Goal: Ask a question: Seek information or help from site administrators or community

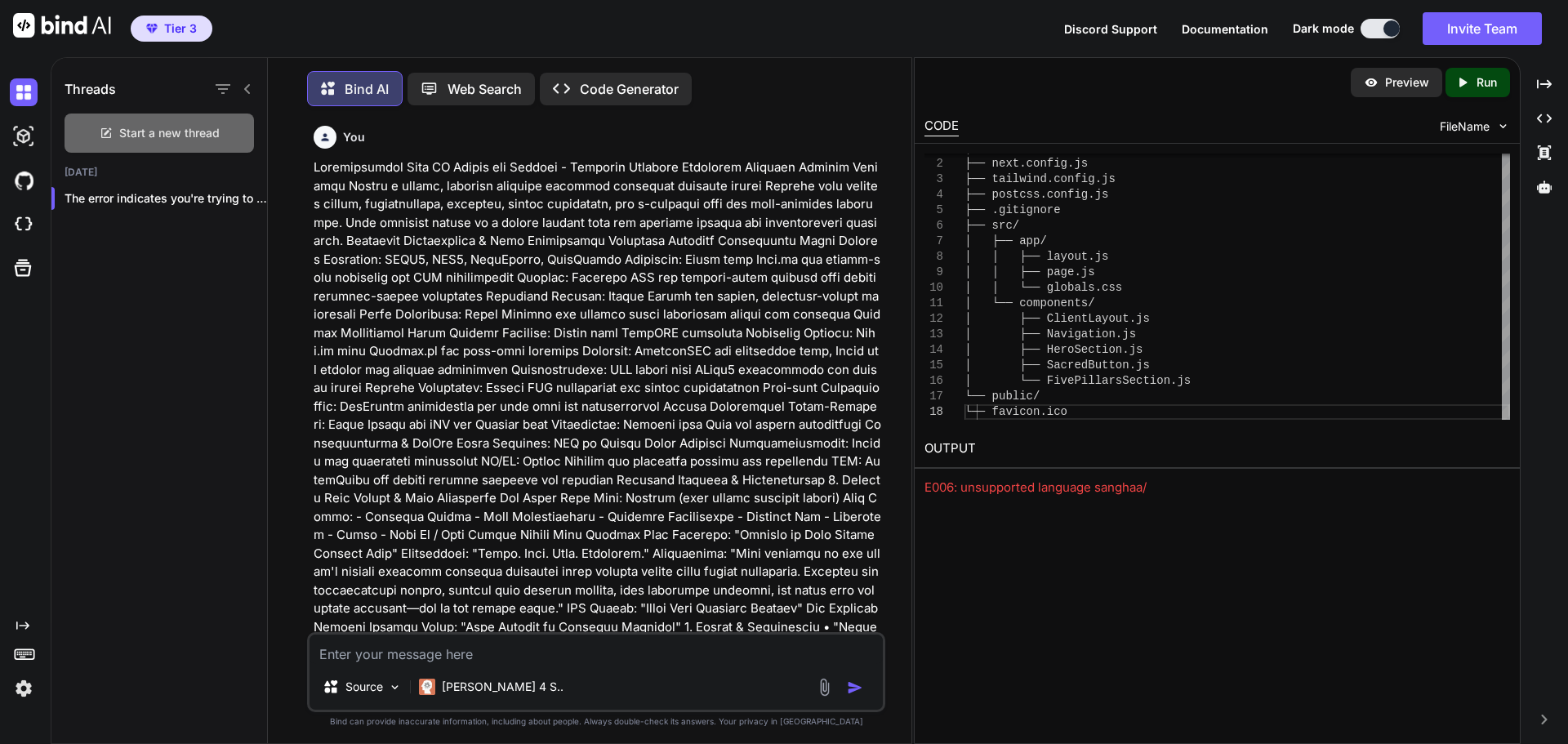
scroll to position [41248, 0]
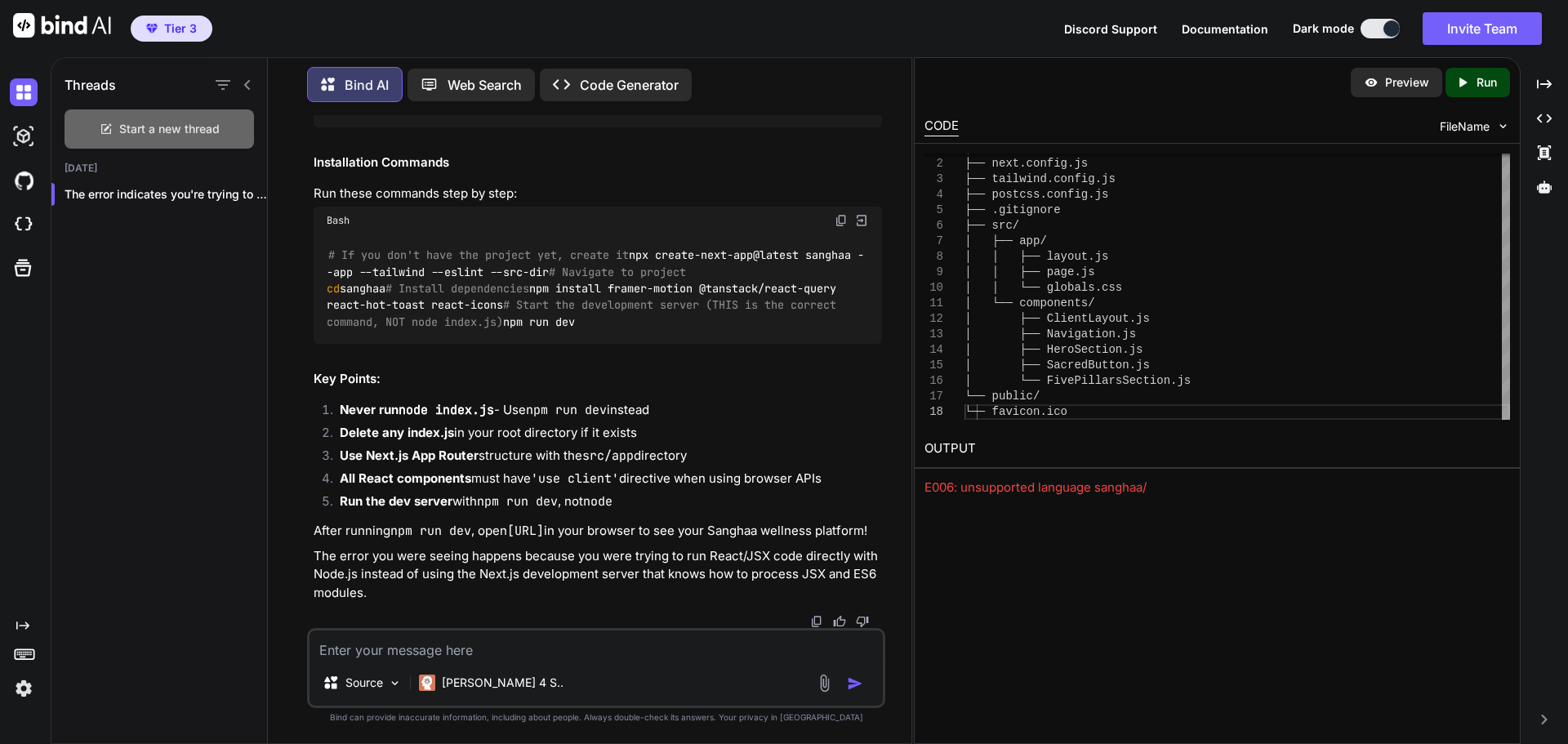
click at [163, 133] on div "Start a new thread" at bounding box center [159, 129] width 190 height 39
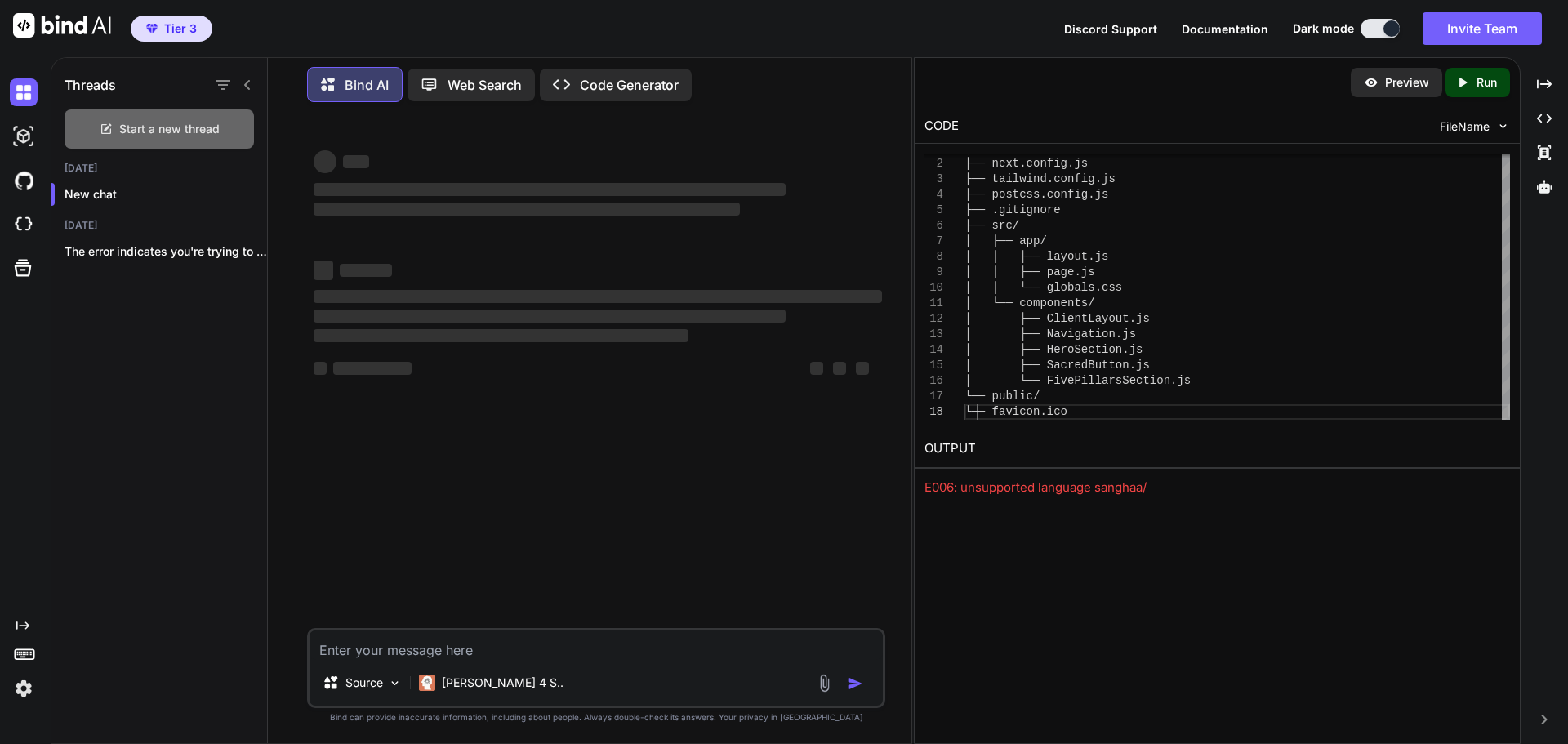
type textarea "x"
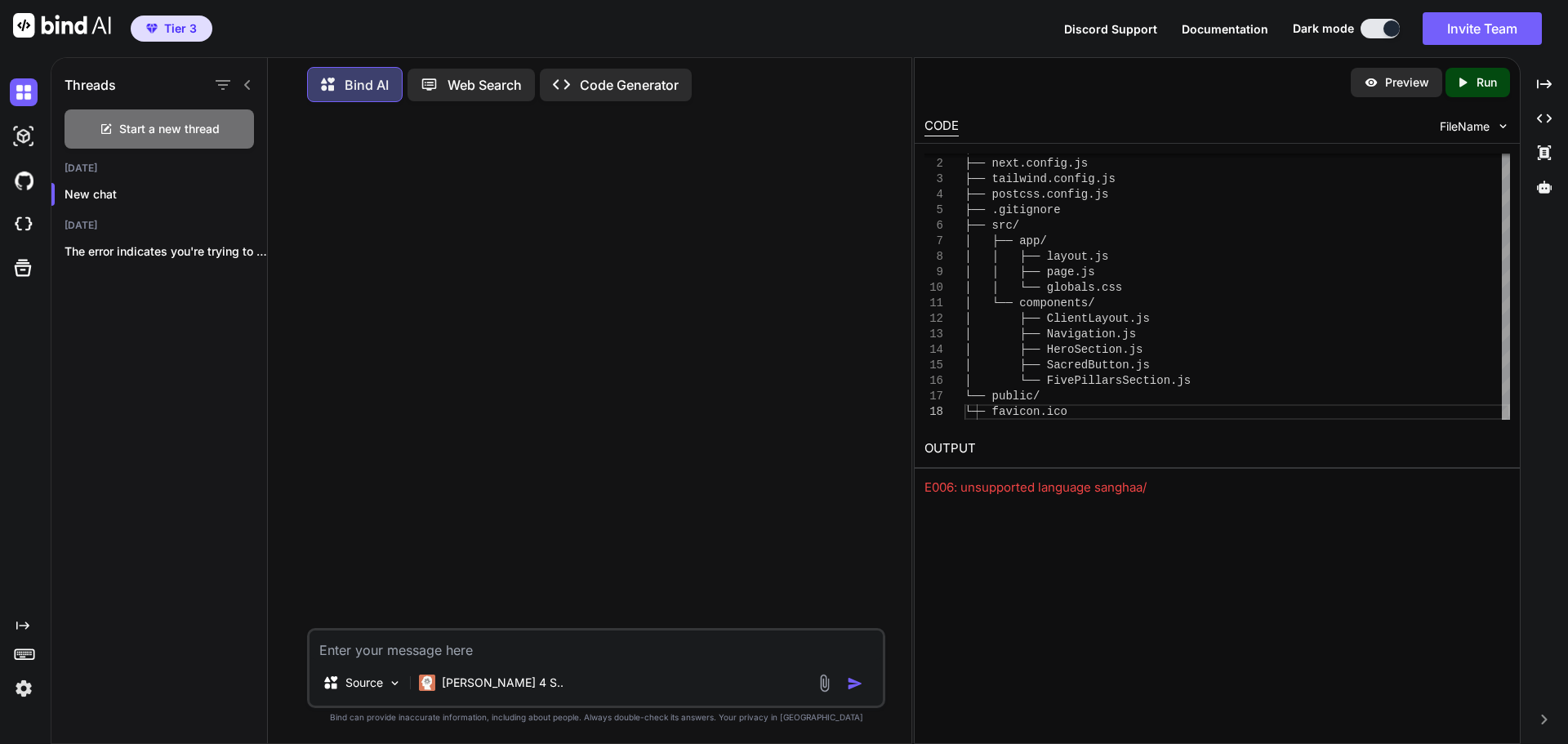
click at [348, 645] on textarea at bounding box center [596, 645] width 573 height 29
paste textarea "Create a sophisticated, modern holistic wellness community platform (Sanghaa) w…"
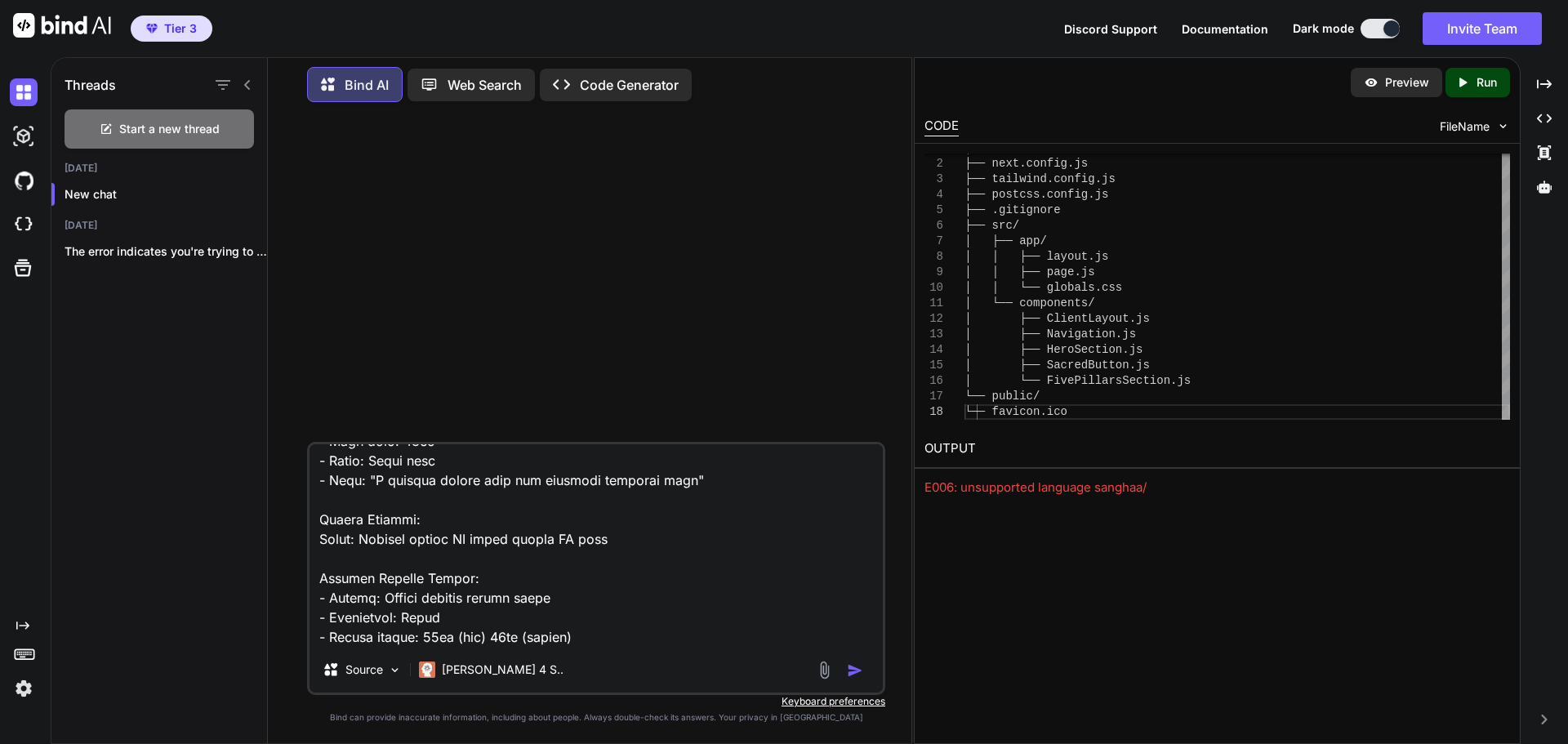
scroll to position [18330, 0]
type textarea "Create a sophisticated, modern holistic wellness community platform (Sanghaa) w…"
click at [857, 671] on img "button" at bounding box center [855, 670] width 17 height 17
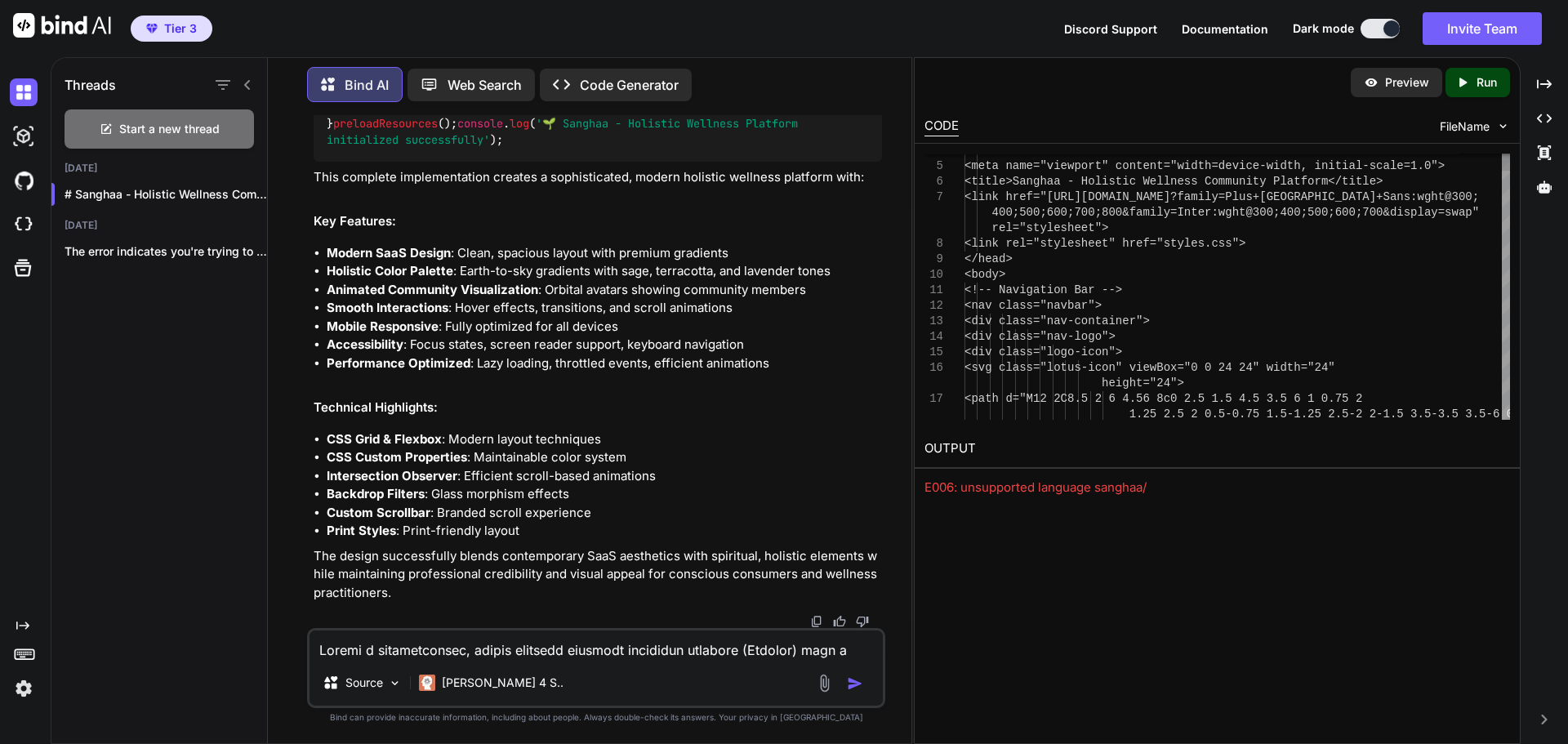
scroll to position [51611, 0]
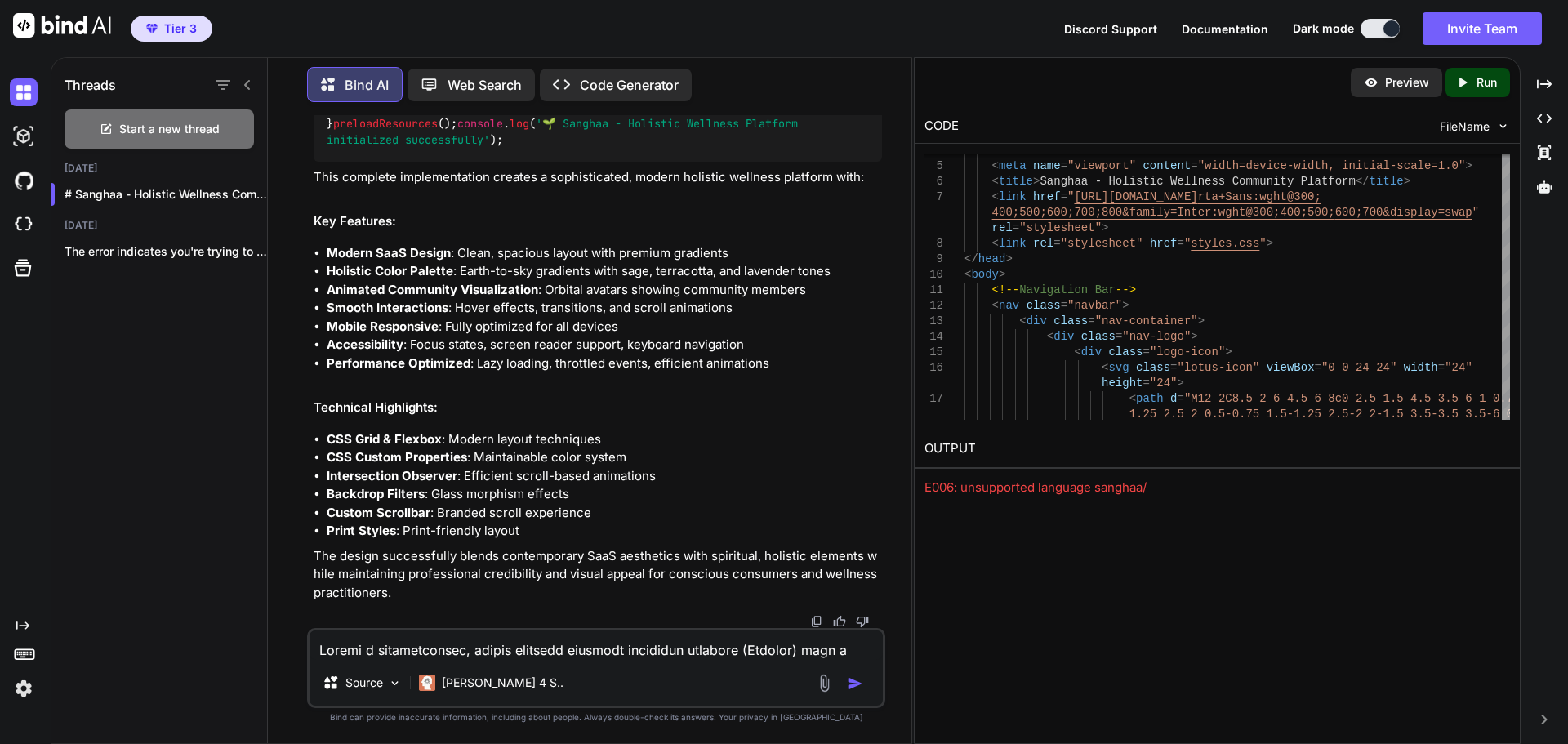
click at [1483, 80] on p "Run" at bounding box center [1486, 83] width 21 height 17
click at [1057, 491] on link "[URL][DOMAIN_NAME]" at bounding box center [991, 487] width 133 height 16
click at [471, 652] on textarea at bounding box center [596, 645] width 573 height 29
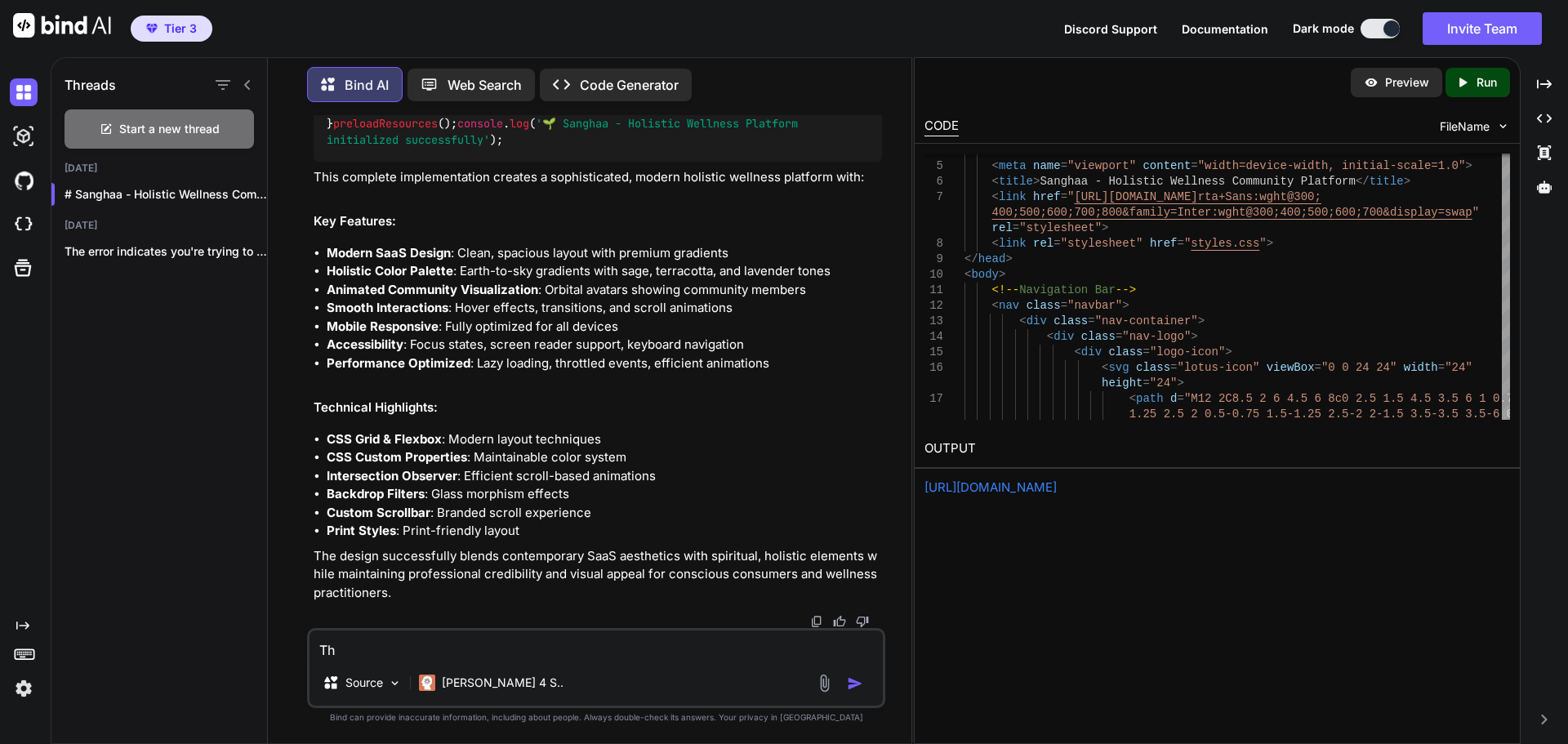
drag, startPoint x: 341, startPoint y: 650, endPoint x: 218, endPoint y: 642, distance: 123.3
click at [220, 644] on div "Threads Start a new thread [DATE] # Sanghaa - Holistic Wellness Community ... […" at bounding box center [481, 398] width 860 height 689
type textarea "there is no design to the sign make sure to add css, JaVa, and react to the site"
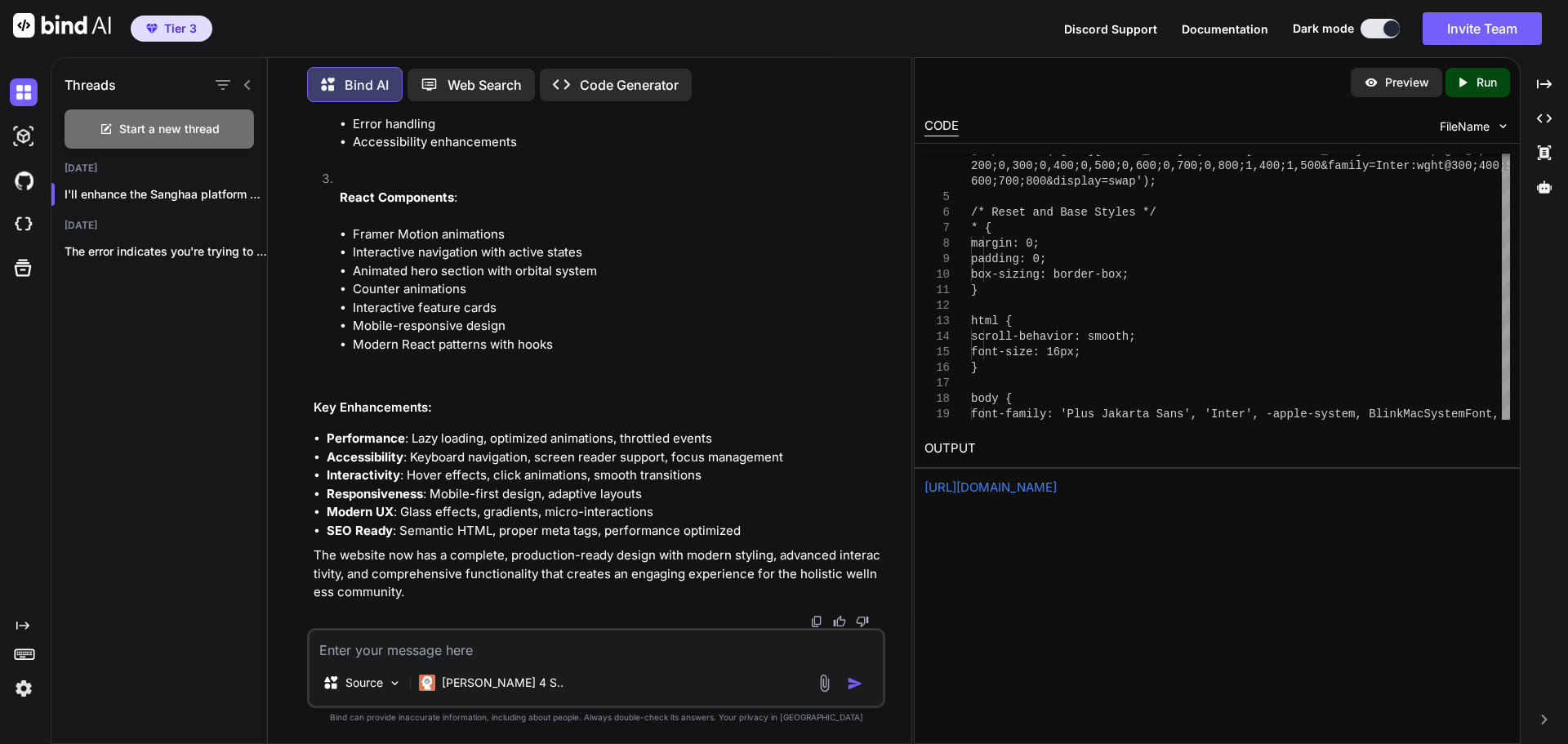
scroll to position [120375, 0]
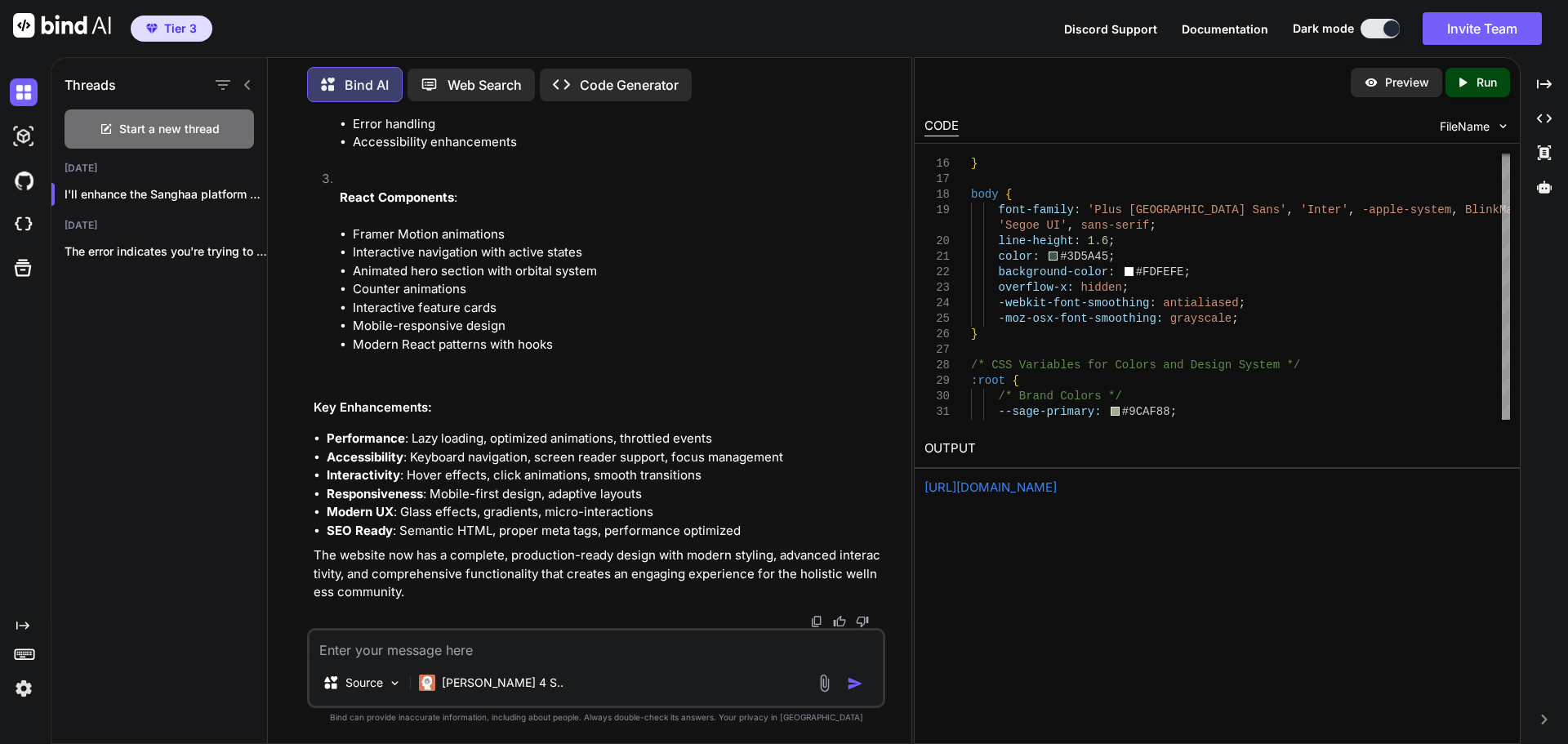
click at [1473, 82] on icon "Created with Pixso." at bounding box center [1467, 82] width 22 height 15
drag, startPoint x: 916, startPoint y: 489, endPoint x: 1122, endPoint y: 499, distance: 206.2
click at [1122, 499] on div "Preview Created with Pixso. Run CODE FileName 15 16 17 18 19 20 21 22 23 24 25 …" at bounding box center [1217, 400] width 607 height 687
copy div "E006: unsupported language css"
click at [516, 652] on textarea at bounding box center [596, 645] width 573 height 29
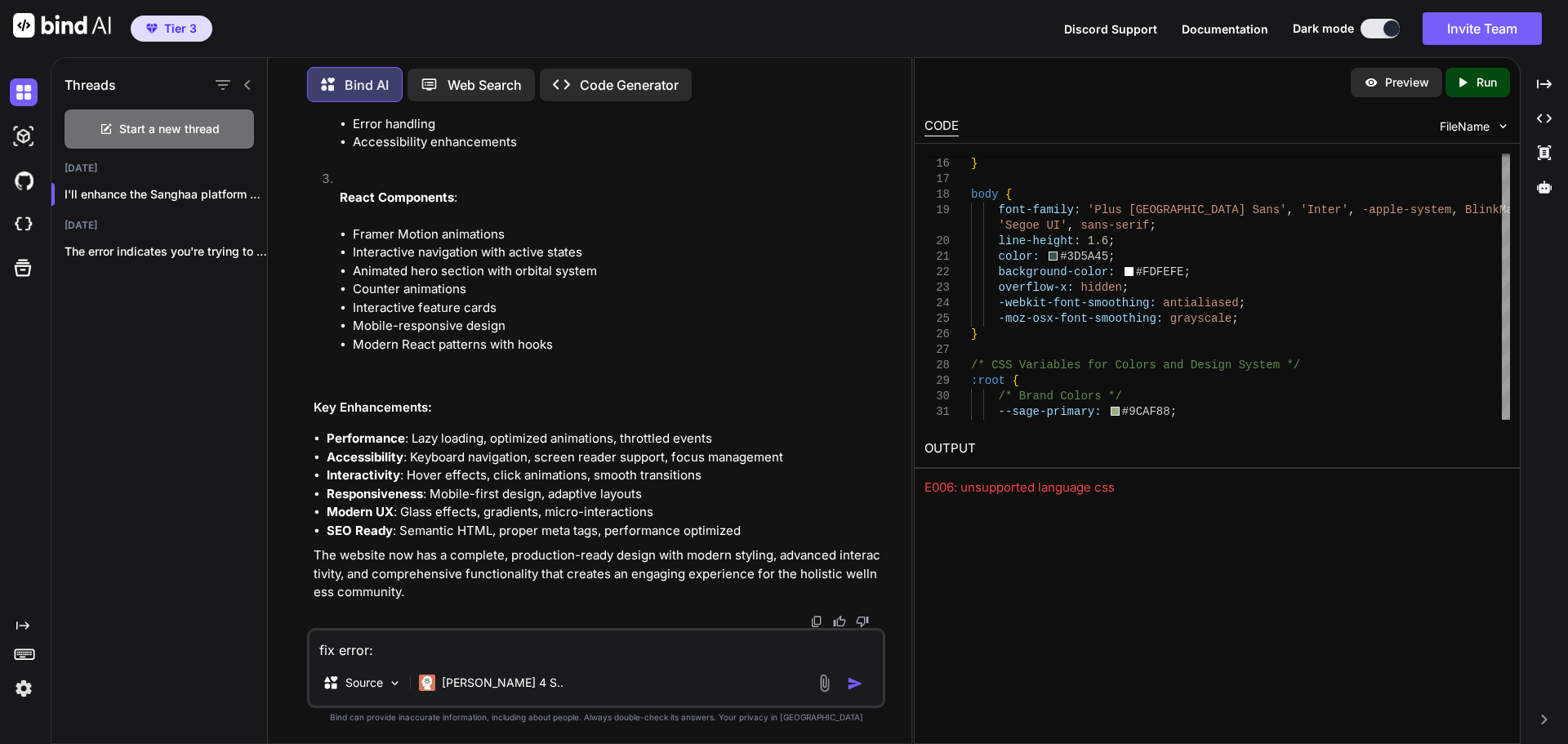
paste textarea "E006: unsupported language css"
type textarea "fix error: E006: unsupported language css"
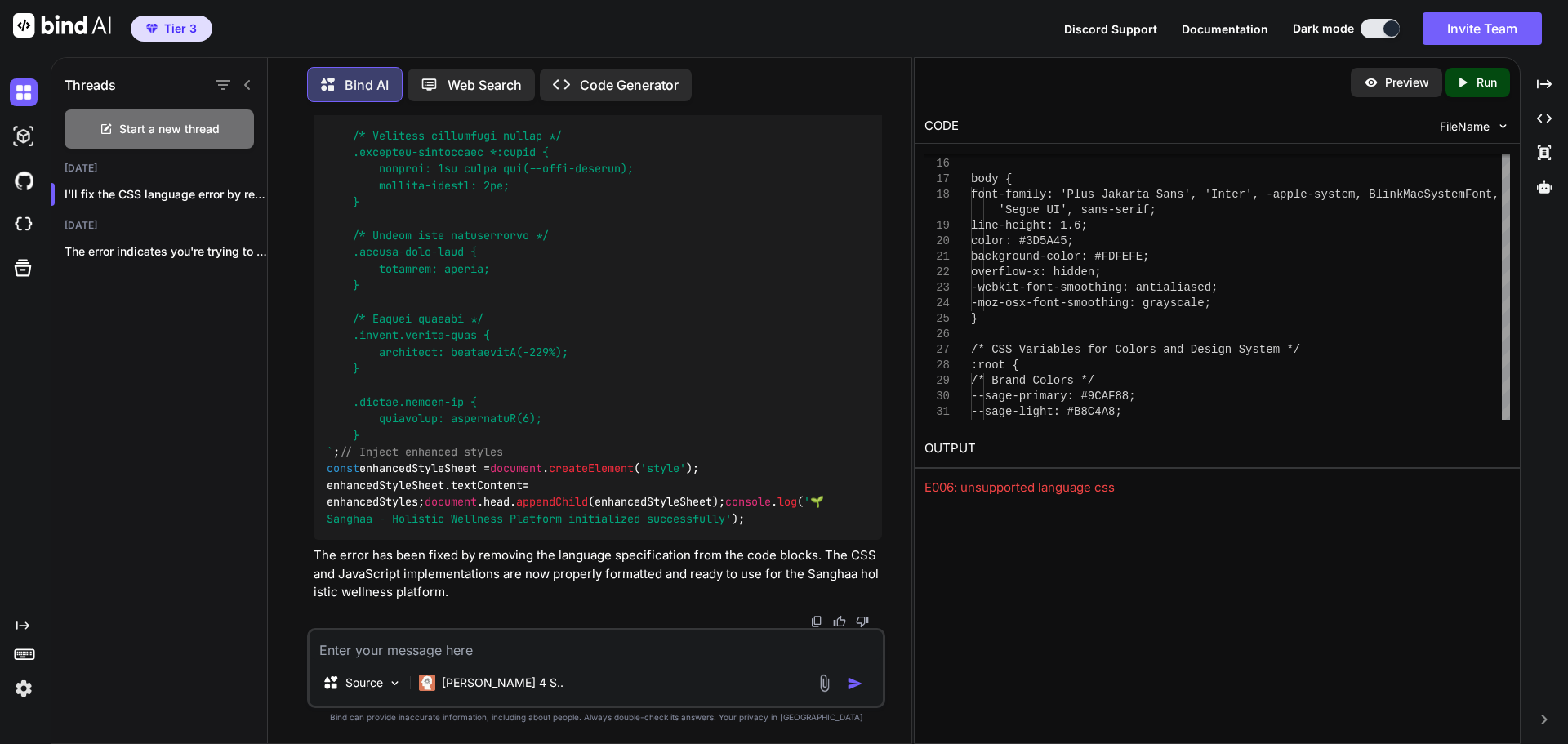
scroll to position [162187, 0]
click at [1485, 75] on p "Run" at bounding box center [1486, 83] width 21 height 17
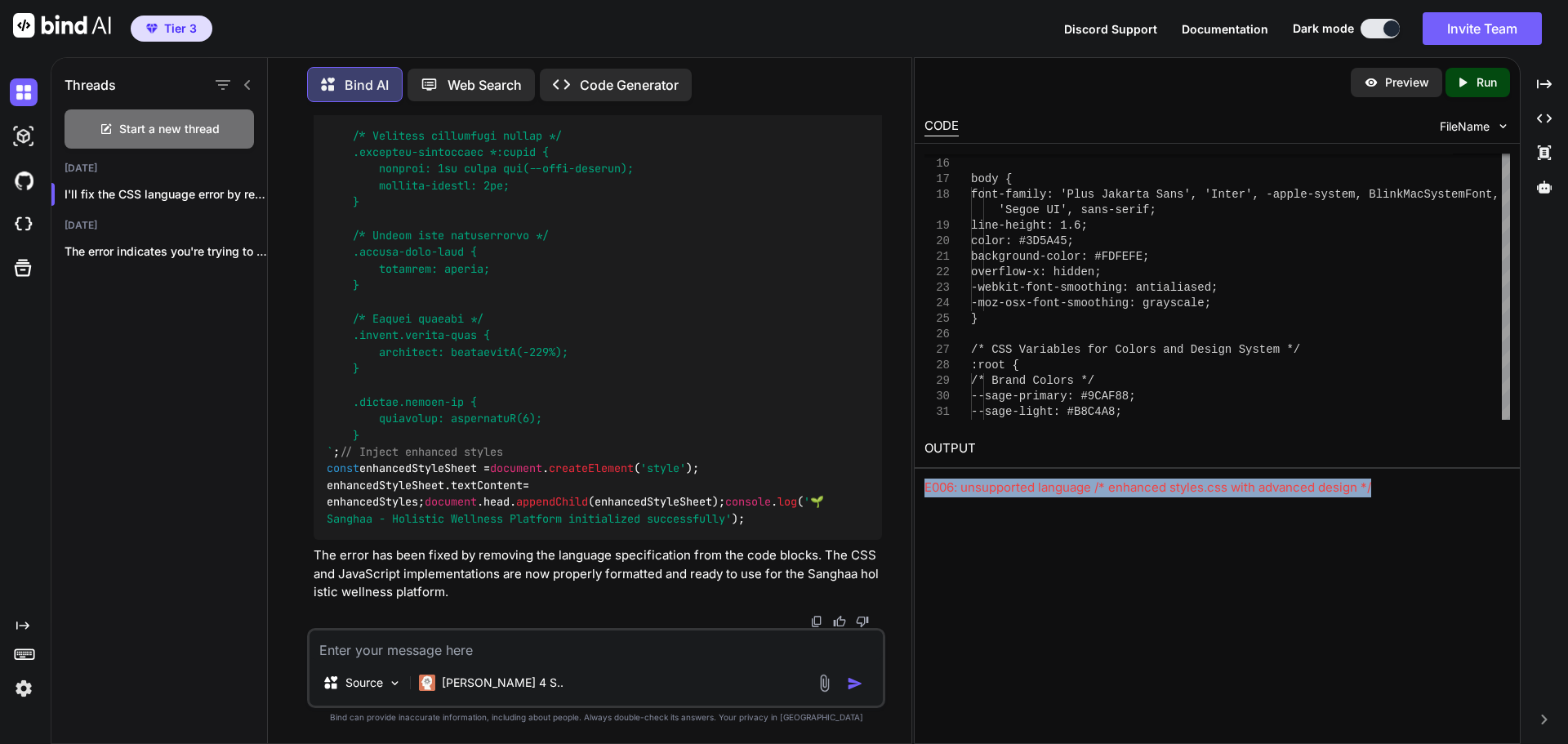
drag, startPoint x: 922, startPoint y: 488, endPoint x: 1402, endPoint y: 502, distance: 480.2
click at [1414, 504] on div "Preview Created with Pixso. Run CODE FileName 15 16 17 18 19 20 21 22 23 24 25 …" at bounding box center [1217, 400] width 607 height 687
copy div "E006: unsupported language /* enhanced styles.css with advanced design */"
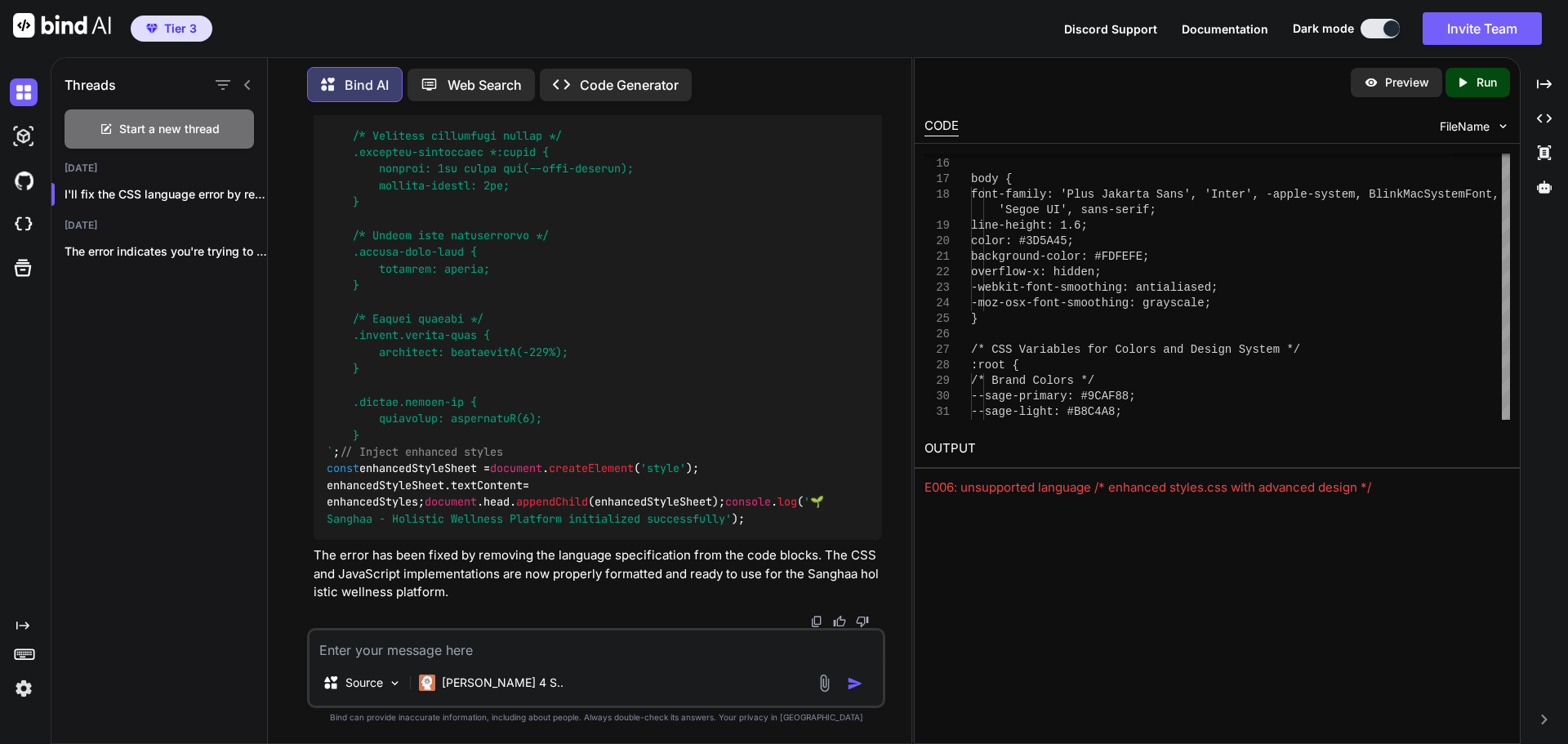
click at [391, 655] on textarea at bounding box center [596, 645] width 573 height 29
paste textarea "E006: unsupported language /* enhanced styles.css with advanced design */"
type textarea "Fix error: E006: unsupported language /* enhanced styles.css with advanced desi…"
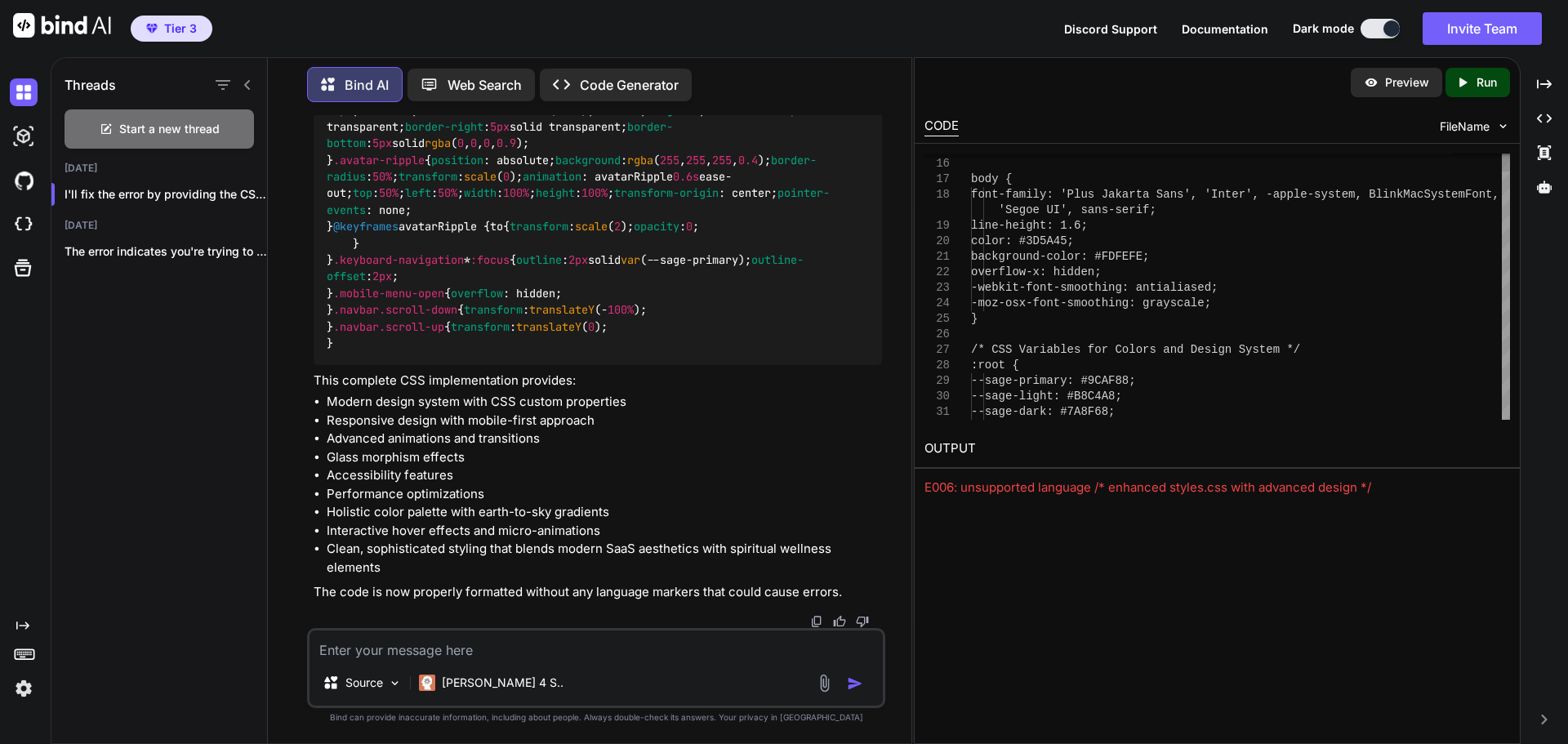
scroll to position [200574, 0]
click at [1481, 77] on p "Run" at bounding box center [1486, 83] width 21 height 17
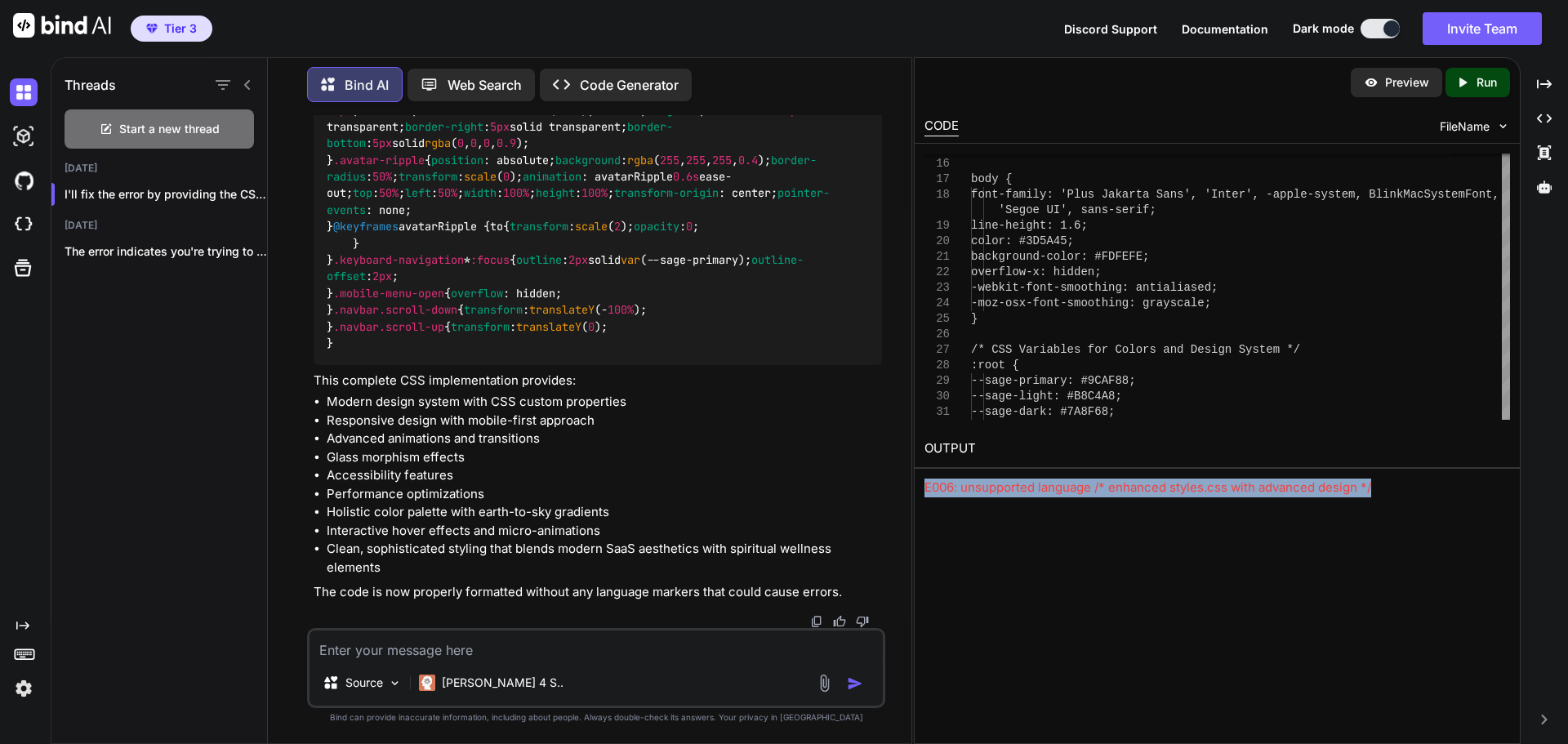
drag, startPoint x: 1379, startPoint y: 490, endPoint x: 922, endPoint y: 484, distance: 457.0
click at [922, 484] on div "OUTPUT E006: unsupported language /* enhanced styles.css with advanced design */" at bounding box center [1218, 463] width 606 height 68
copy div "E006: unsupported language /* enhanced styles.css with advanced design */"
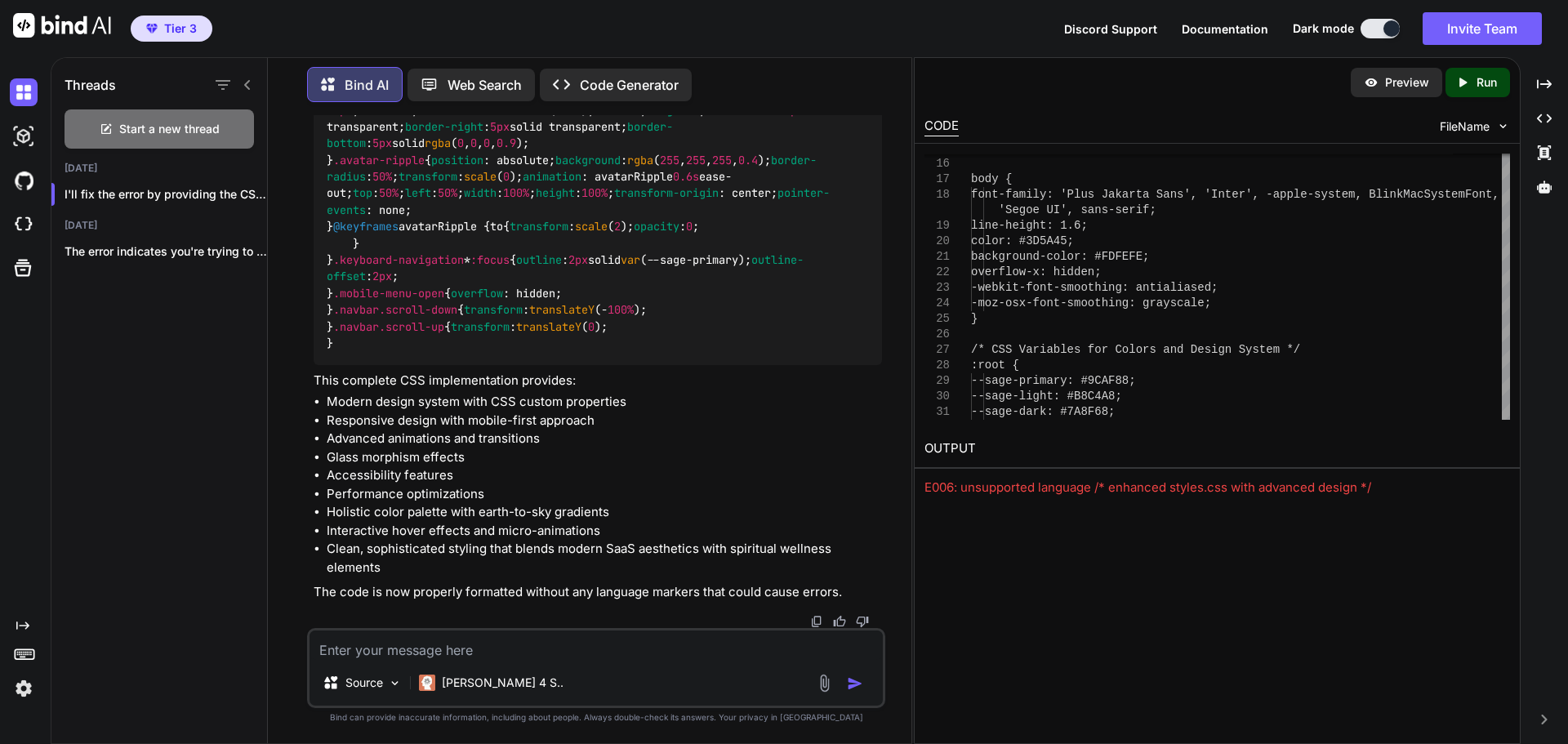
click at [490, 652] on textarea at bounding box center [596, 645] width 573 height 29
paste textarea "E006: unsupported language /* enhanced styles.css with advanced design */"
type textarea "fix error: E006: unsupported language /* enhanced styles.css with advanced desi…"
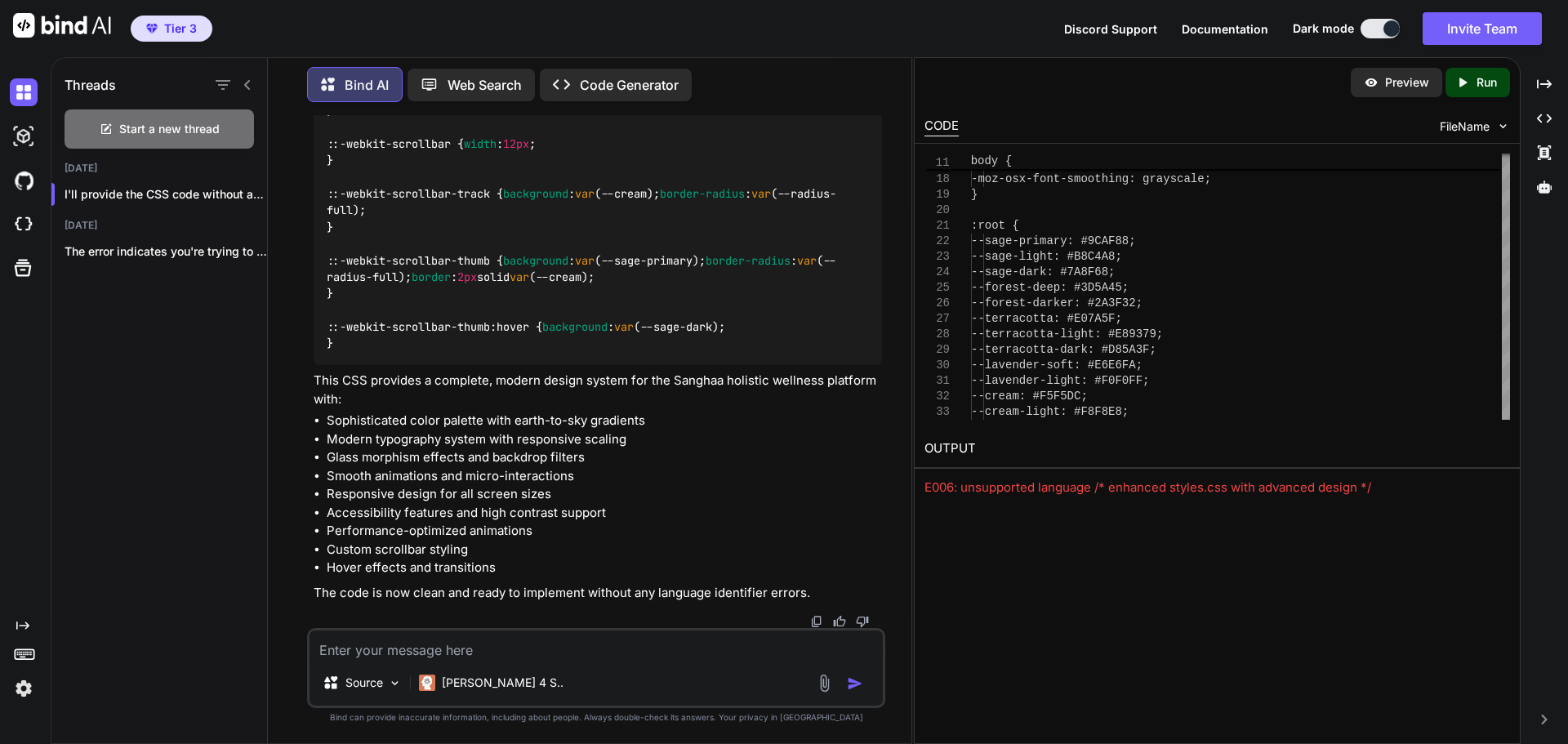
scroll to position [224131, 0]
click at [1483, 85] on p "Run" at bounding box center [1486, 83] width 21 height 17
drag, startPoint x: 1138, startPoint y: 491, endPoint x: 921, endPoint y: 491, distance: 217.0
click at [921, 491] on div "OUTPUT E006: unsupported language * {" at bounding box center [1218, 463] width 606 height 68
copy div "E006: unsupported language * {"
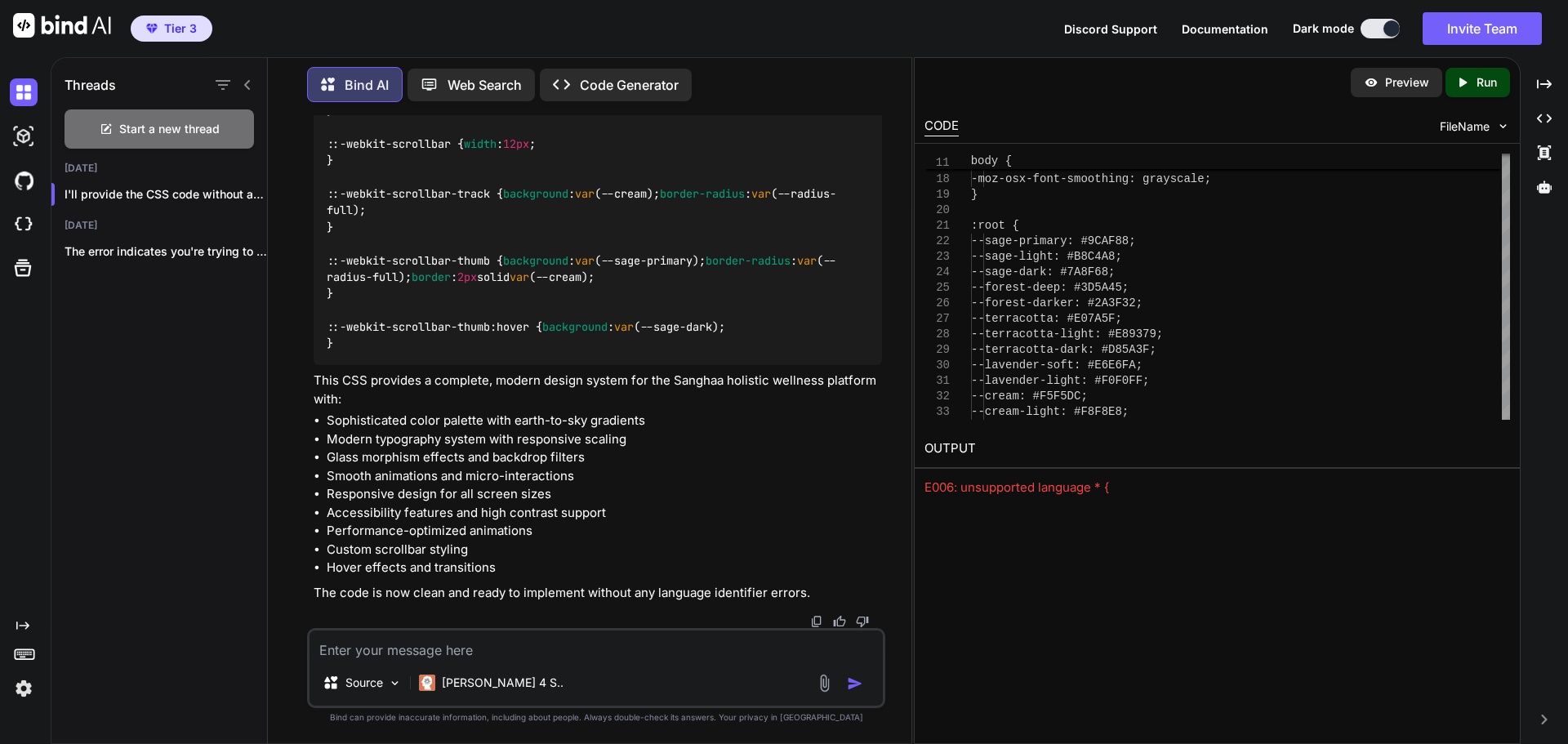
click at [420, 646] on textarea at bounding box center [596, 645] width 573 height 29
paste textarea "E006: unsupported language * {"
type textarea "Fix error: E006: unsupported language * {"
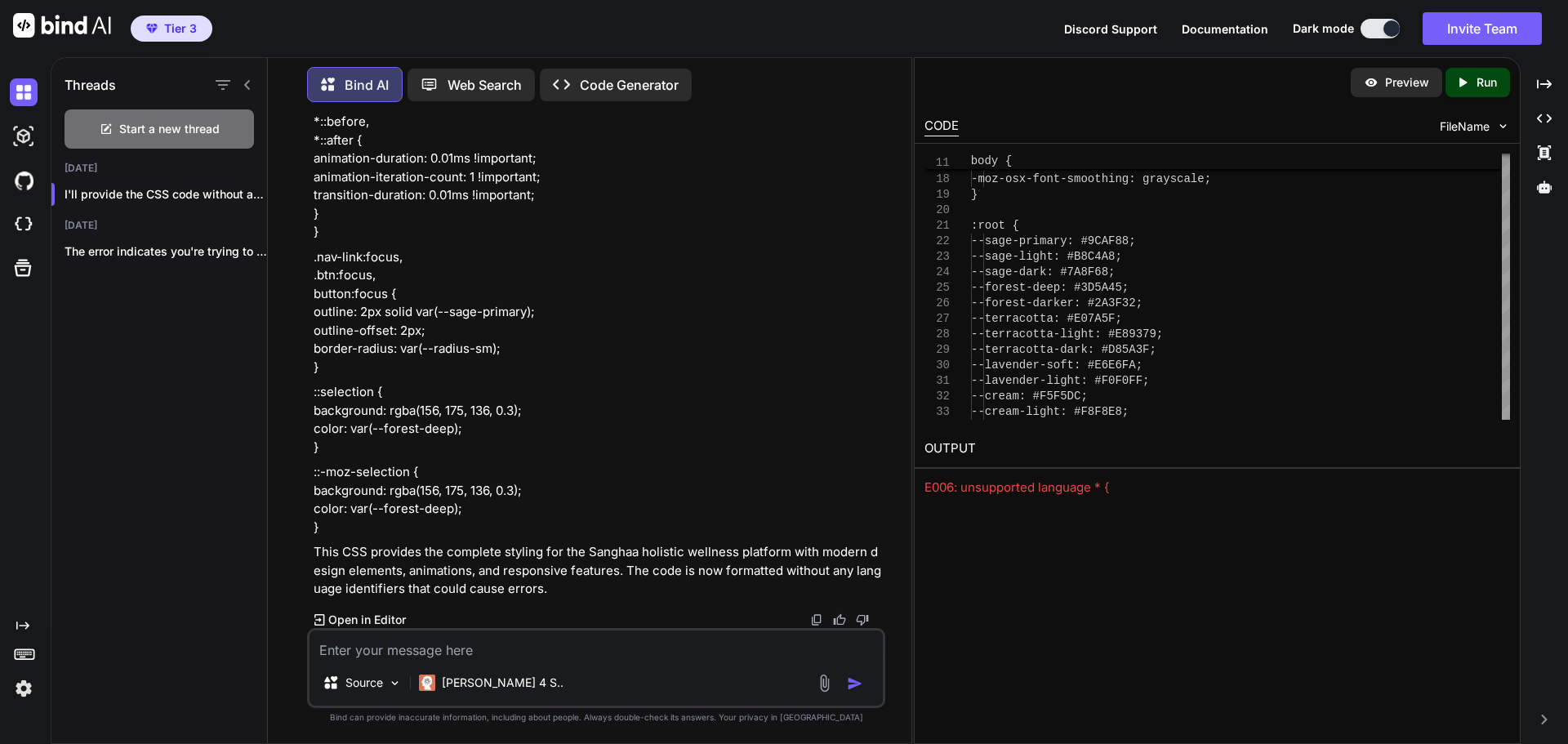
scroll to position [236849, 0]
click at [1463, 81] on icon at bounding box center [1463, 82] width 7 height 9
click at [1013, 490] on div "E006: unsupported language * {" at bounding box center [1218, 487] width 586 height 19
click at [378, 617] on p "Open in Editor" at bounding box center [367, 619] width 78 height 17
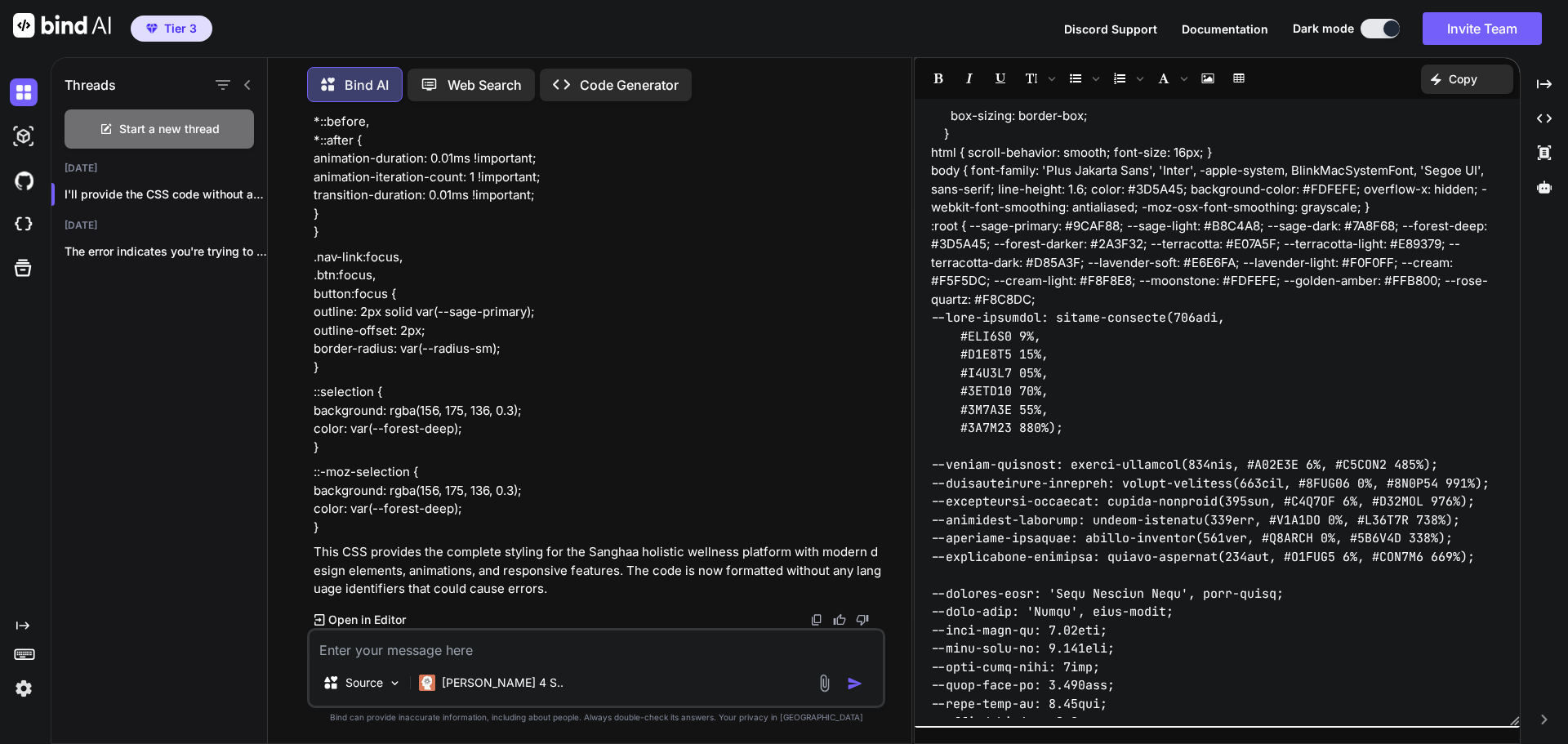
scroll to position [0, 0]
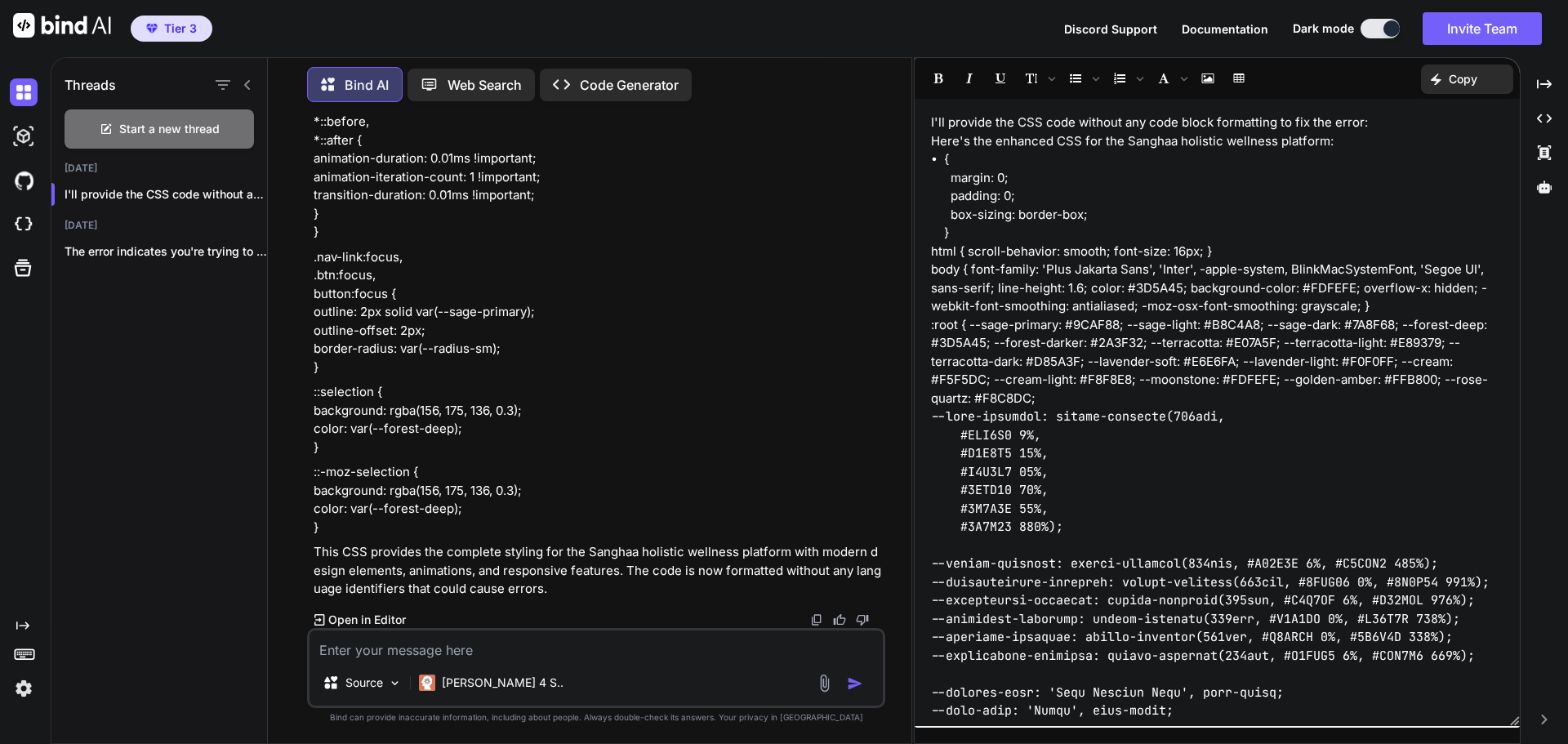
click at [349, 75] on p "Bind AI" at bounding box center [367, 85] width 44 height 20
click at [352, 623] on p "Open in Editor" at bounding box center [367, 619] width 78 height 17
drag, startPoint x: 344, startPoint y: 615, endPoint x: 330, endPoint y: 619, distance: 14.6
click at [343, 615] on p "Open in Editor" at bounding box center [367, 619] width 78 height 17
click at [323, 618] on icon "Created with Pixso." at bounding box center [319, 620] width 11 height 12
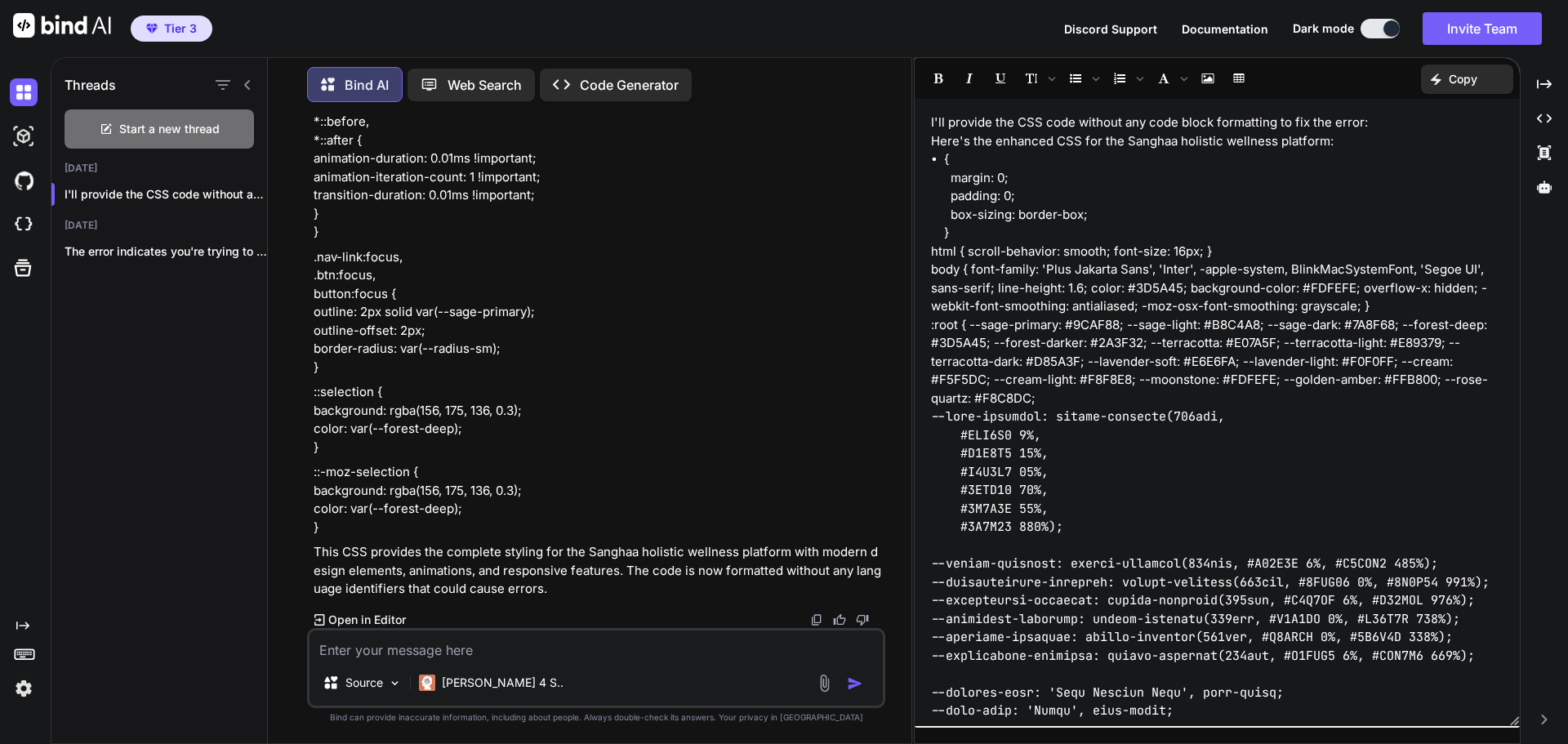
scroll to position [234806, 0]
click at [1221, 25] on span "Documentation" at bounding box center [1225, 29] width 87 height 14
click at [244, 190] on icon "button" at bounding box center [249, 195] width 10 height 10
click at [289, 251] on span "Delete" at bounding box center [286, 256] width 35 height 17
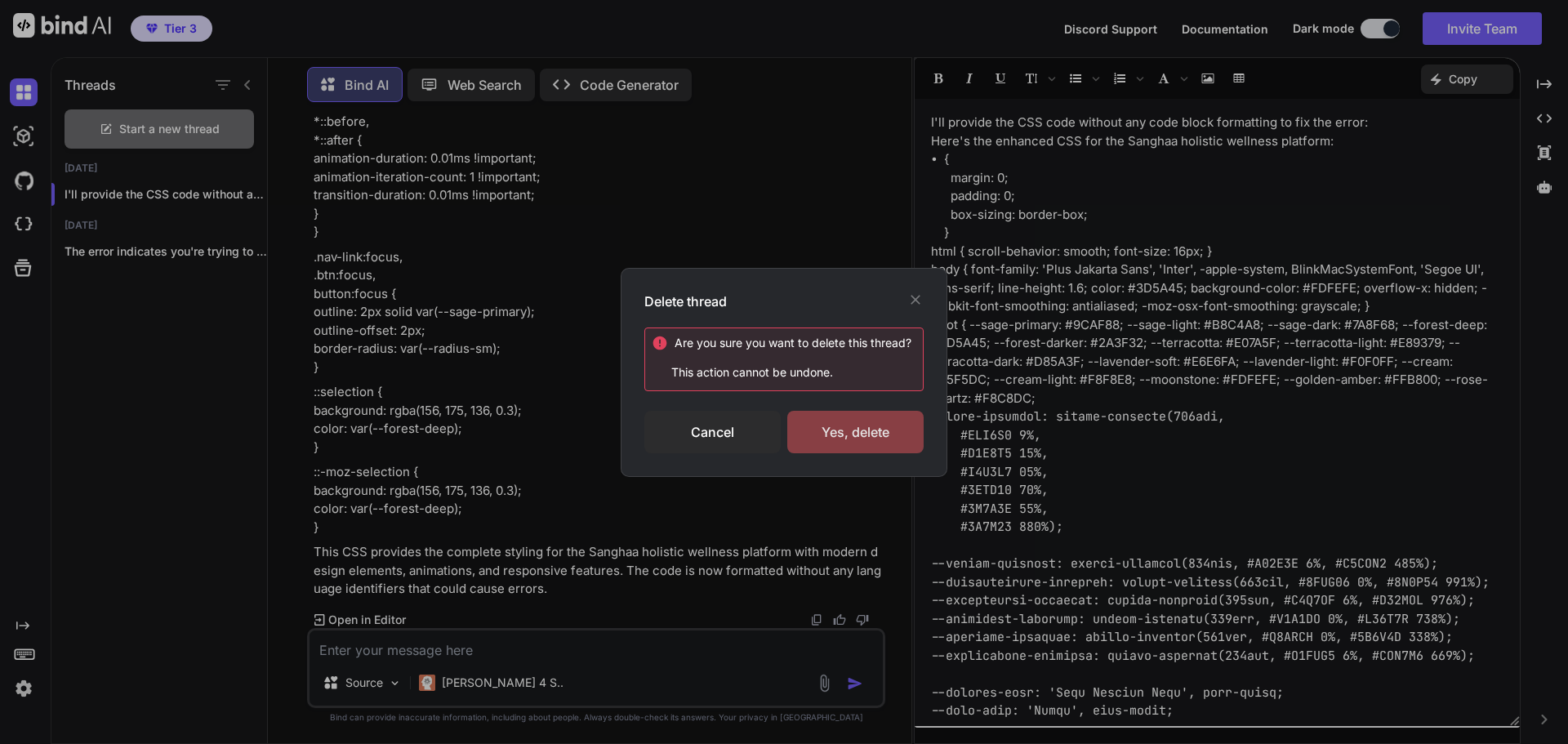
click at [888, 436] on div "Yes, delete" at bounding box center [855, 431] width 137 height 42
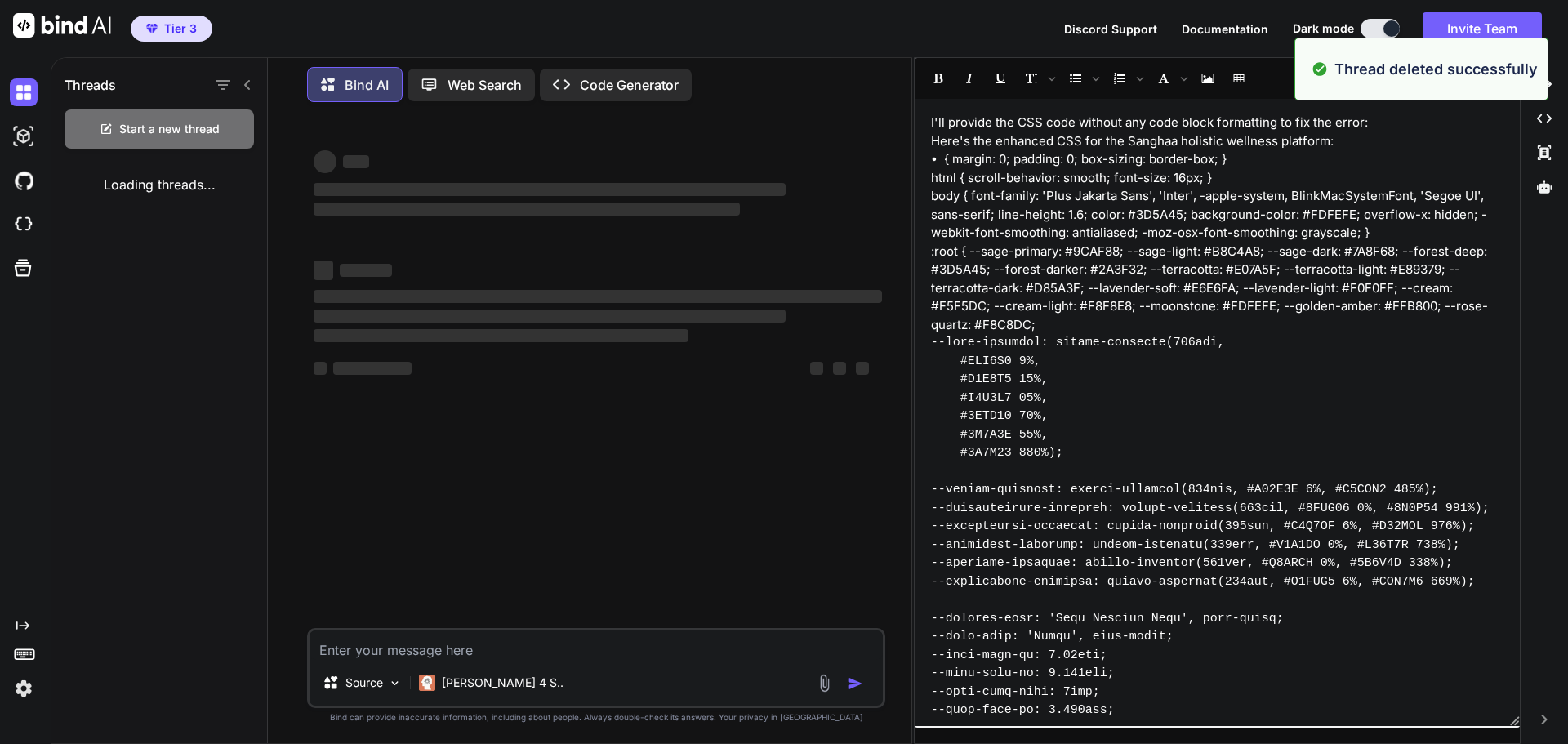
scroll to position [0, 0]
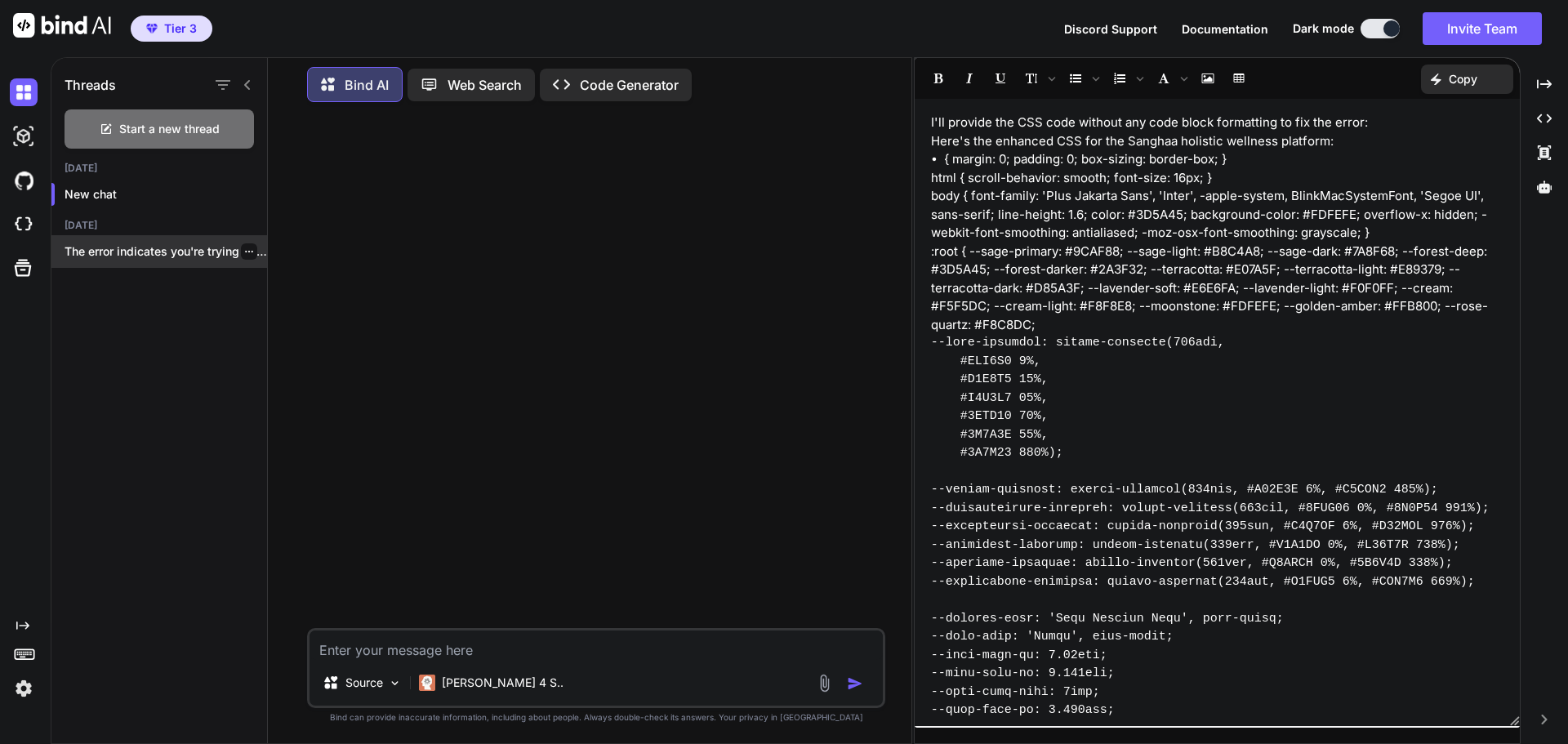
click at [245, 249] on icon "button" at bounding box center [249, 252] width 10 height 10
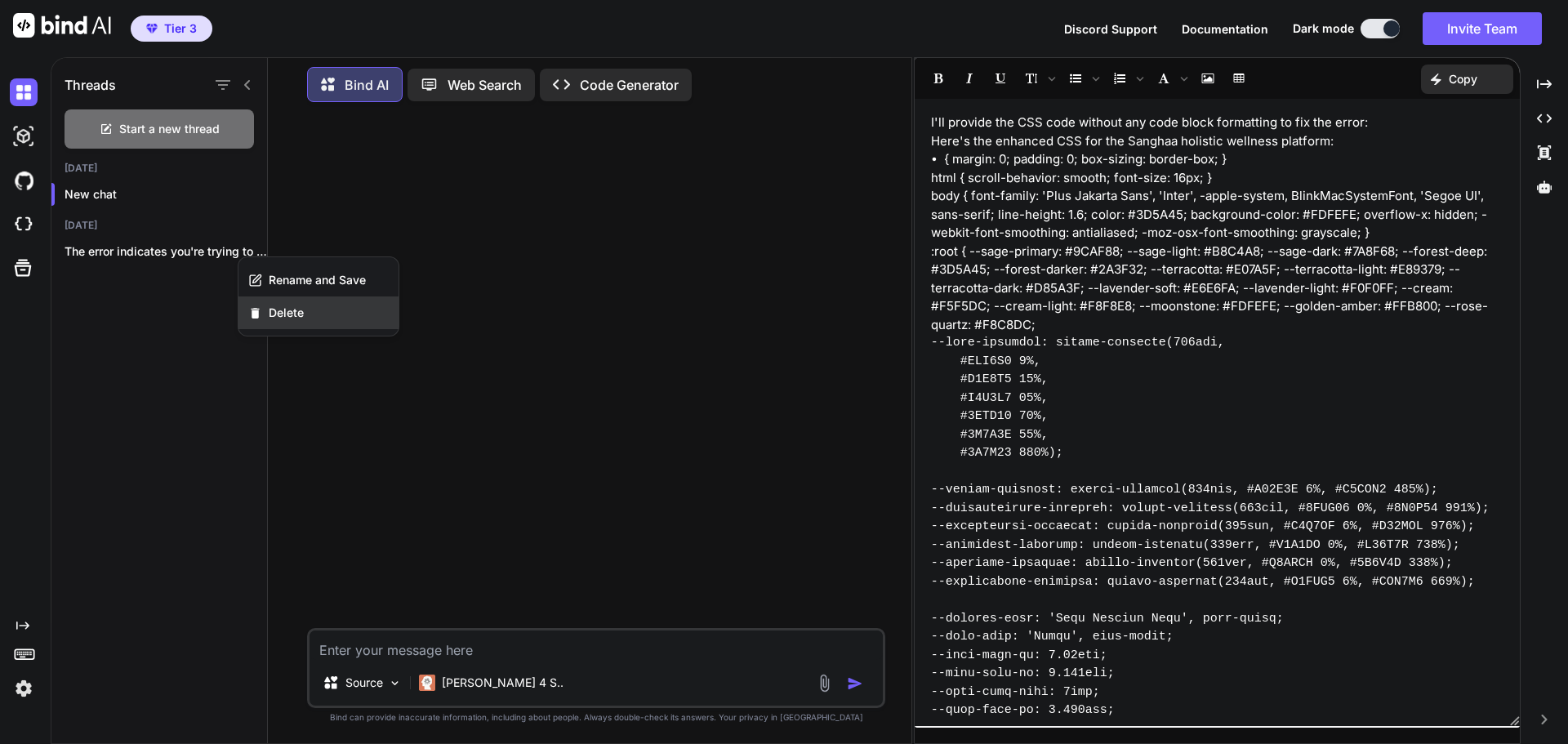
click at [281, 319] on span "Delete" at bounding box center [286, 313] width 35 height 17
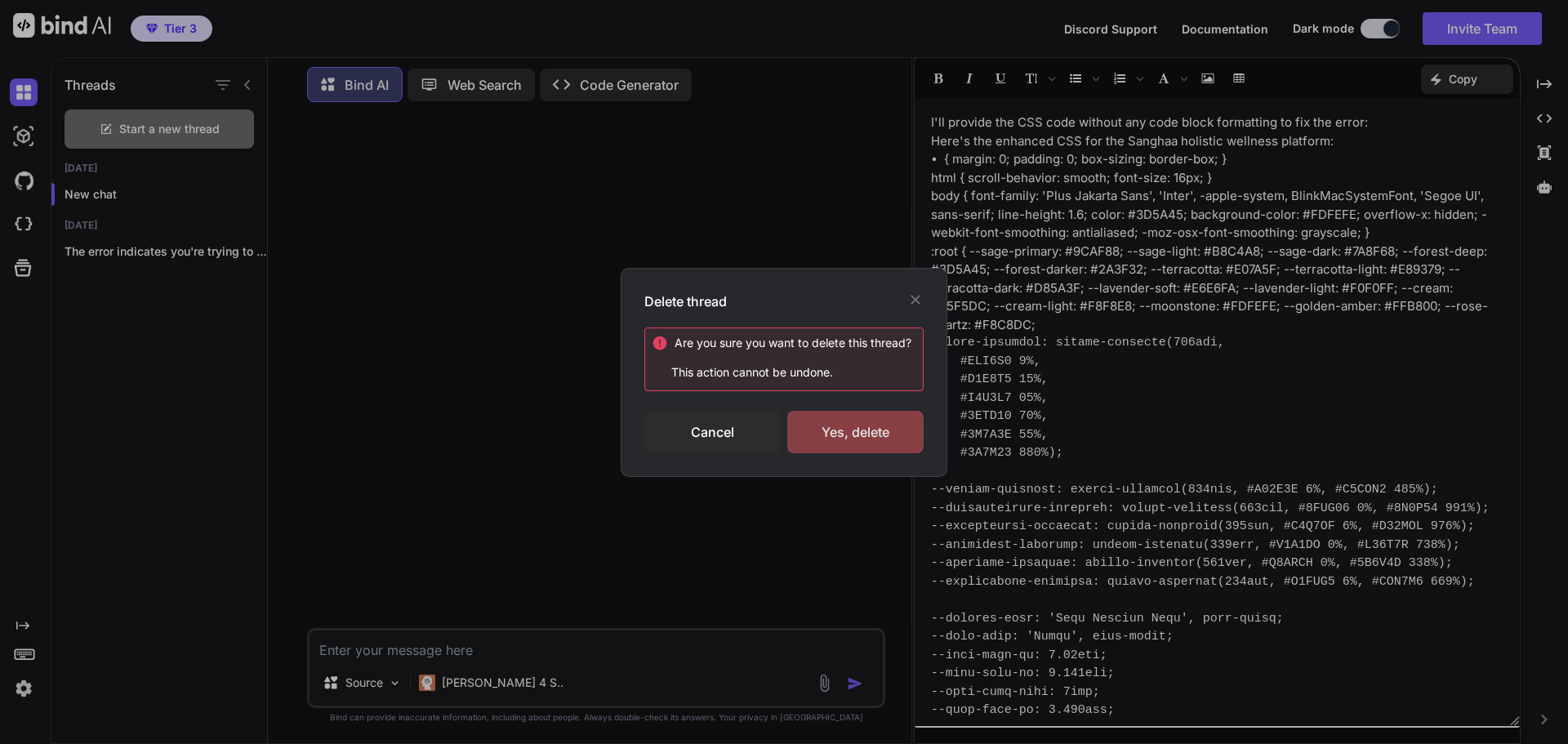
click at [855, 426] on div "Yes, delete" at bounding box center [855, 431] width 137 height 42
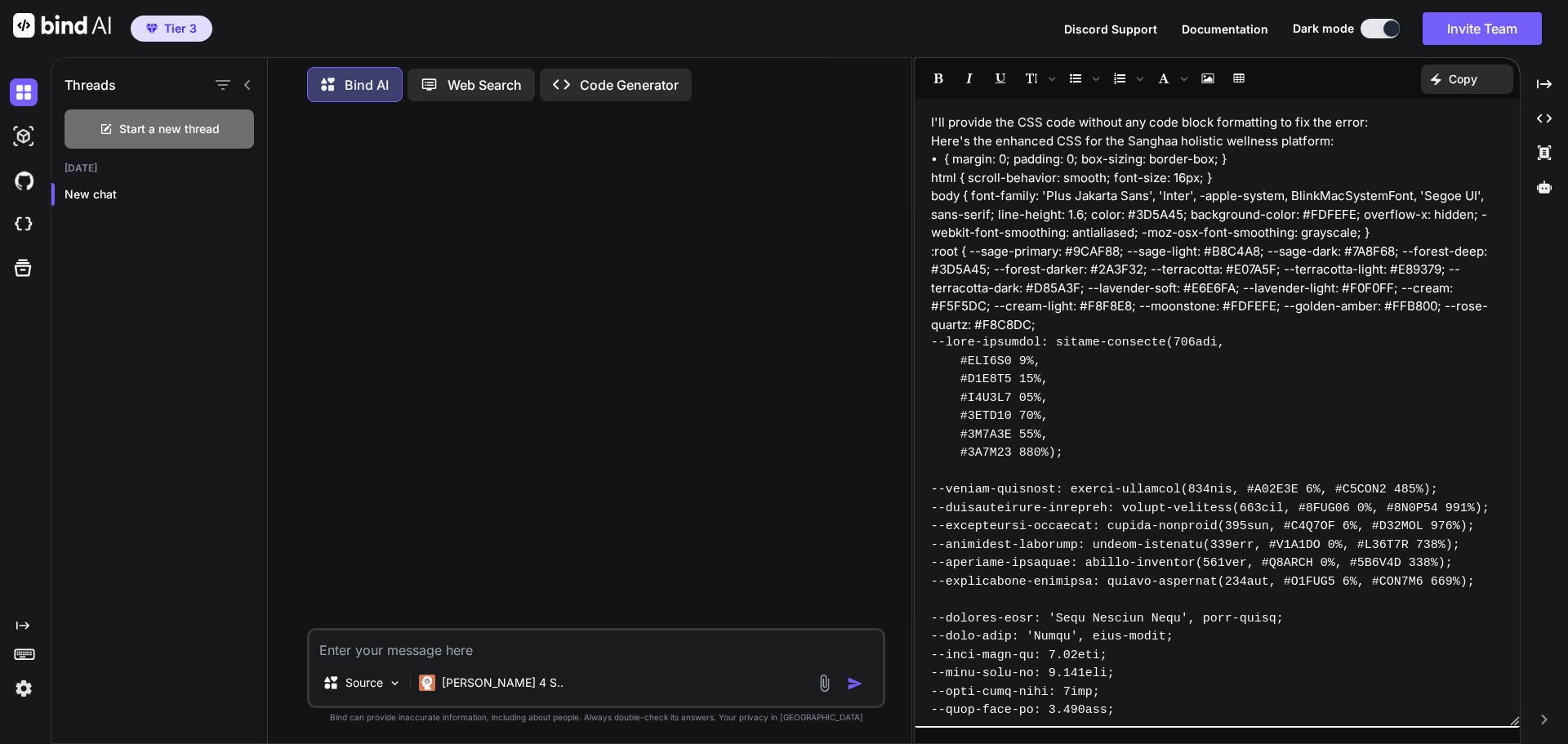
click at [1560, 264] on div "Created with Pixso. Created with Pixso. Created with Pixso. Created with Pixso." at bounding box center [1544, 407] width 34 height 674
click at [1549, 90] on icon "Created with Pixso." at bounding box center [1544, 84] width 15 height 15
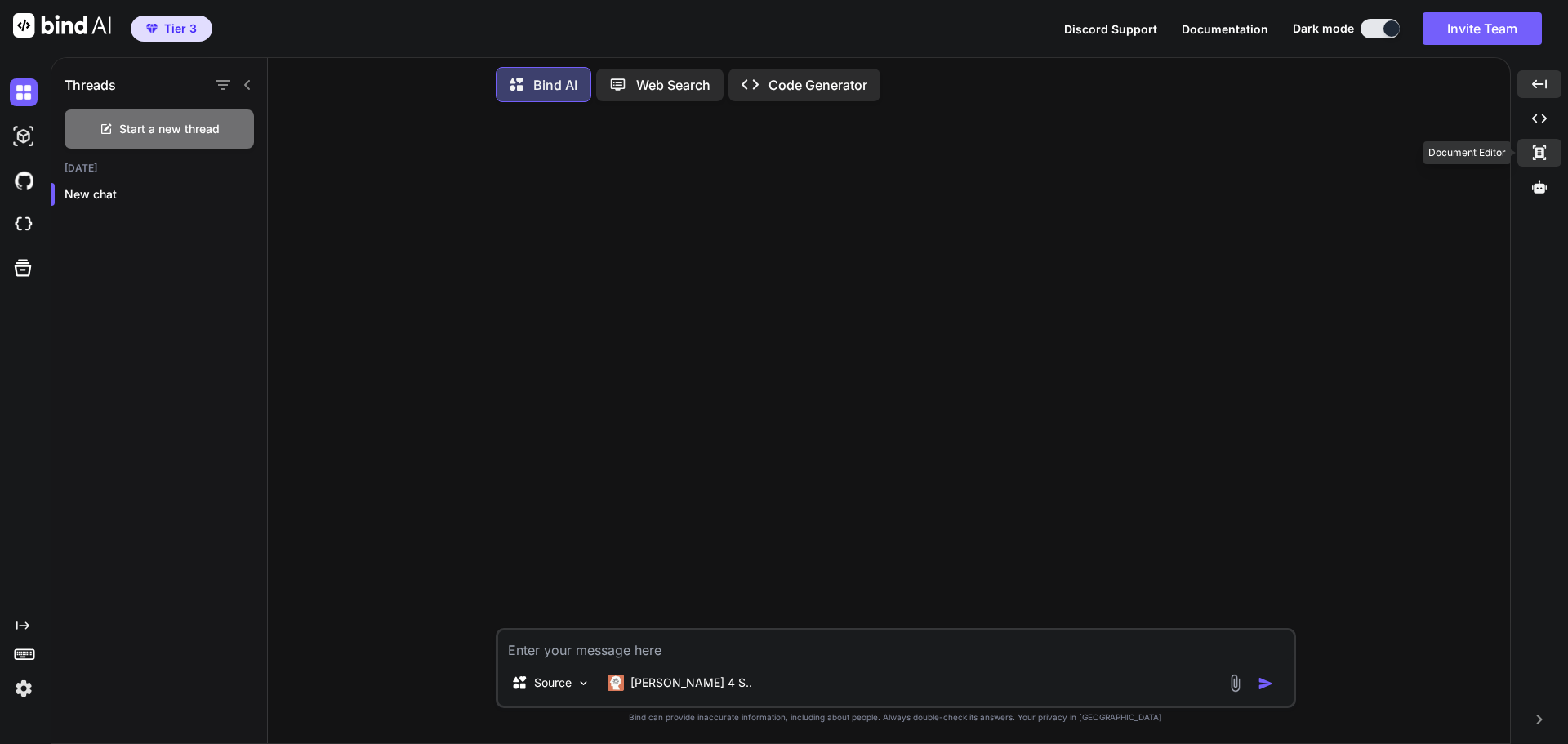
click at [1540, 157] on icon at bounding box center [1539, 152] width 13 height 15
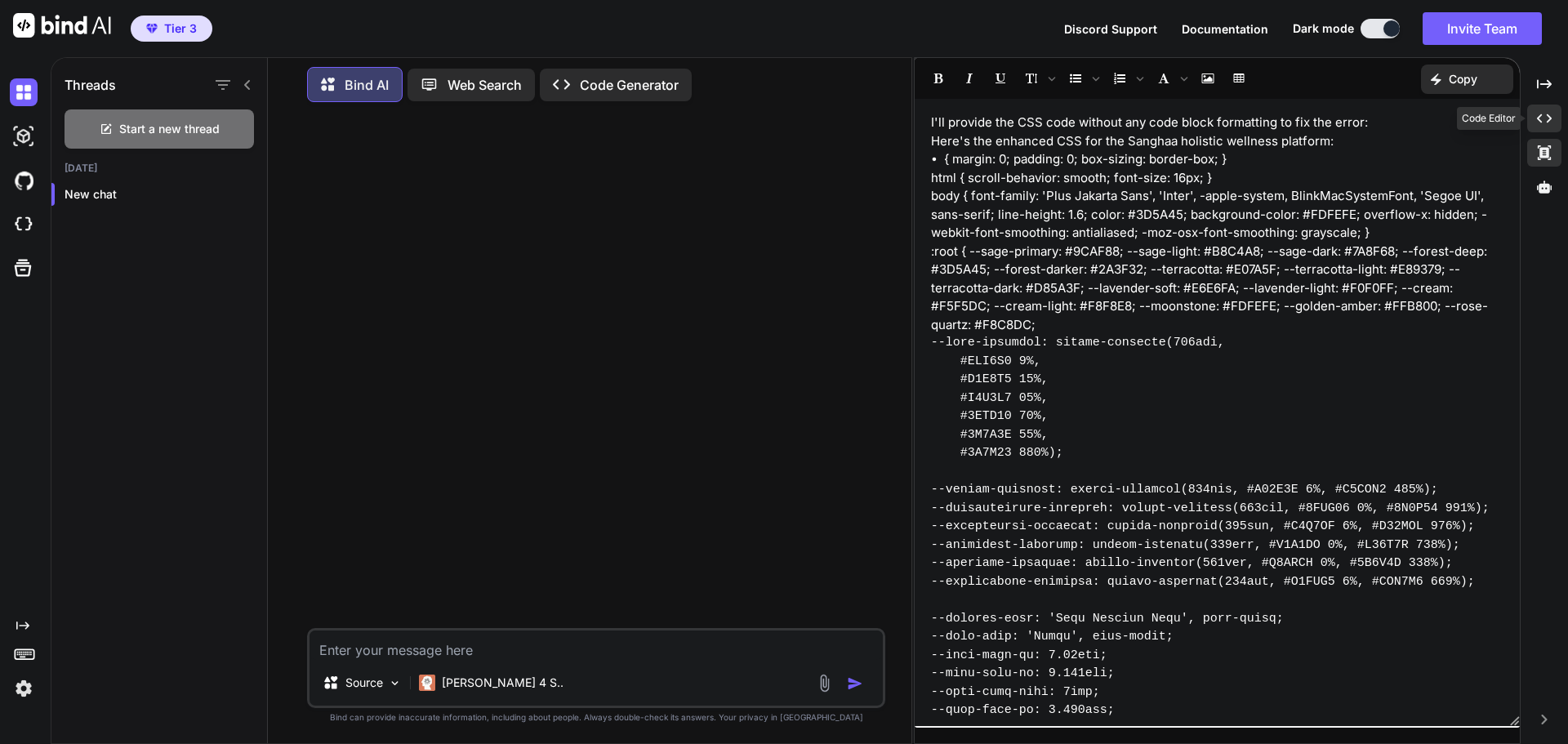
click at [1546, 126] on div "Created with Pixso." at bounding box center [1544, 118] width 34 height 28
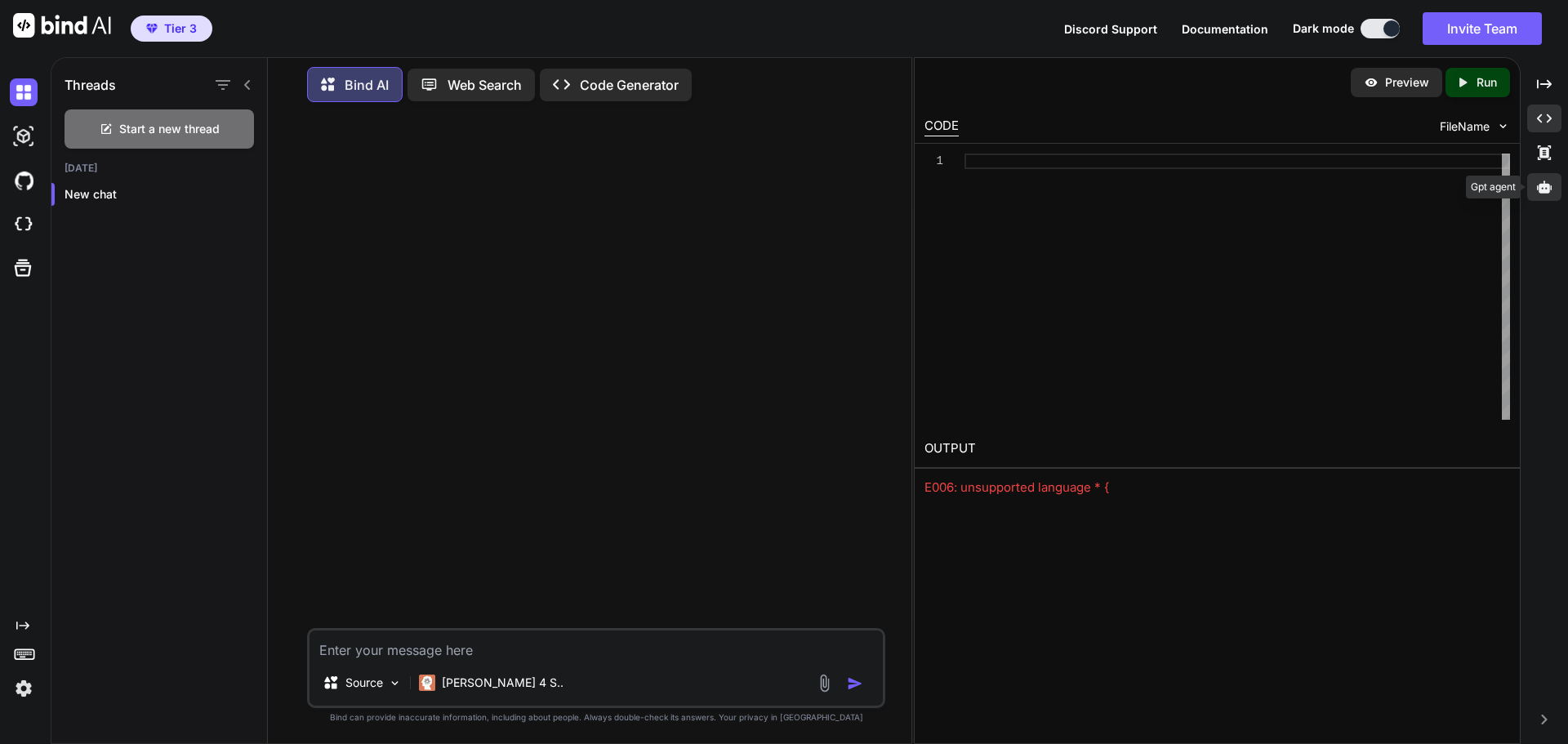
click at [1546, 183] on icon at bounding box center [1544, 187] width 15 height 15
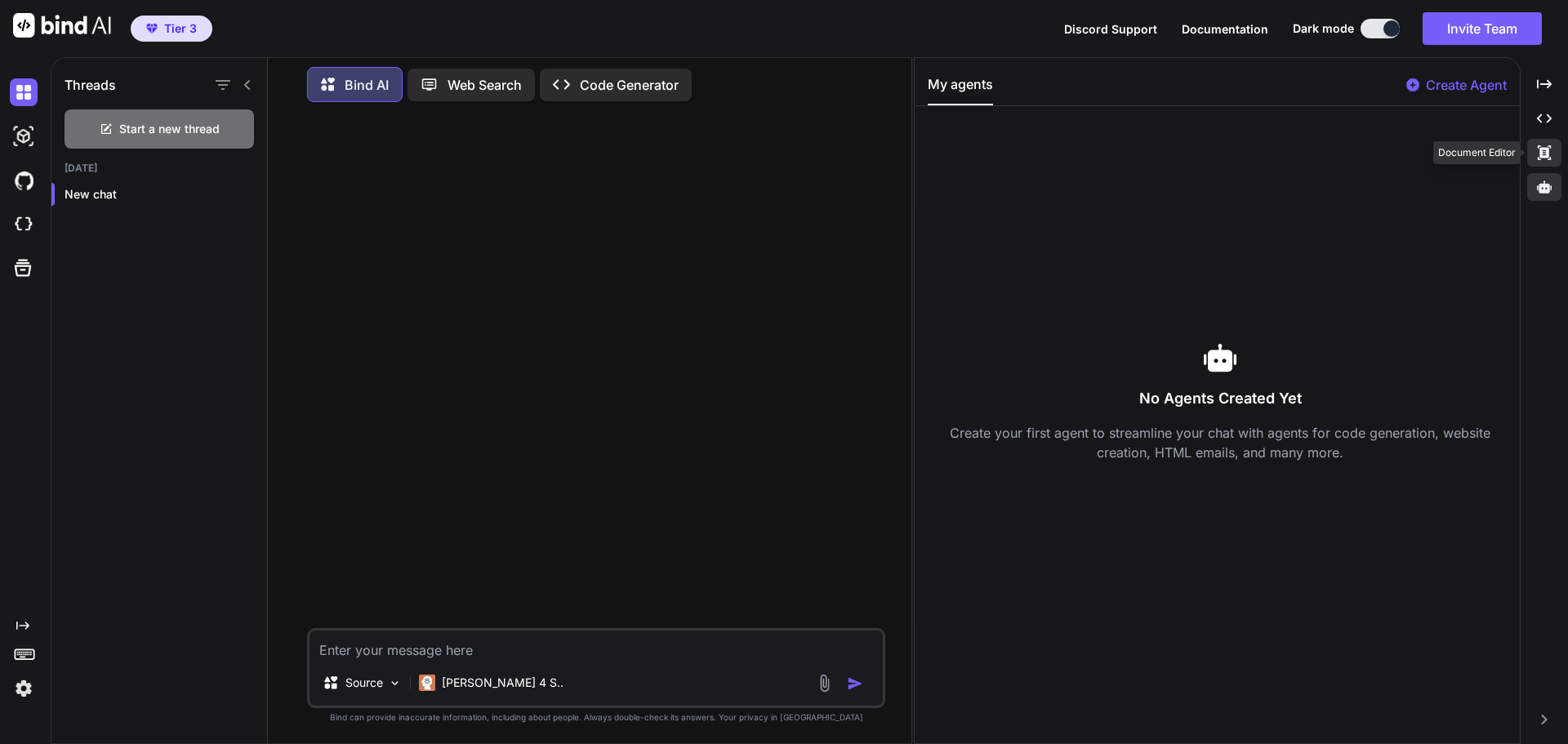
click at [1552, 158] on div "Created with Pixso." at bounding box center [1544, 152] width 34 height 28
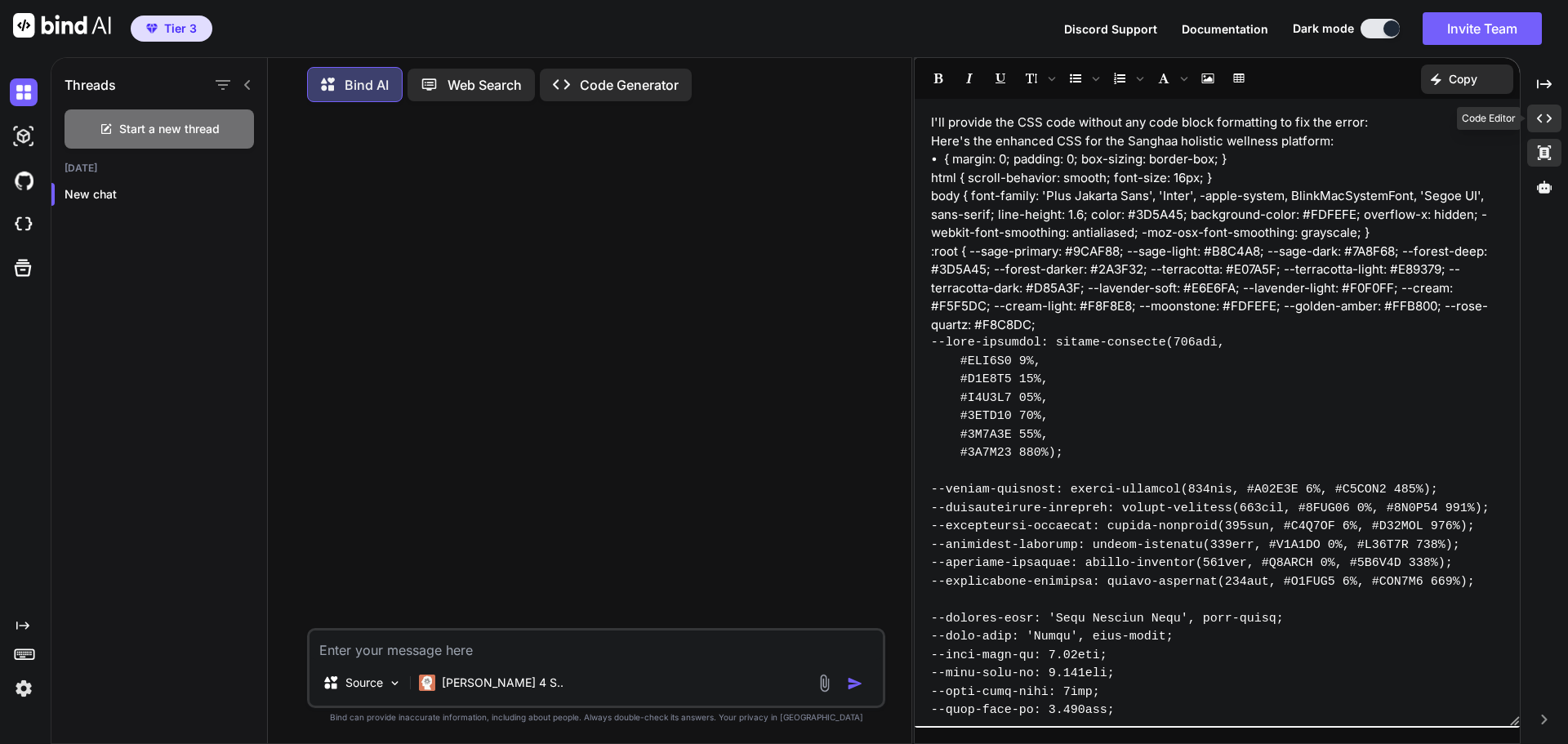
click at [1548, 121] on icon at bounding box center [1544, 118] width 15 height 9
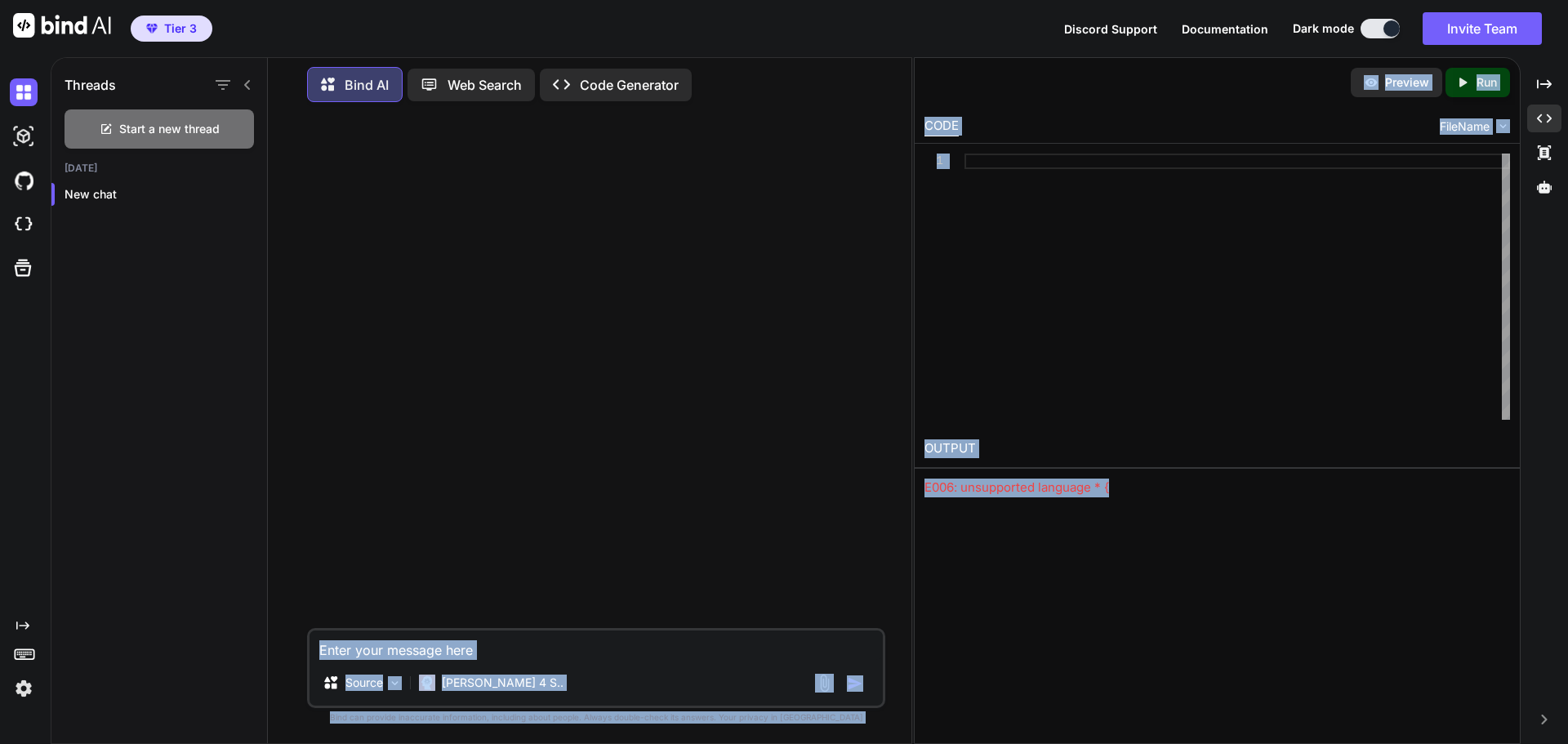
drag, startPoint x: 1127, startPoint y: 487, endPoint x: 905, endPoint y: 481, distance: 222.1
click at [905, 481] on div "Threads Start a new thread [DATE] New chat Bind AI Web Search Created with Pixs…" at bounding box center [810, 400] width 1518 height 687
click at [978, 492] on div "E006: unsupported language * {" at bounding box center [1218, 487] width 586 height 19
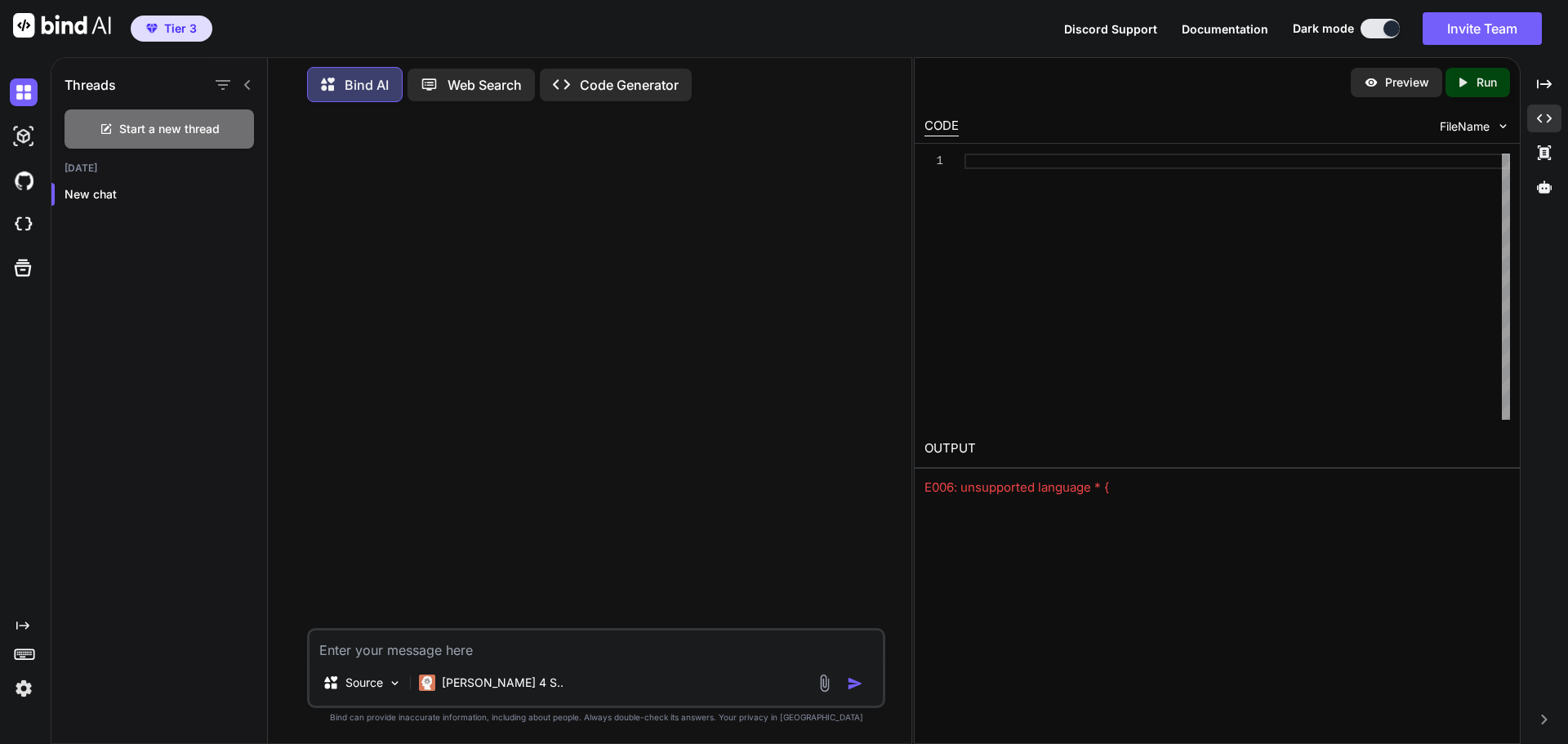
click at [978, 492] on div "E006: unsupported language * {" at bounding box center [1218, 487] width 586 height 19
click at [143, 116] on div "Start a new thread" at bounding box center [159, 129] width 190 height 39
click at [335, 642] on textarea at bounding box center [596, 645] width 573 height 29
paste textarea "Create a stunning, modern website for Sanghaa - a holistic wellness community p…"
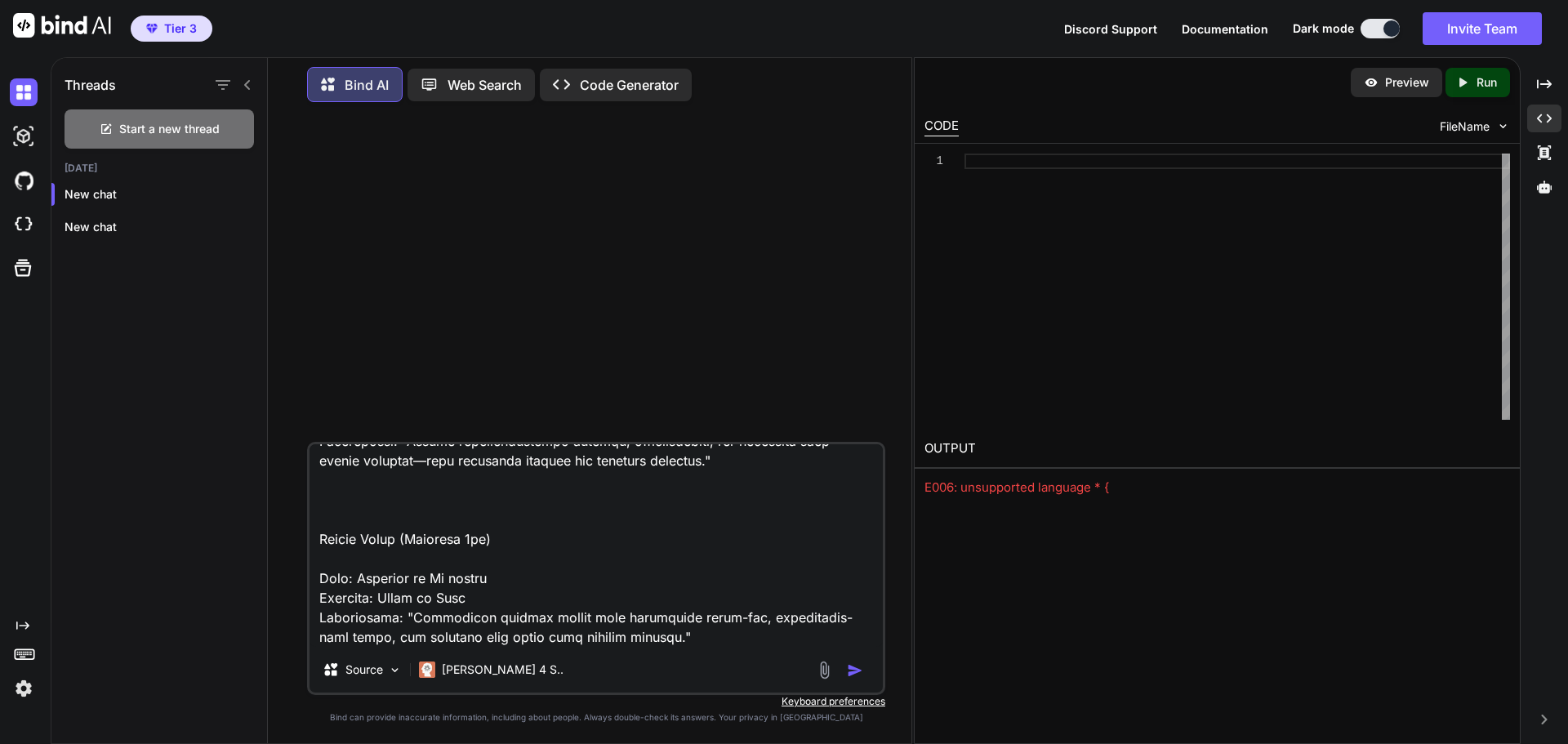
scroll to position [9118, 0]
type textarea "Create a stunning, modern website for Sanghaa - a holistic wellness community p…"
click at [378, 672] on p "Source" at bounding box center [364, 669] width 37 height 17
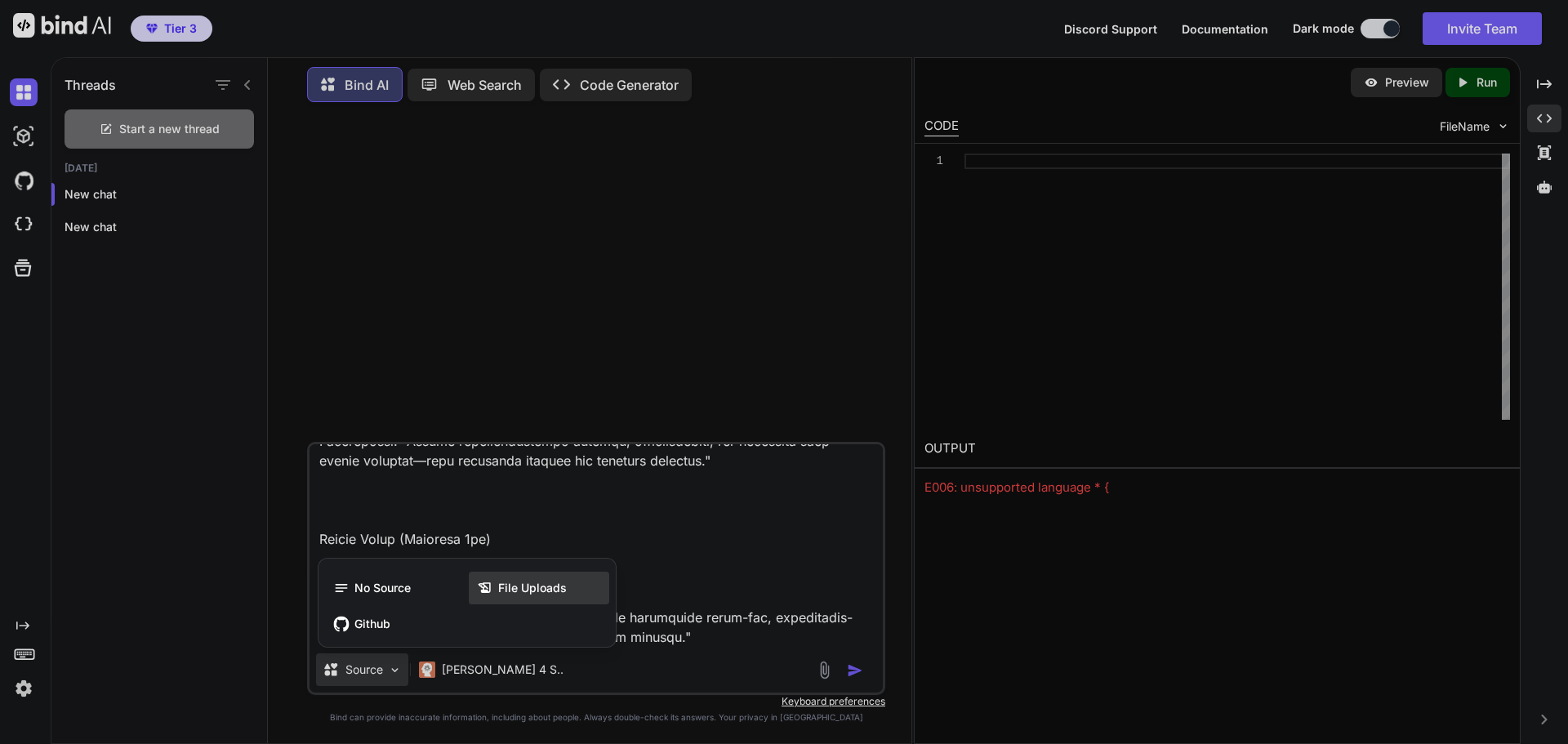
click at [510, 582] on span "File Uploads" at bounding box center [533, 588] width 69 height 17
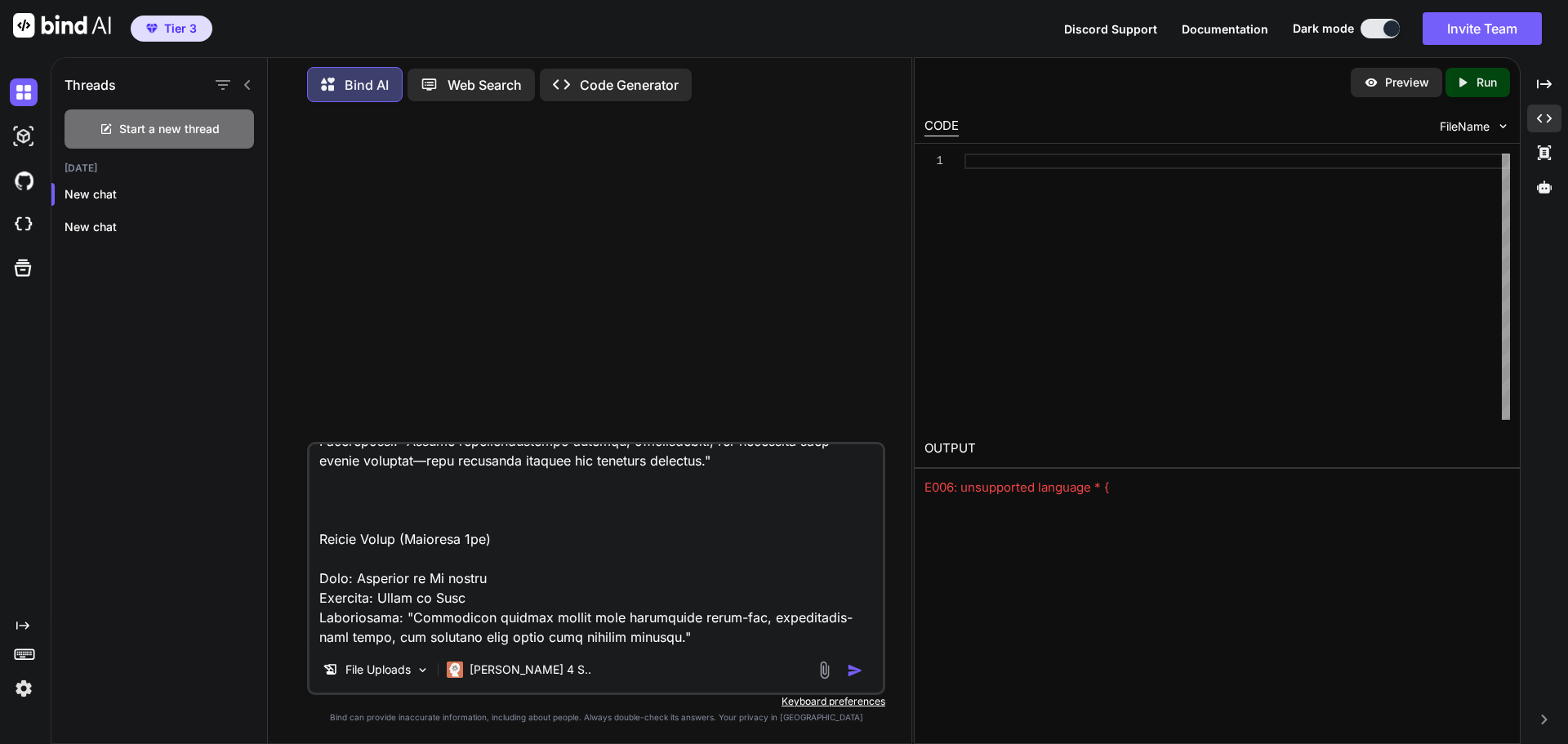
click at [819, 669] on img at bounding box center [824, 669] width 19 height 19
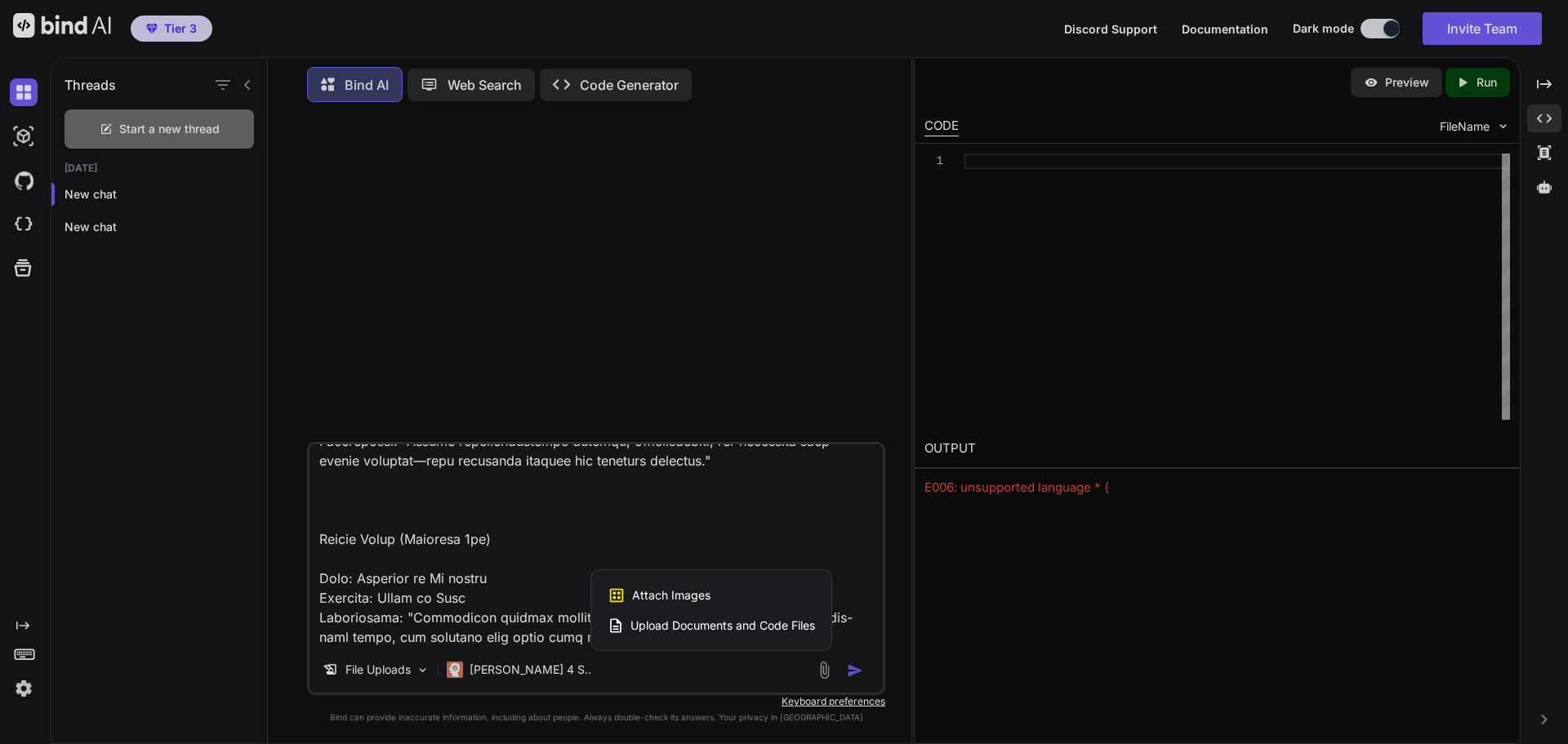
click at [668, 605] on div "Attach Images Image attachments are only supported in Claude and Gemini models." at bounding box center [711, 596] width 207 height 31
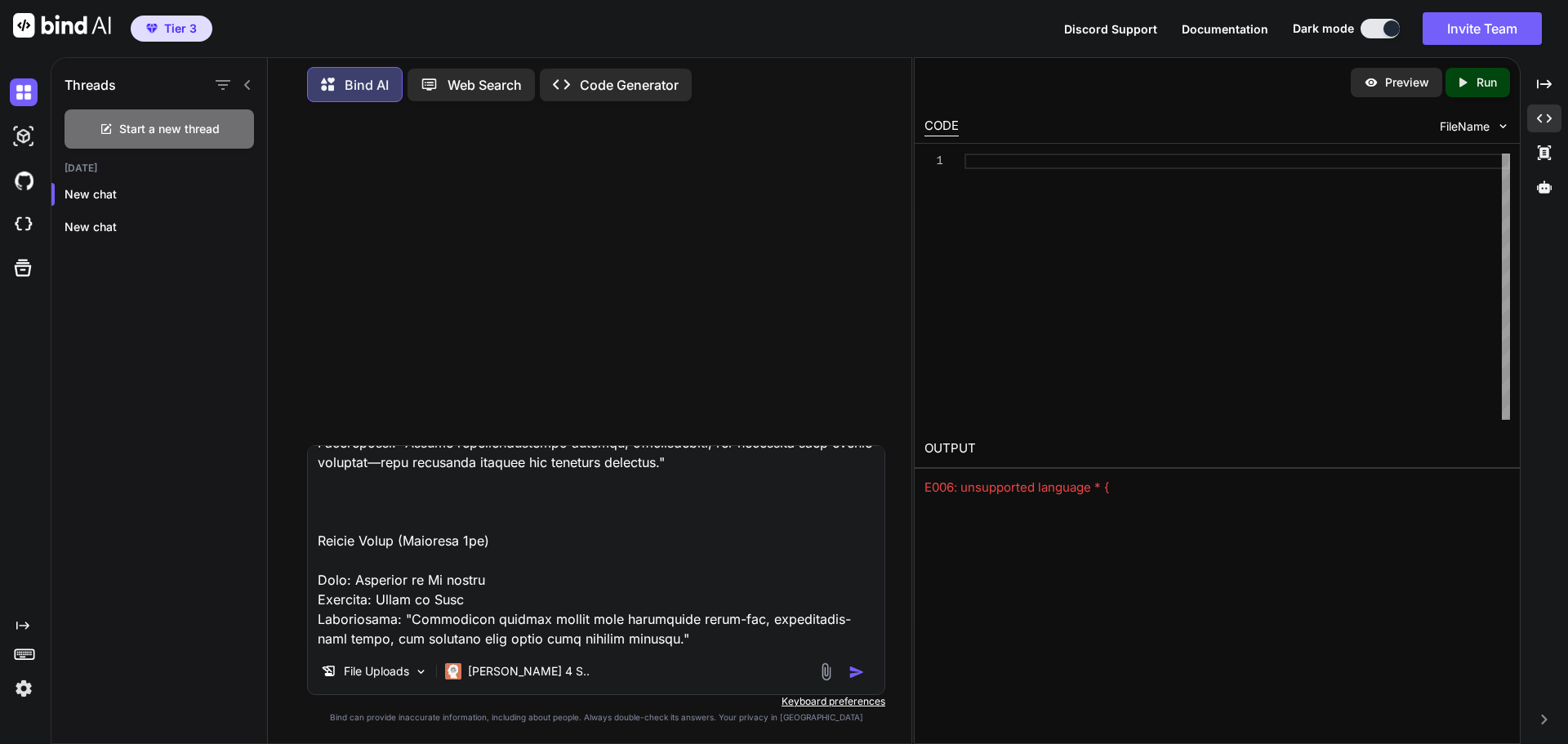
type input "C:\fakepath\Sanghaa site image.jpg"
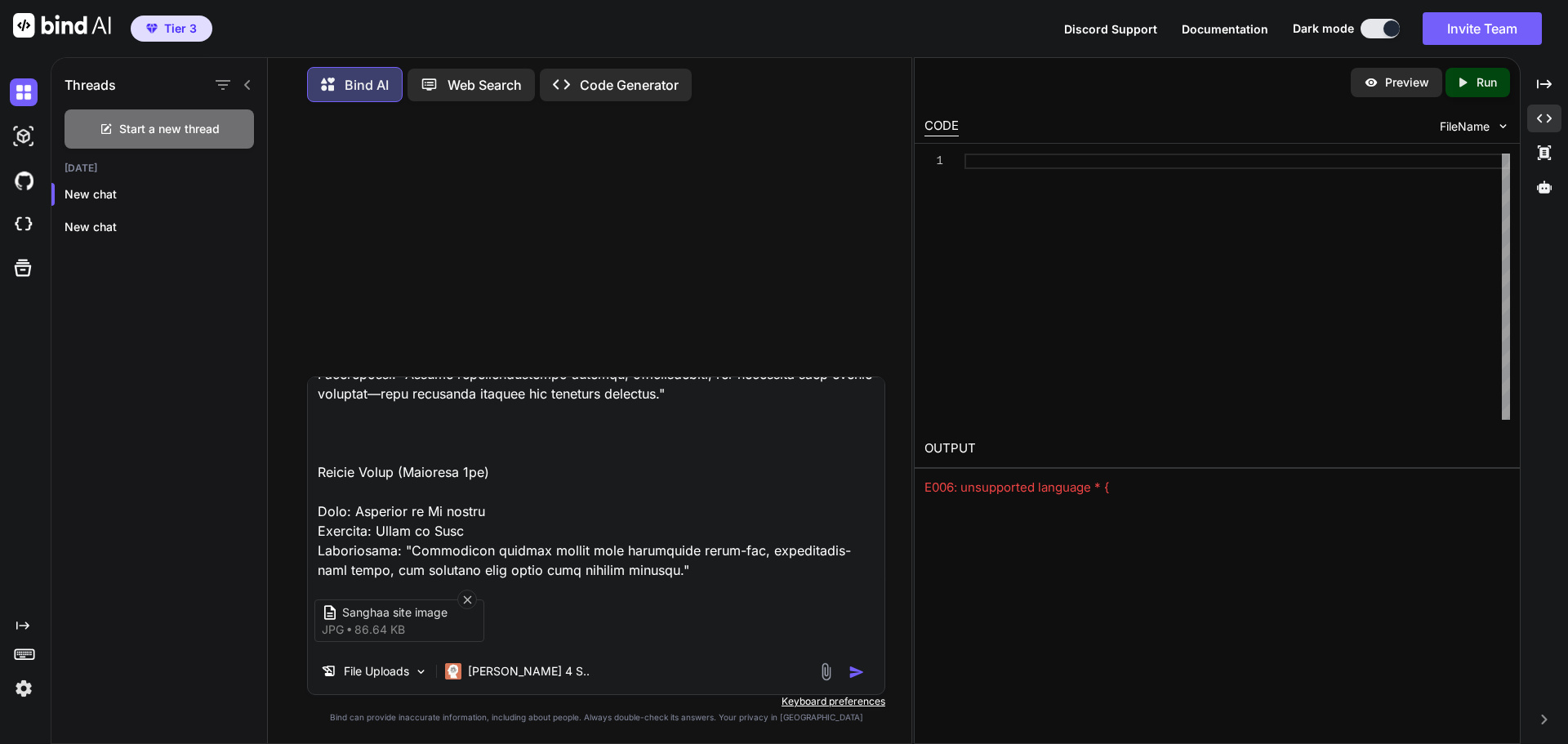
click at [857, 674] on img "button" at bounding box center [856, 672] width 17 height 17
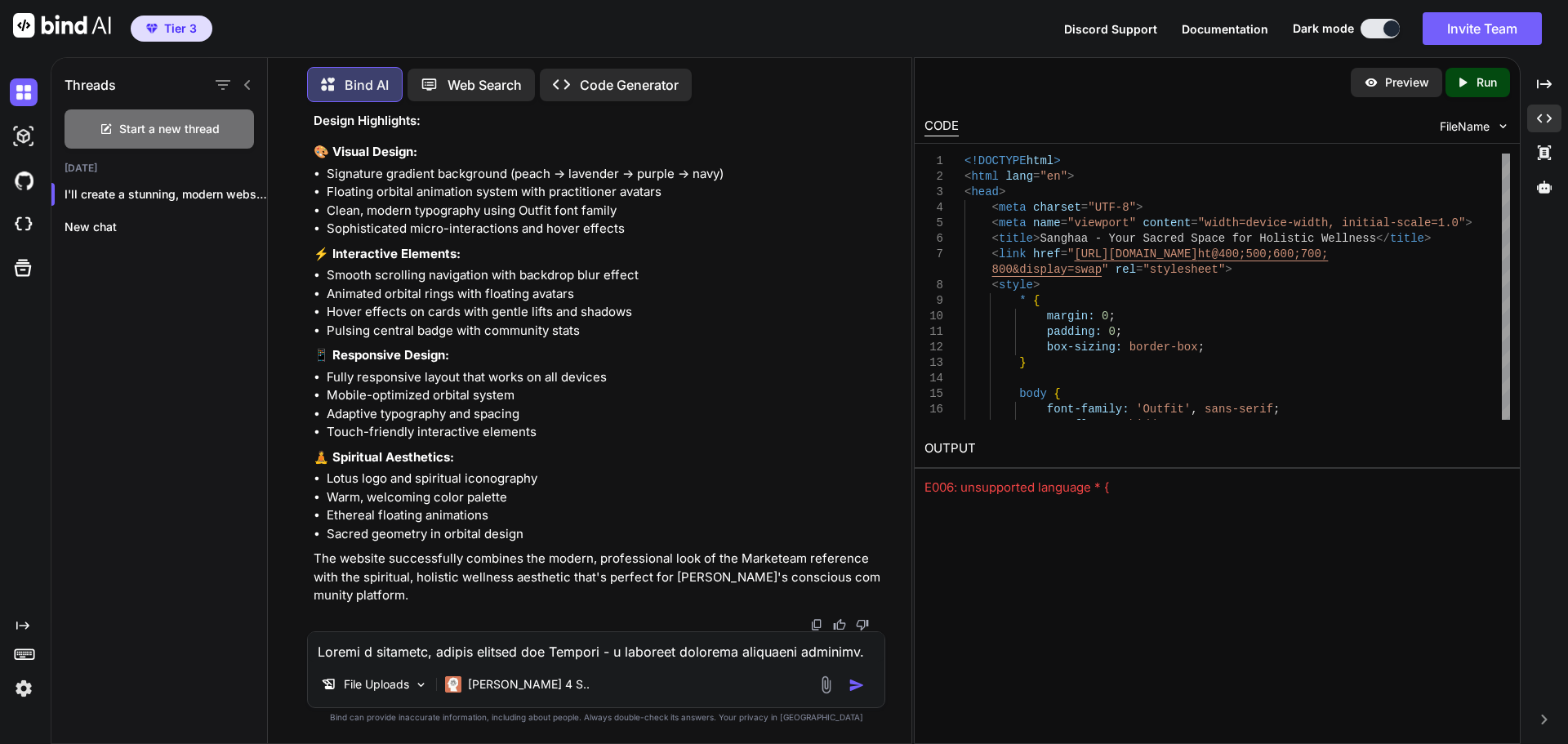
scroll to position [18333, 0]
click at [1499, 73] on div "Created with Pixso. Run" at bounding box center [1479, 83] width 65 height 29
click at [1056, 489] on link "[URL][DOMAIN_NAME]" at bounding box center [991, 487] width 133 height 16
click at [452, 651] on textarea at bounding box center [596, 647] width 577 height 29
paste textarea "Events Practitioners Marketplace Learning Community"
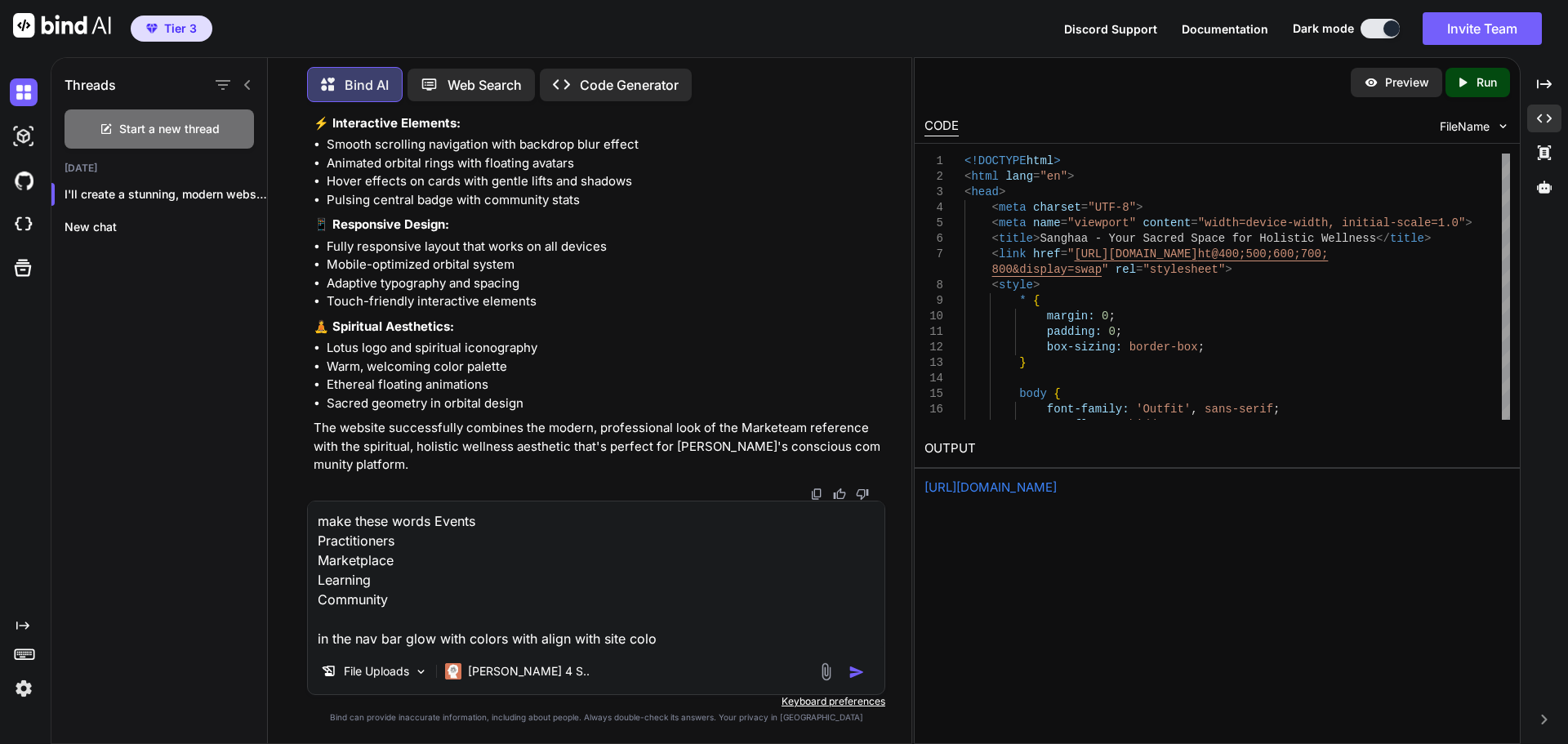
type textarea "make these words Events Practitioners Marketplace Learning Community in the nav…"
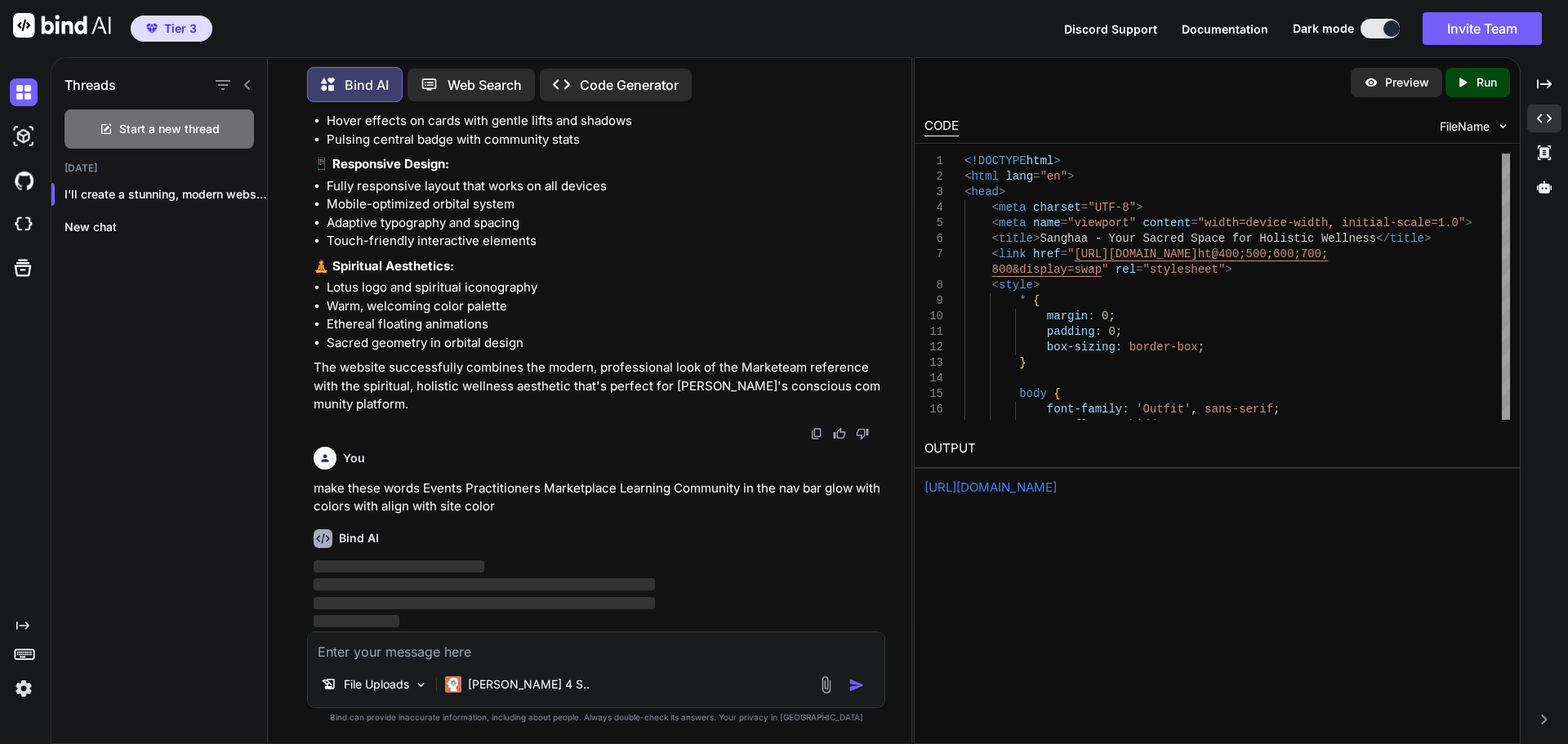
scroll to position [18524, 0]
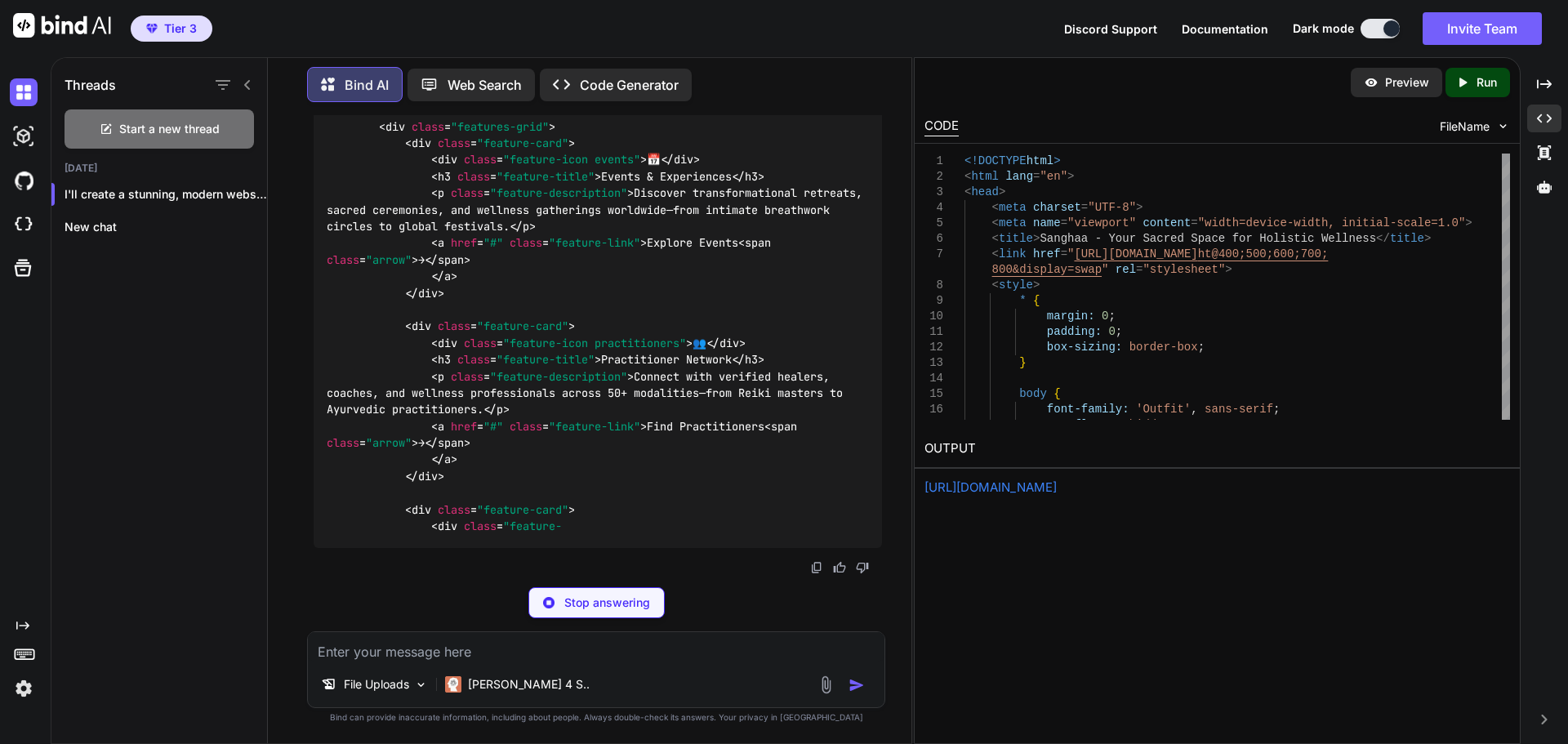
scroll to position [35479, 0]
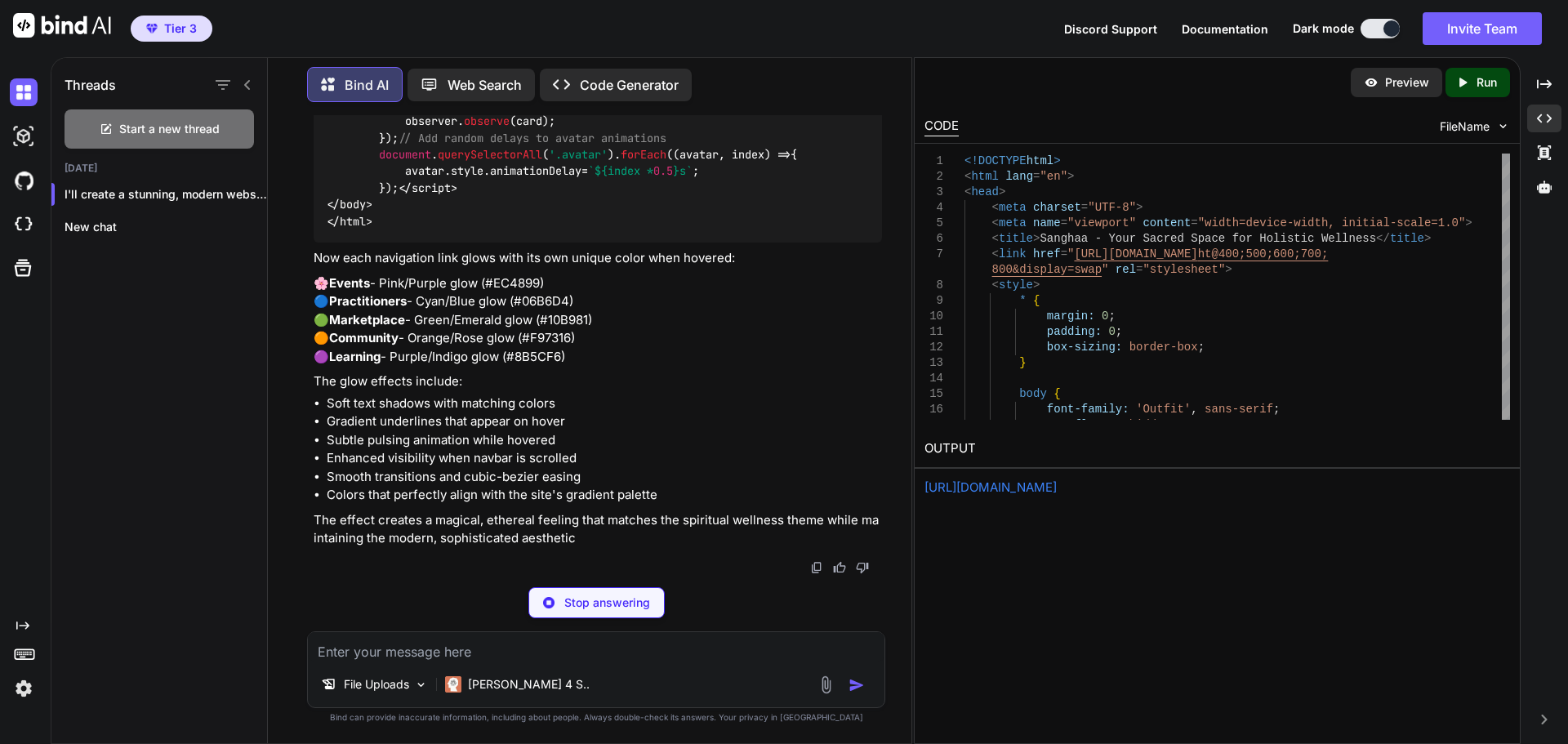
type textarea "x"
type textarea ".nav-links a:hover { animation: pulseGlow 2s ease-in-out infinite; }"
type textarea "x"
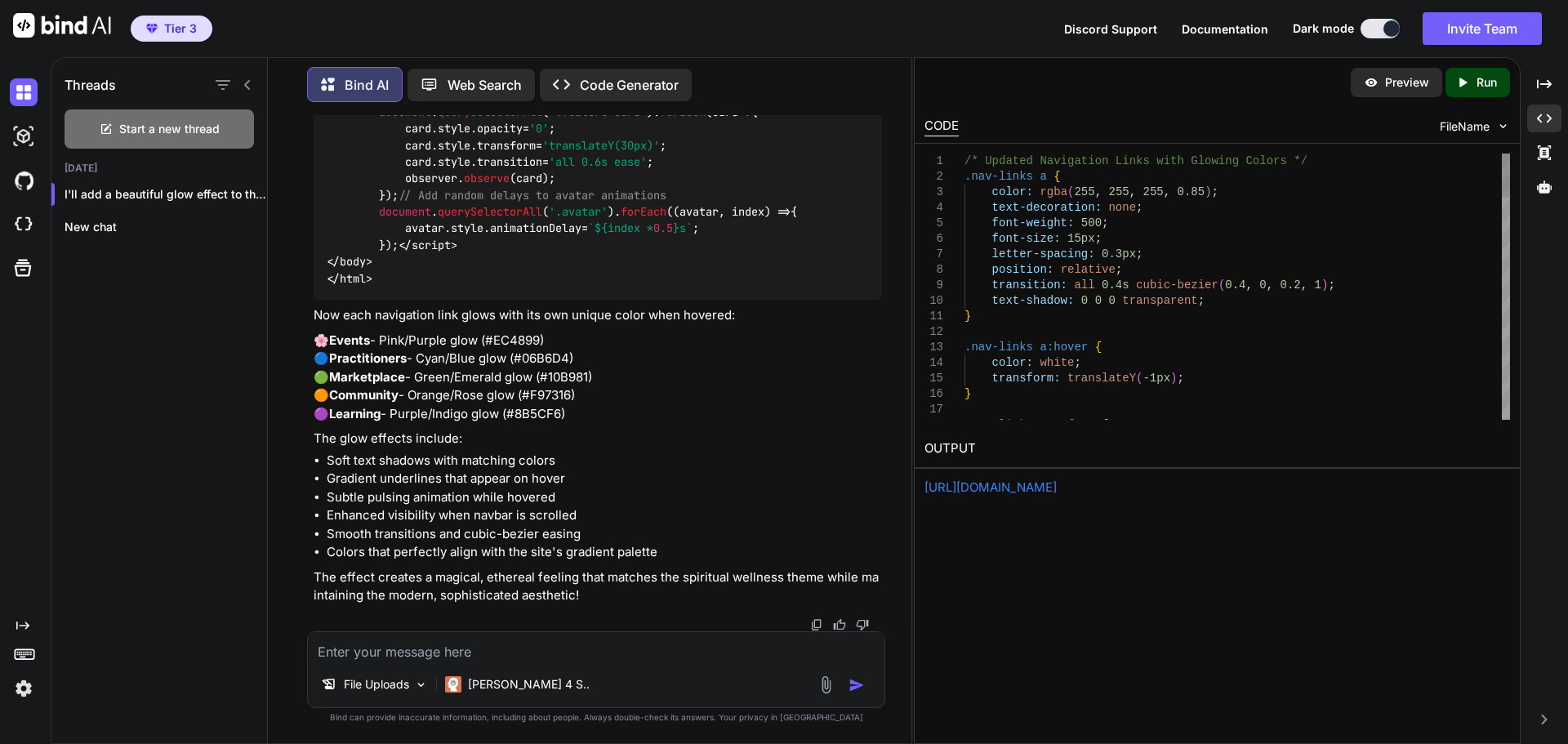
type textarea "text-shadow: 0 0 16px currentColor, 0 0 32px rgba(255, 255, 255, 0.2); } } .nav…"
click at [1469, 85] on icon "Created with Pixso." at bounding box center [1463, 82] width 15 height 15
click at [1476, 73] on div "Created with Pixso. Run" at bounding box center [1479, 83] width 65 height 29
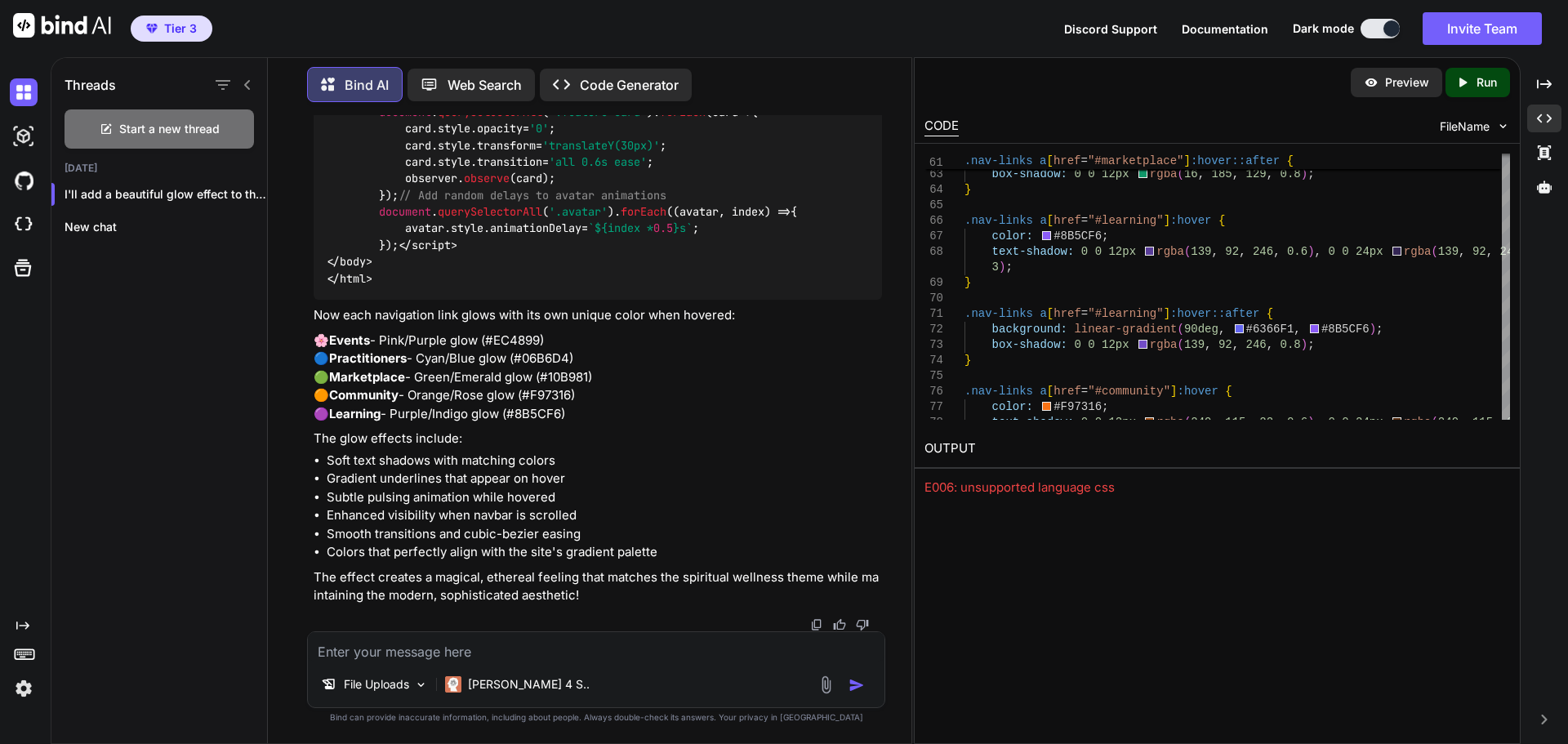
click at [404, 645] on textarea at bounding box center [596, 647] width 577 height 29
type textarea "a"
type textarea "x"
type textarea "ad"
type textarea "x"
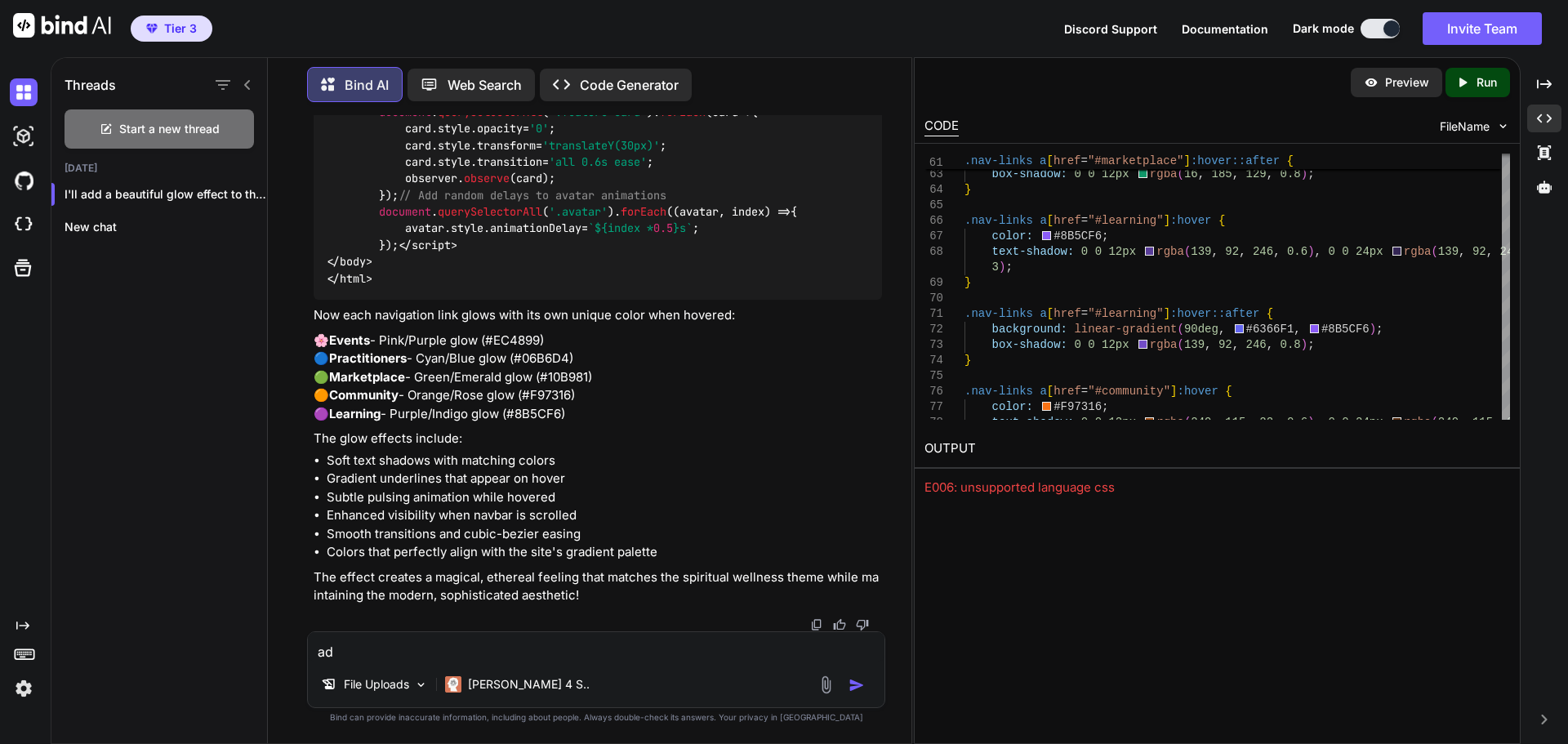
type textarea "add"
type textarea "x"
type textarea "add"
type textarea "x"
type textarea "add t"
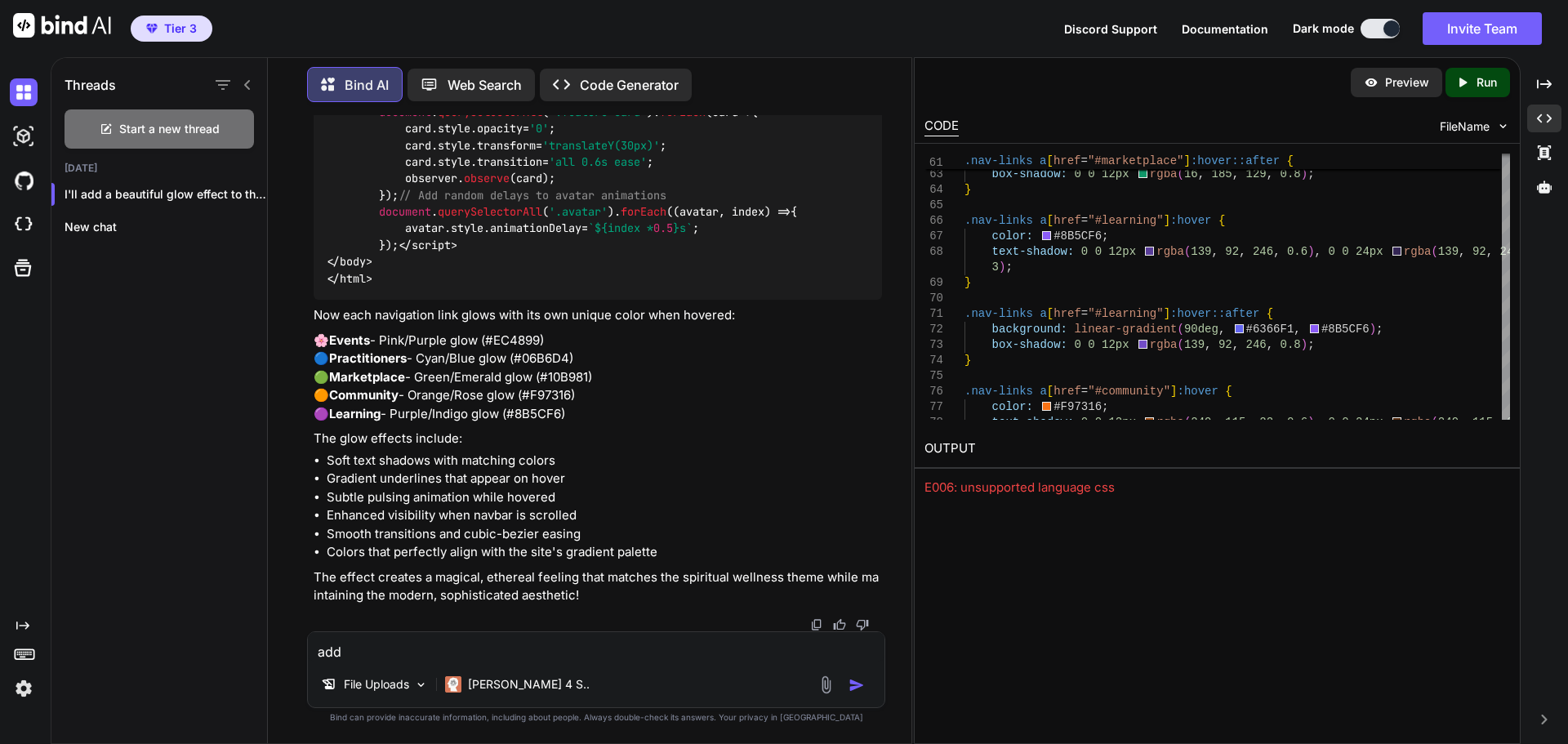
type textarea "x"
type textarea "add th"
type textarea "x"
type textarea "add thi"
type textarea "x"
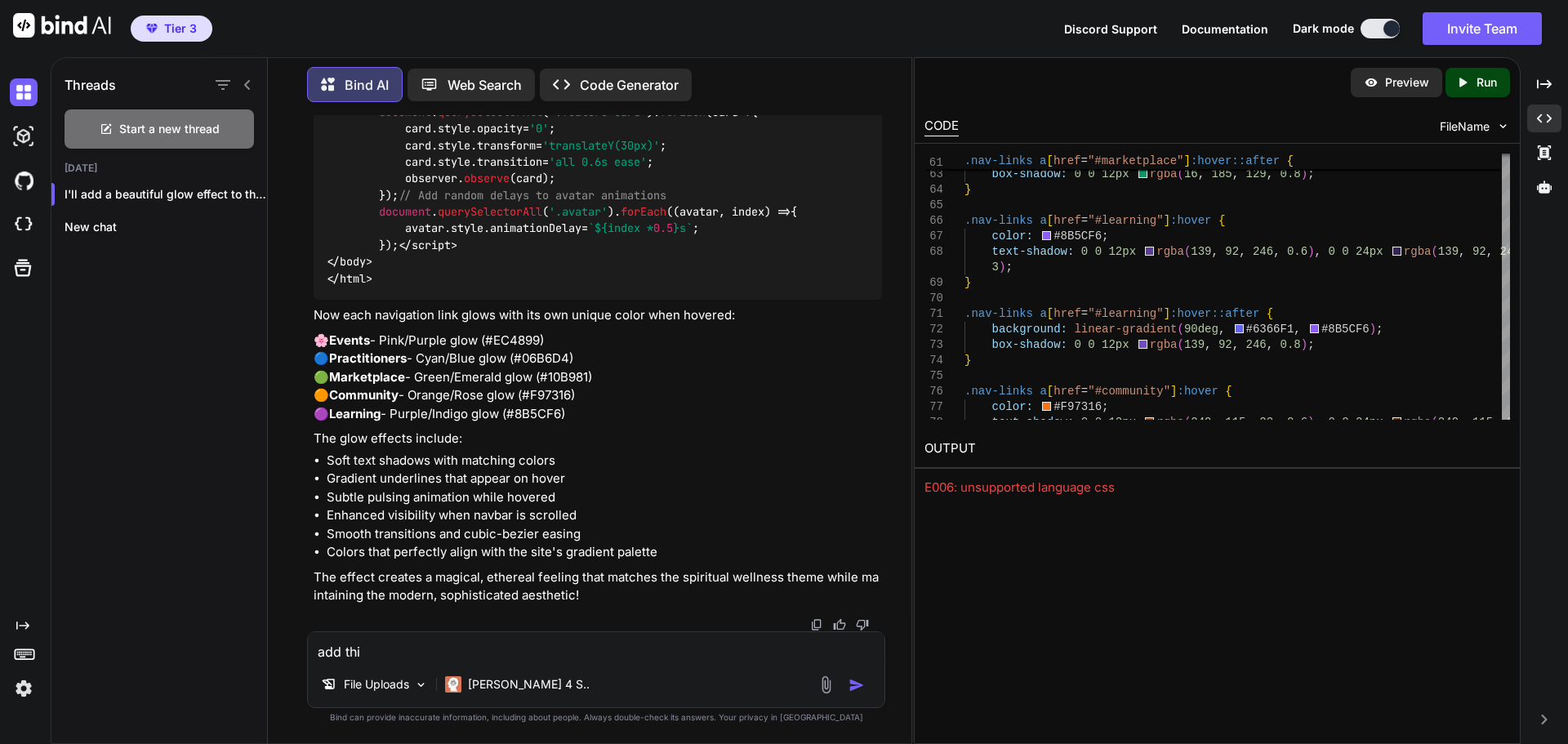
type textarea "add thiu"
type textarea "x"
type textarea "add thius"
type textarea "x"
type textarea "add thiu"
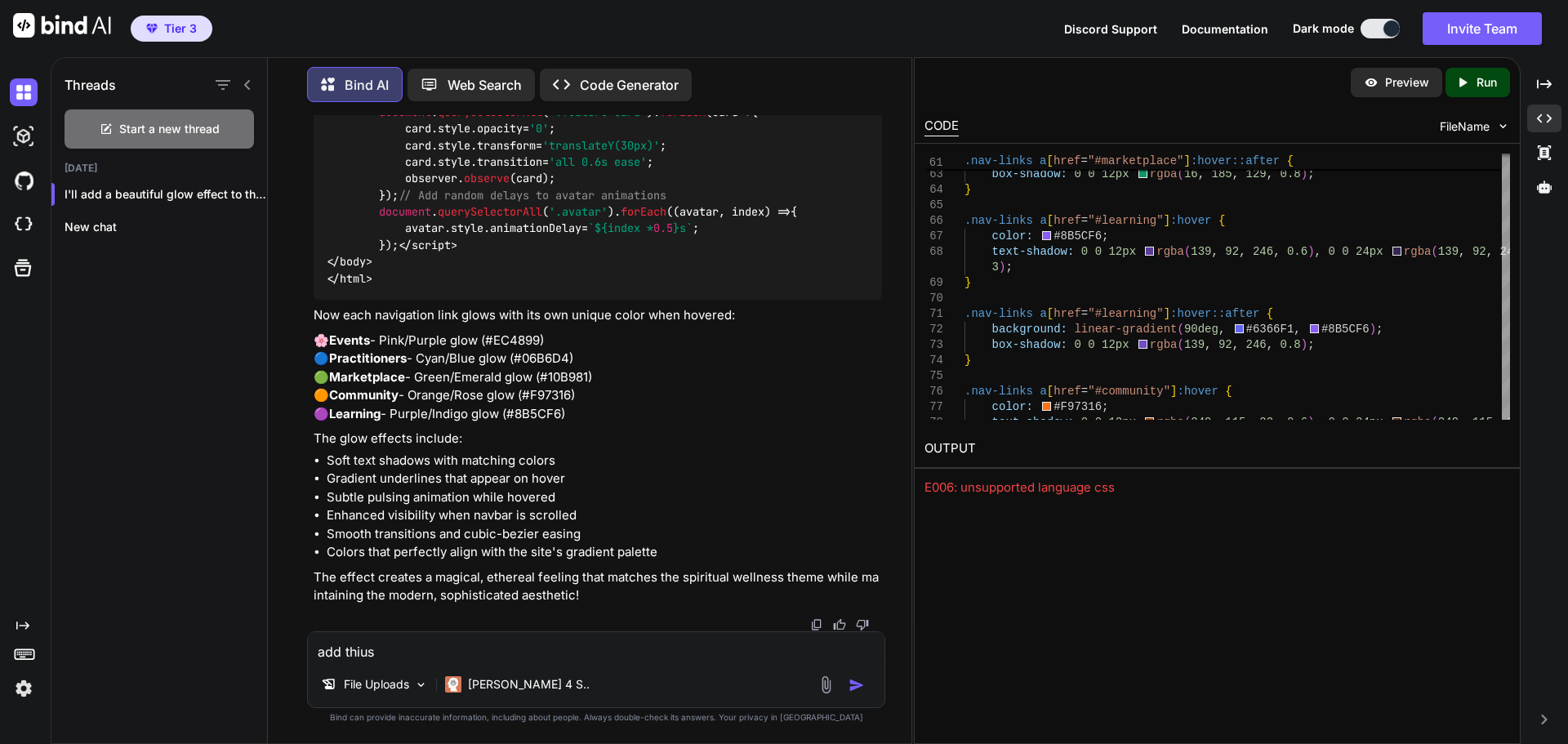
type textarea "x"
type textarea "add thi"
type textarea "x"
type textarea "add th"
type textarea "x"
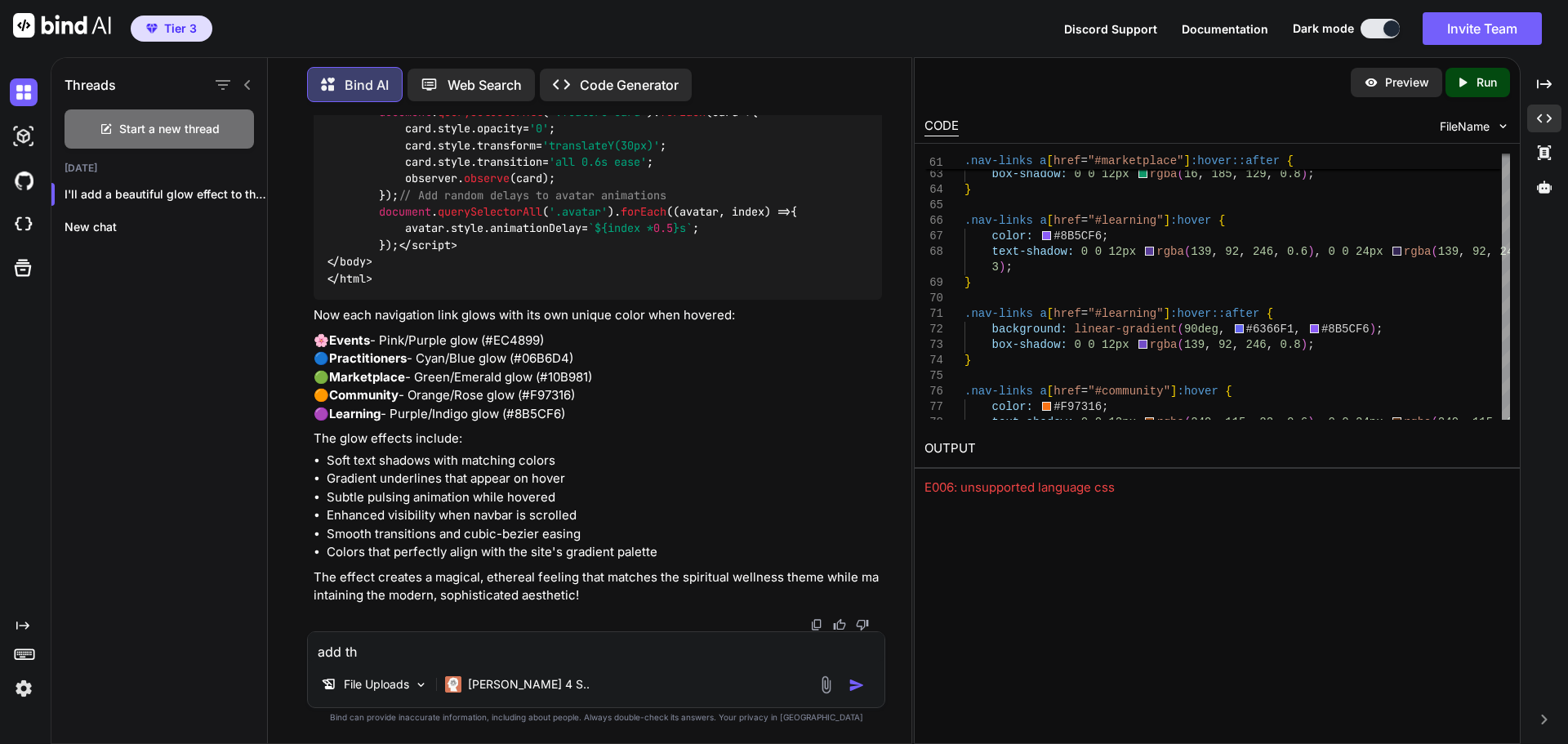
type textarea "add thi"
type textarea "x"
type textarea "add this"
type textarea "x"
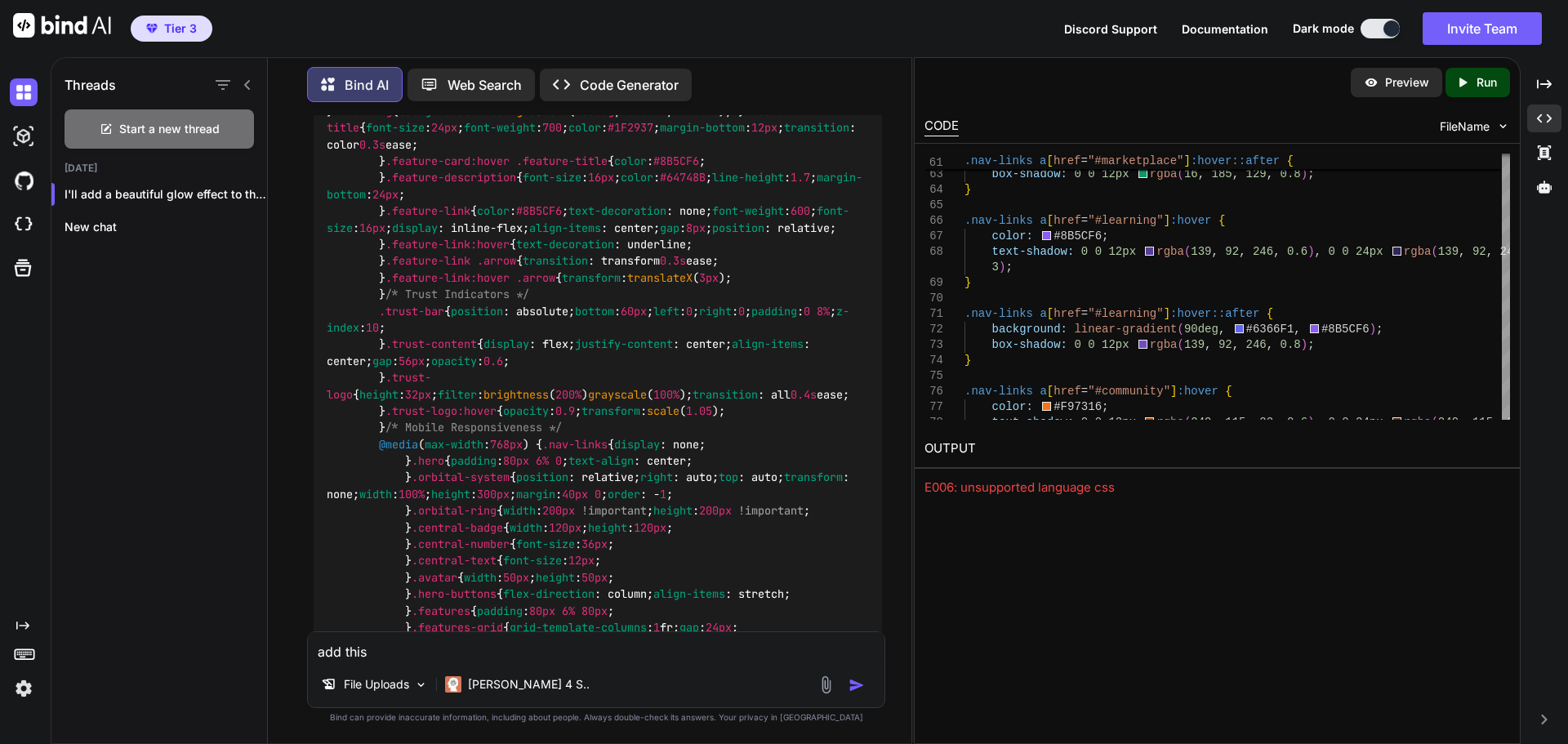
scroll to position [5575, 0]
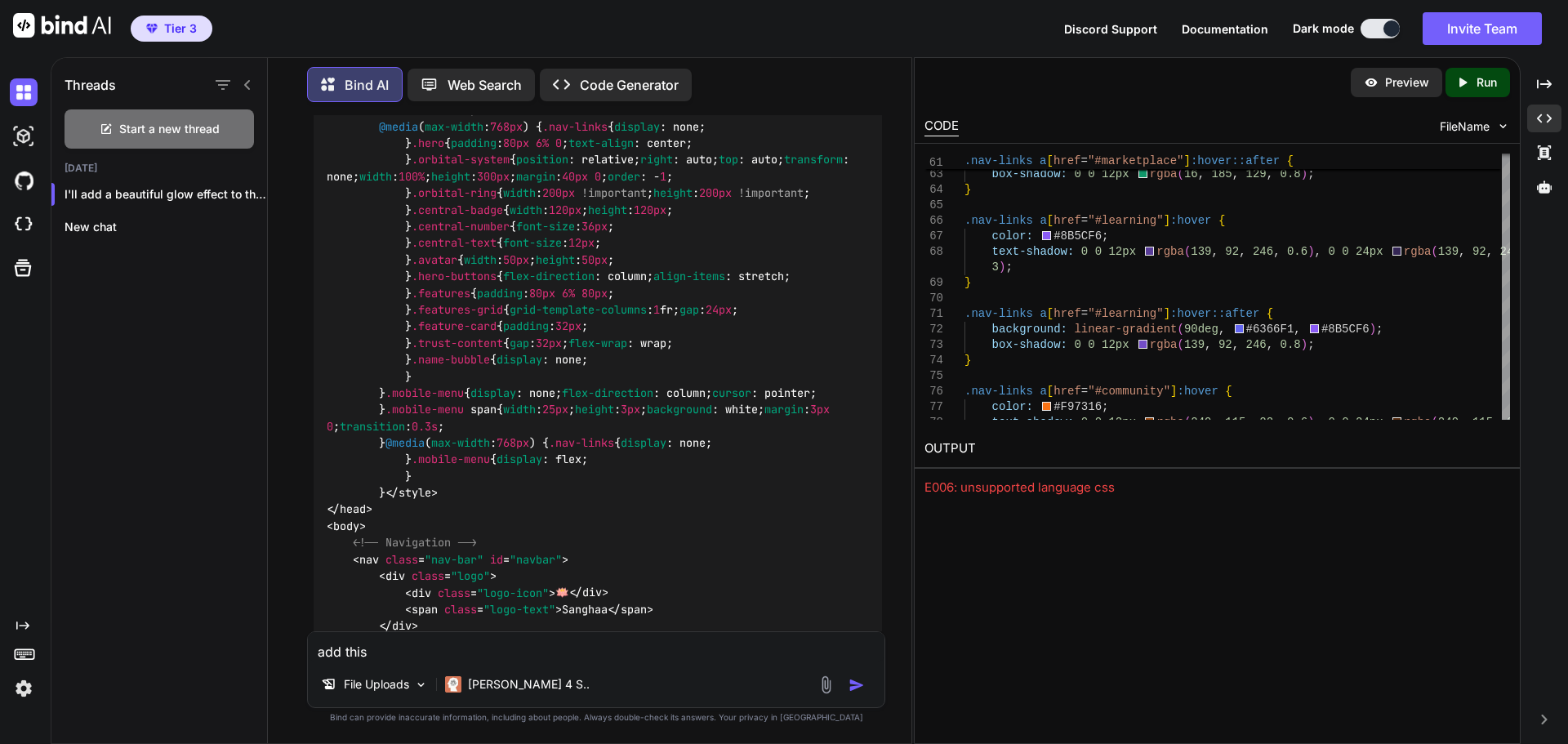
drag, startPoint x: 687, startPoint y: 417, endPoint x: 671, endPoint y: 415, distance: 16.1
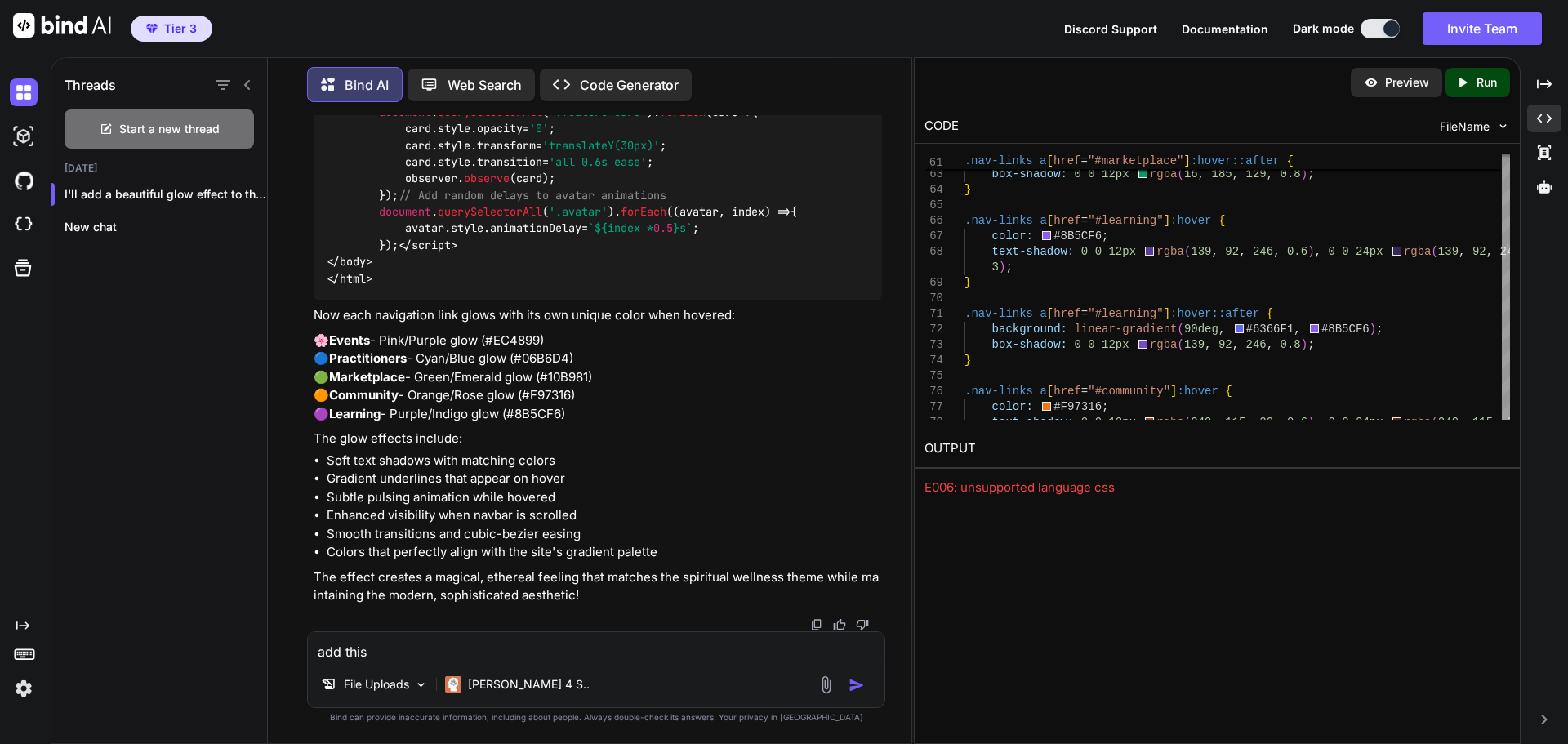
scroll to position [37524, 0]
click at [659, 519] on li "Enhanced visibility when navbar is scrolled" at bounding box center [604, 515] width 555 height 19
click at [394, 659] on textarea "add this" at bounding box center [596, 647] width 577 height 29
type textarea "add this"
type textarea "x"
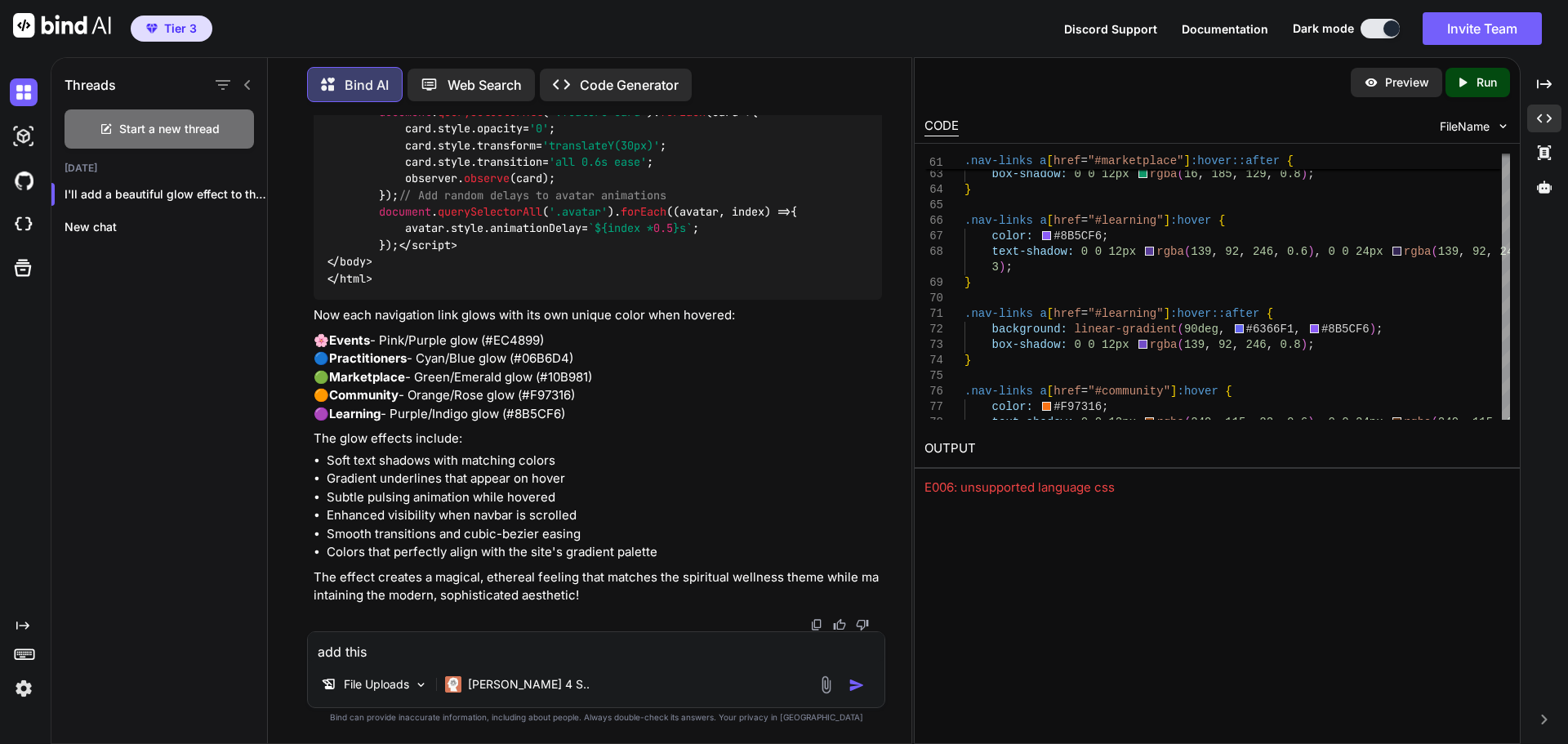
type textarea "add this n"
type textarea "x"
type textarea "add this no"
type textarea "x"
type textarea "add this now"
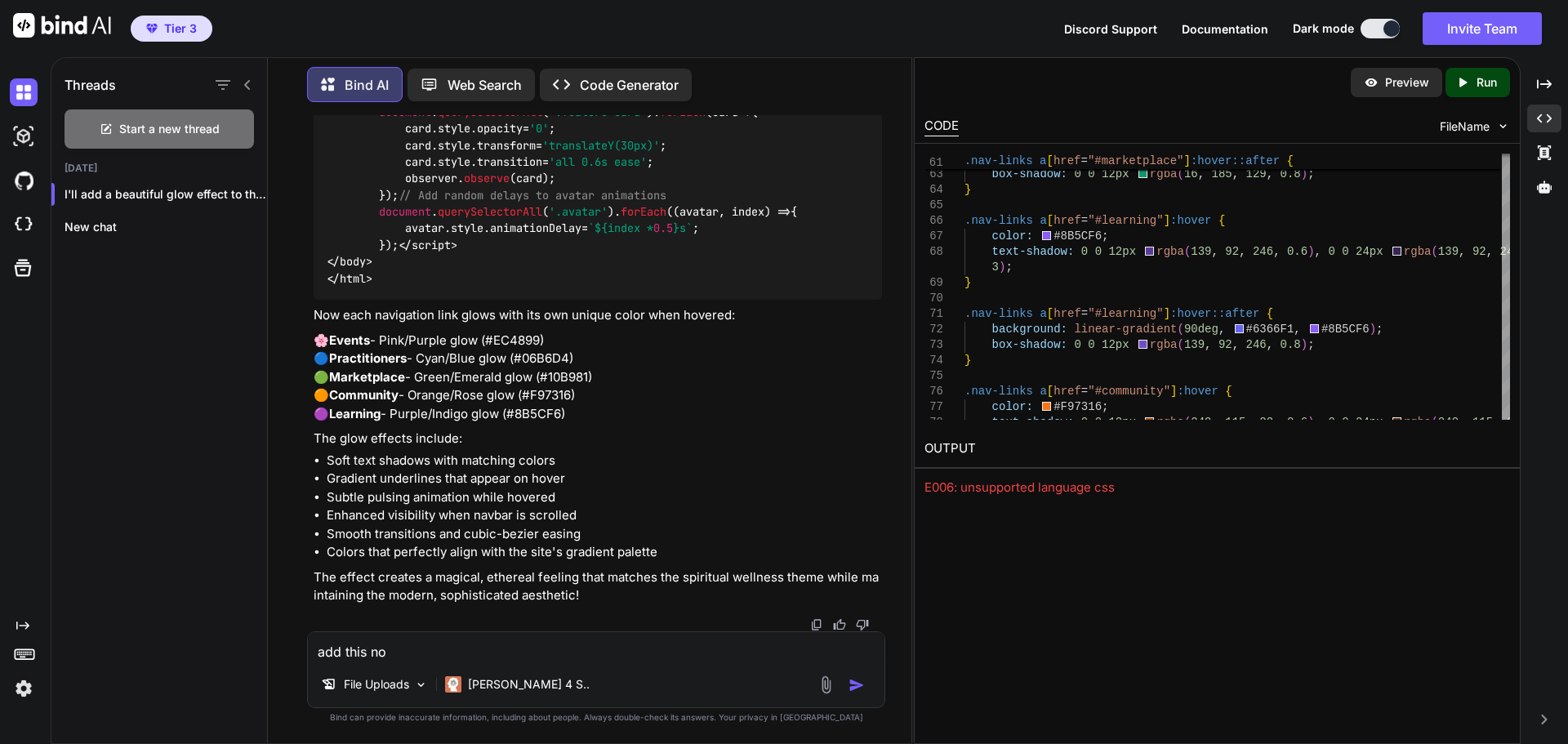
type textarea "x"
type textarea "add this now:"
type textarea "x"
type textarea "add this now:"
type textarea "x"
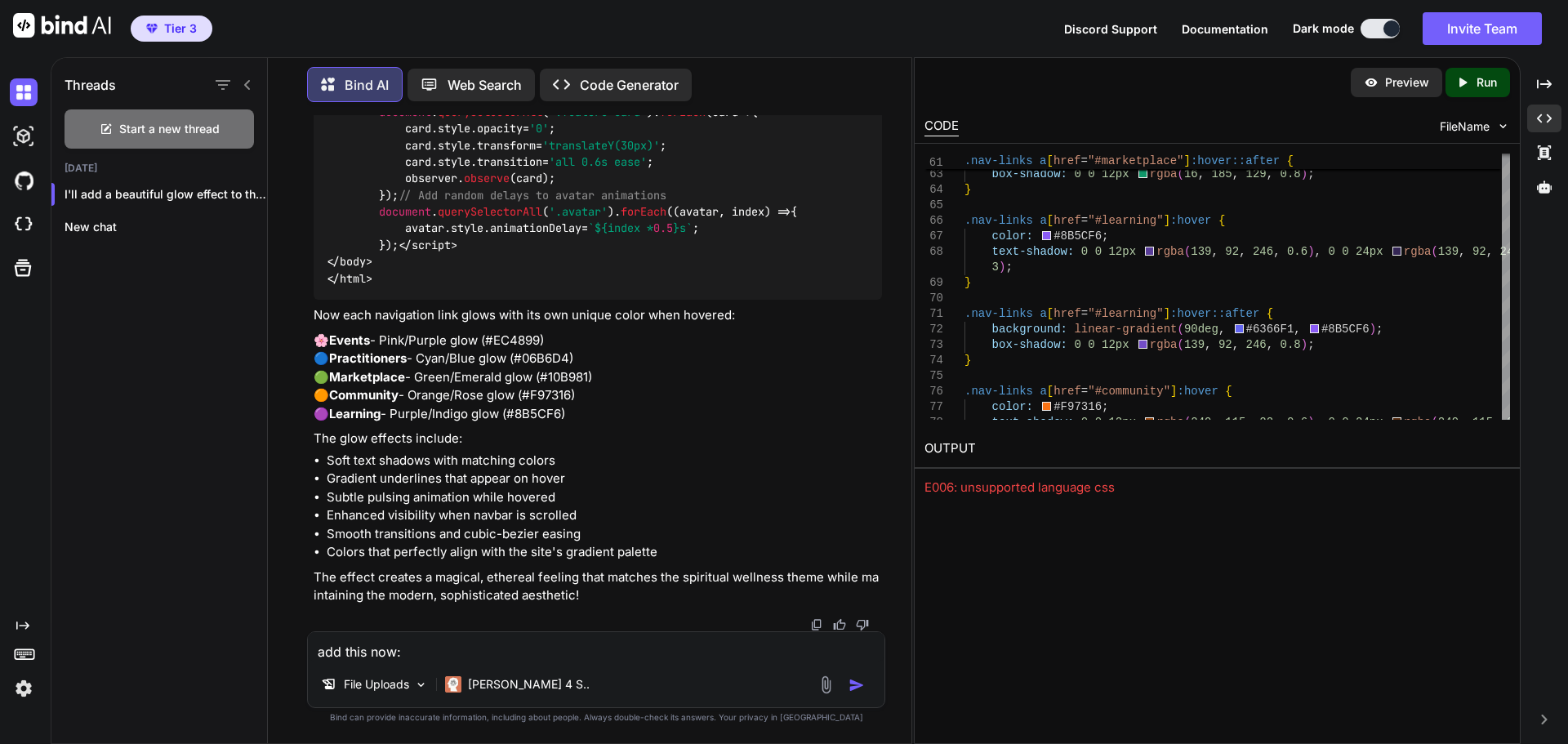
type textarea "add this now:"
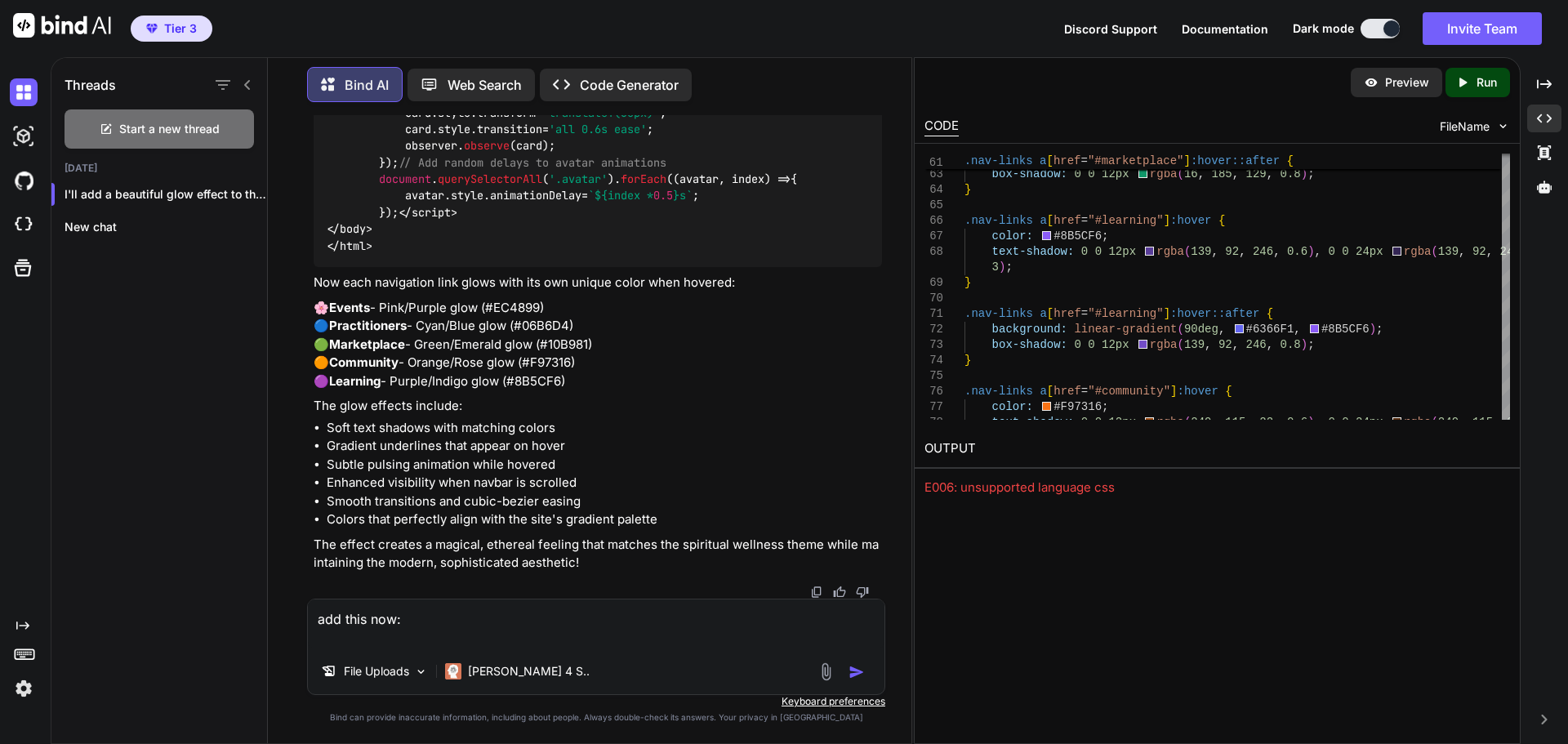
type textarea "x"
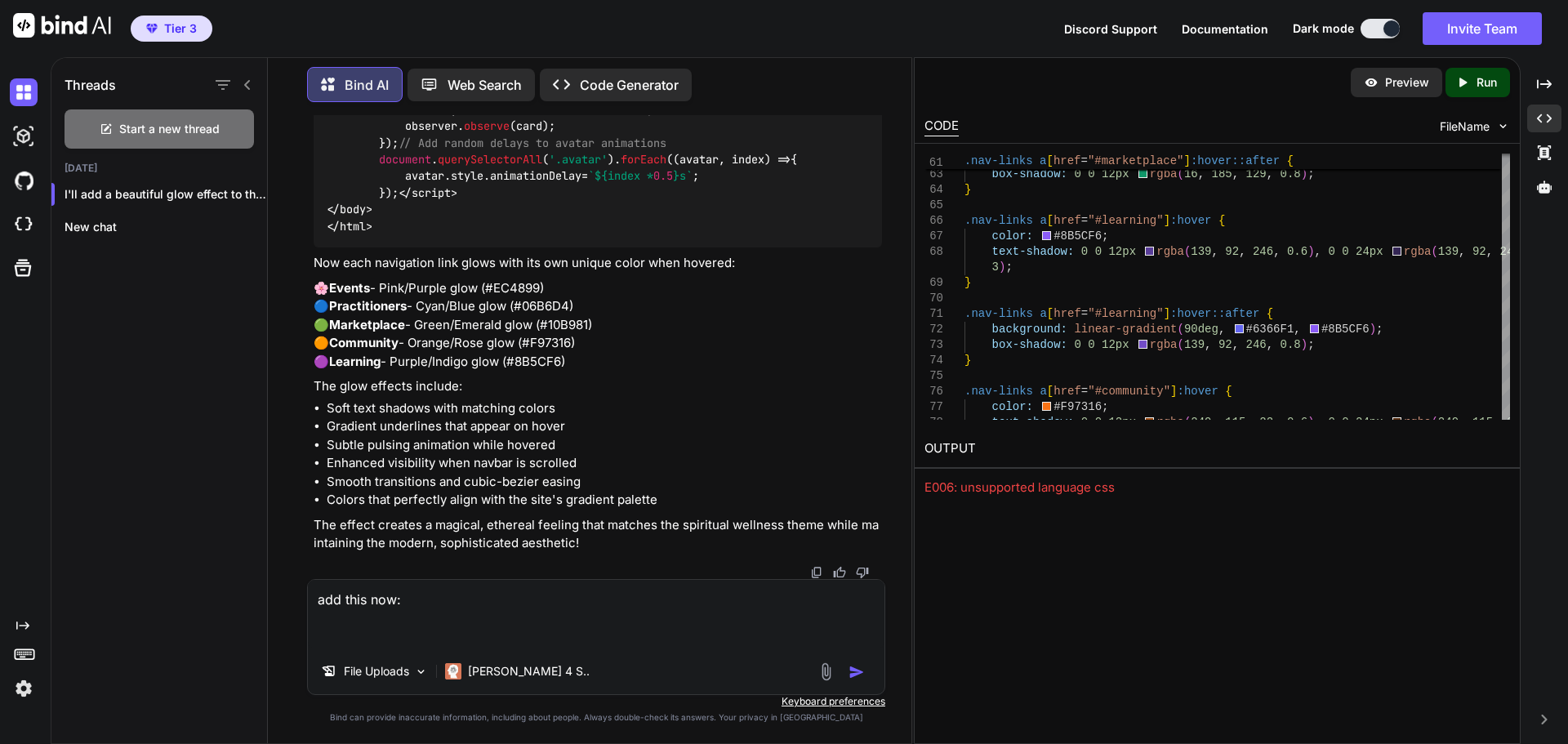
click at [332, 621] on textarea "add this now:" at bounding box center [596, 614] width 577 height 69
paste textarea "How It Works / Process Section Section Layout: Padding: 120px vertical, 8% hori…"
type textarea "add this now: How It Works / Process Section Section Layout: Padding: 120px ver…"
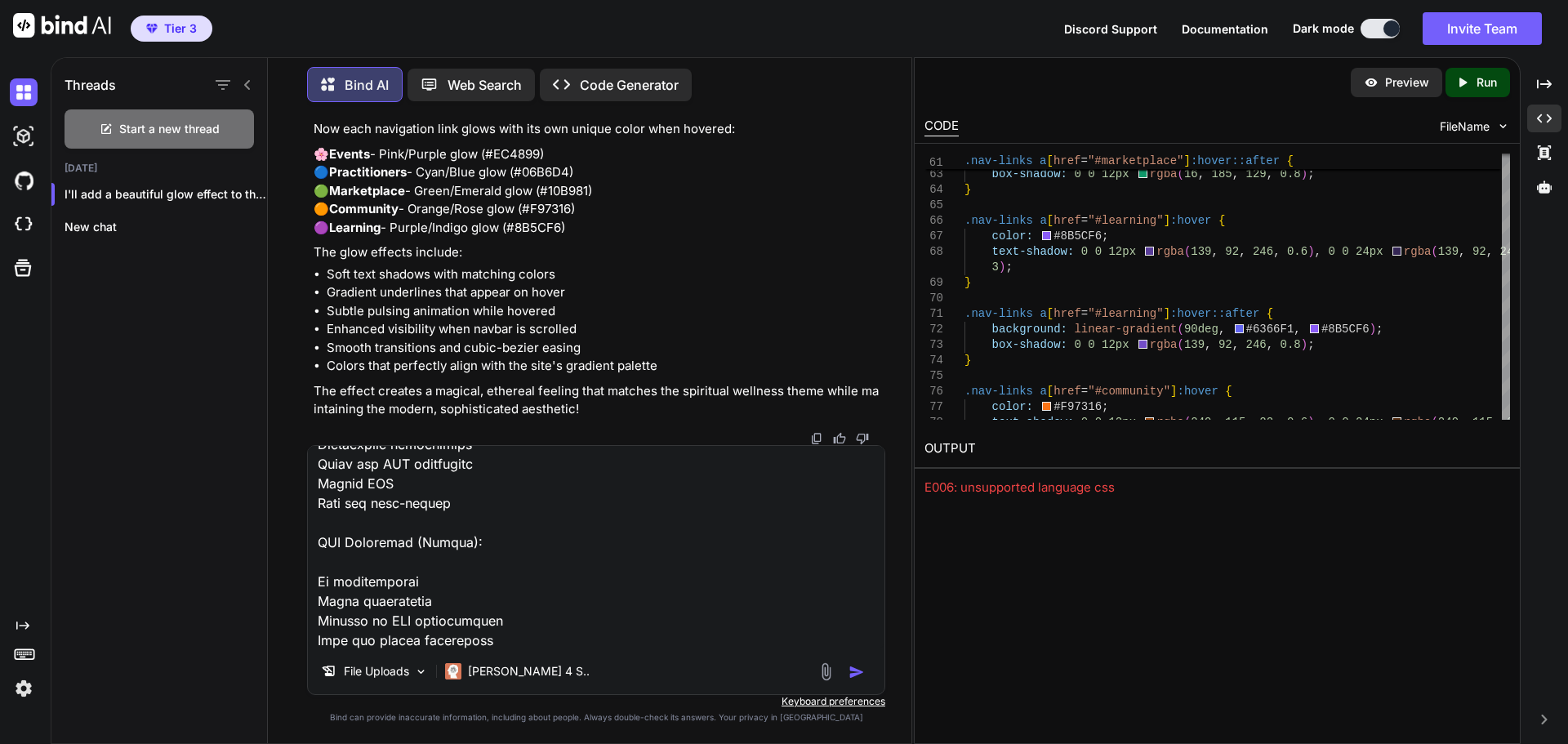
type textarea "x"
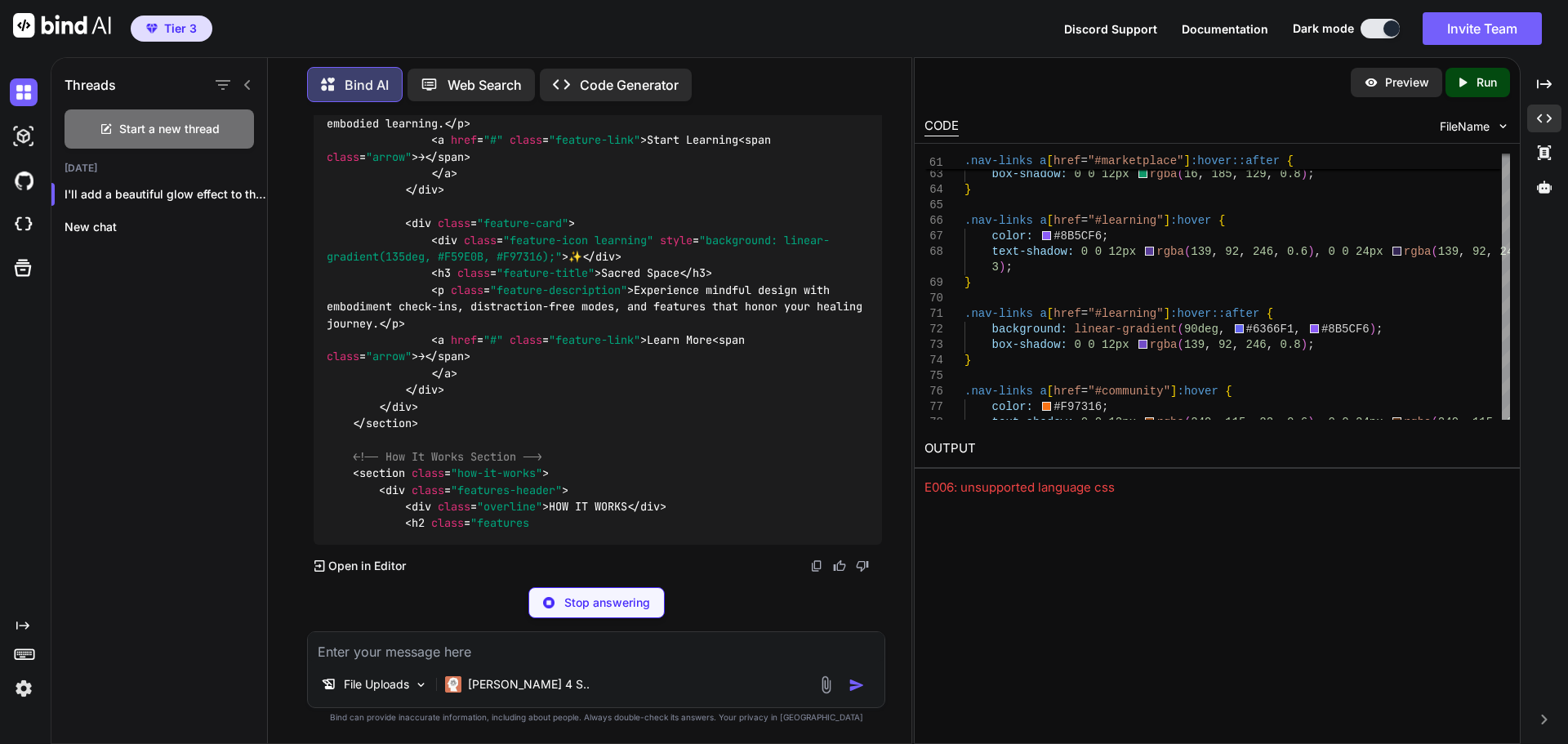
scroll to position [46044, 0]
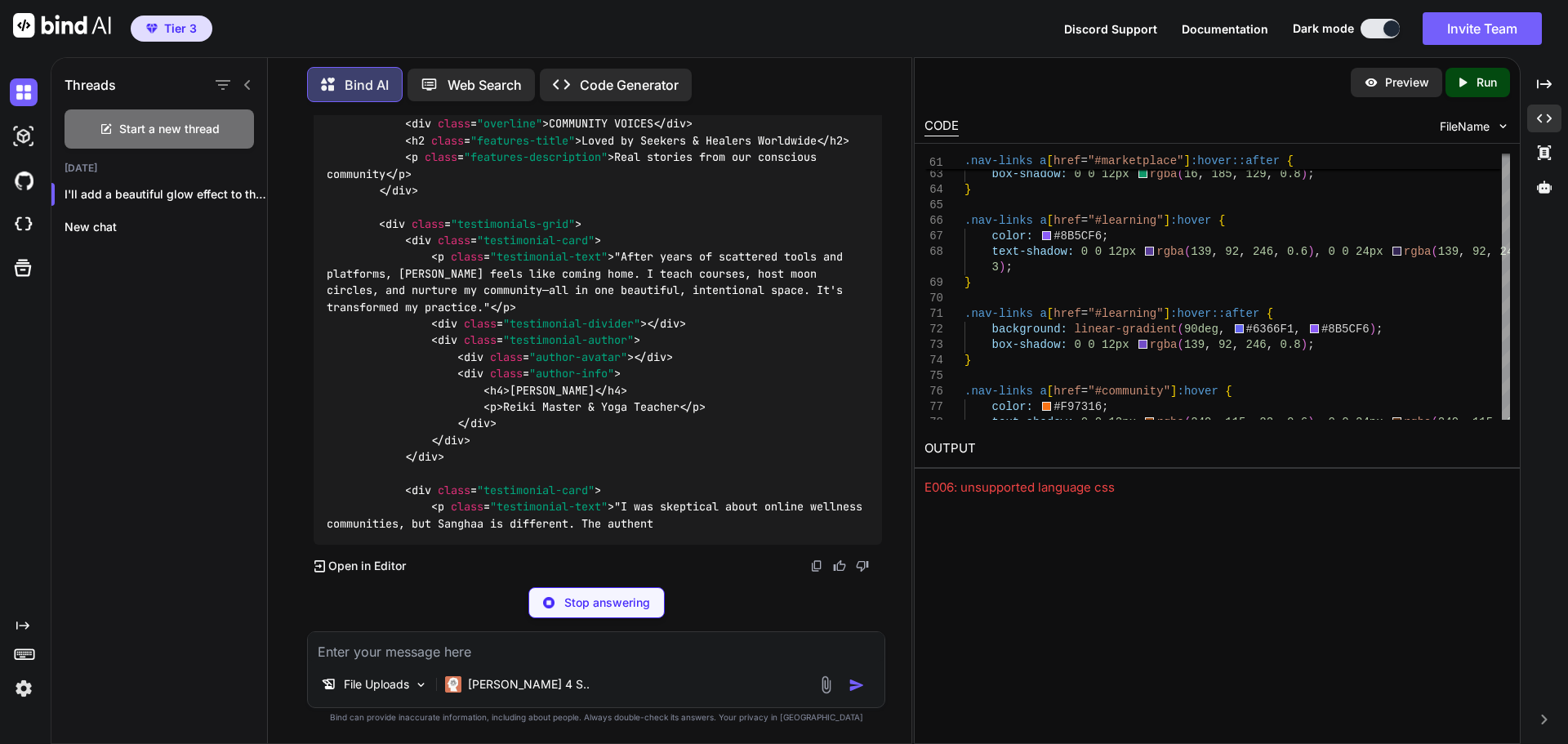
scroll to position [71267, 0]
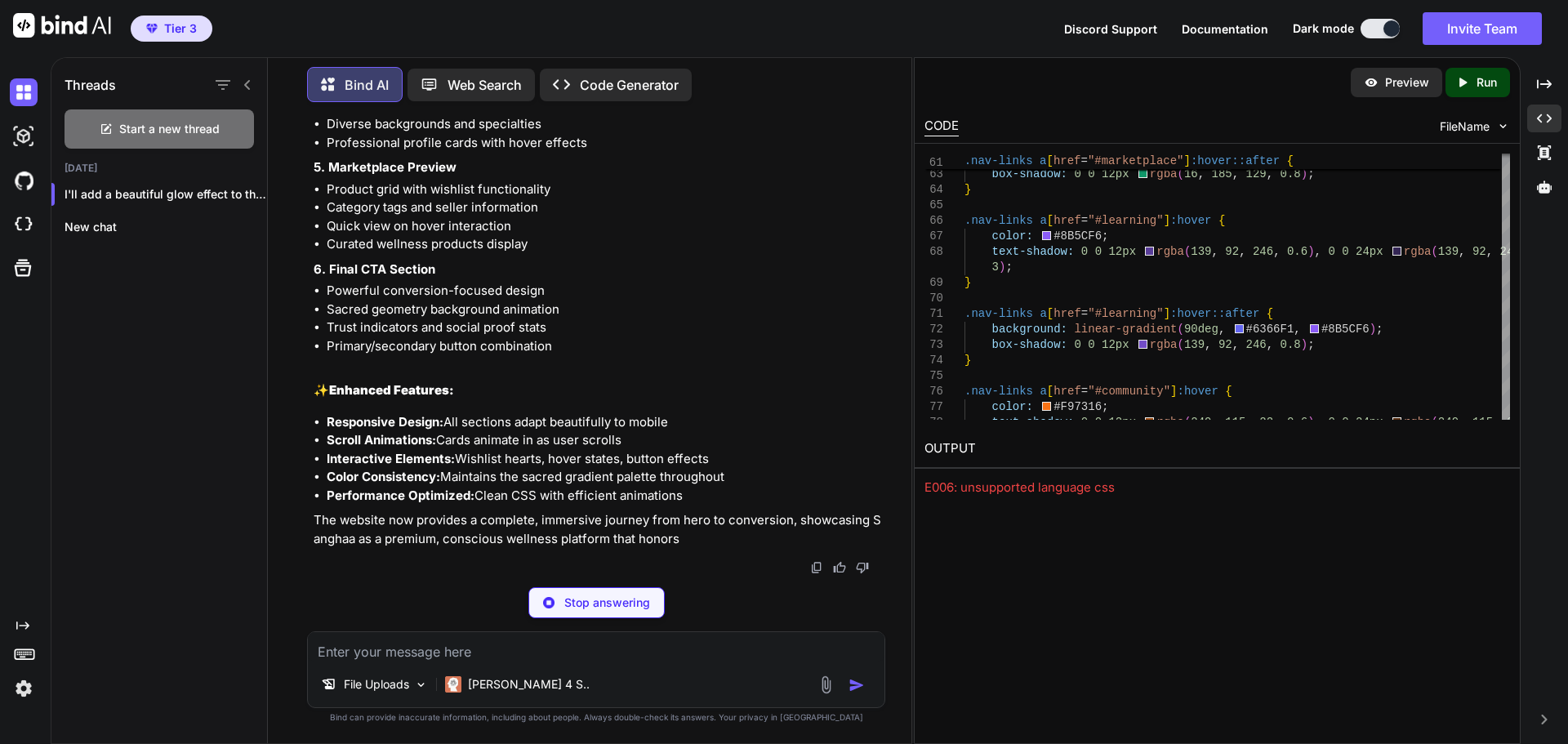
type textarea "x"
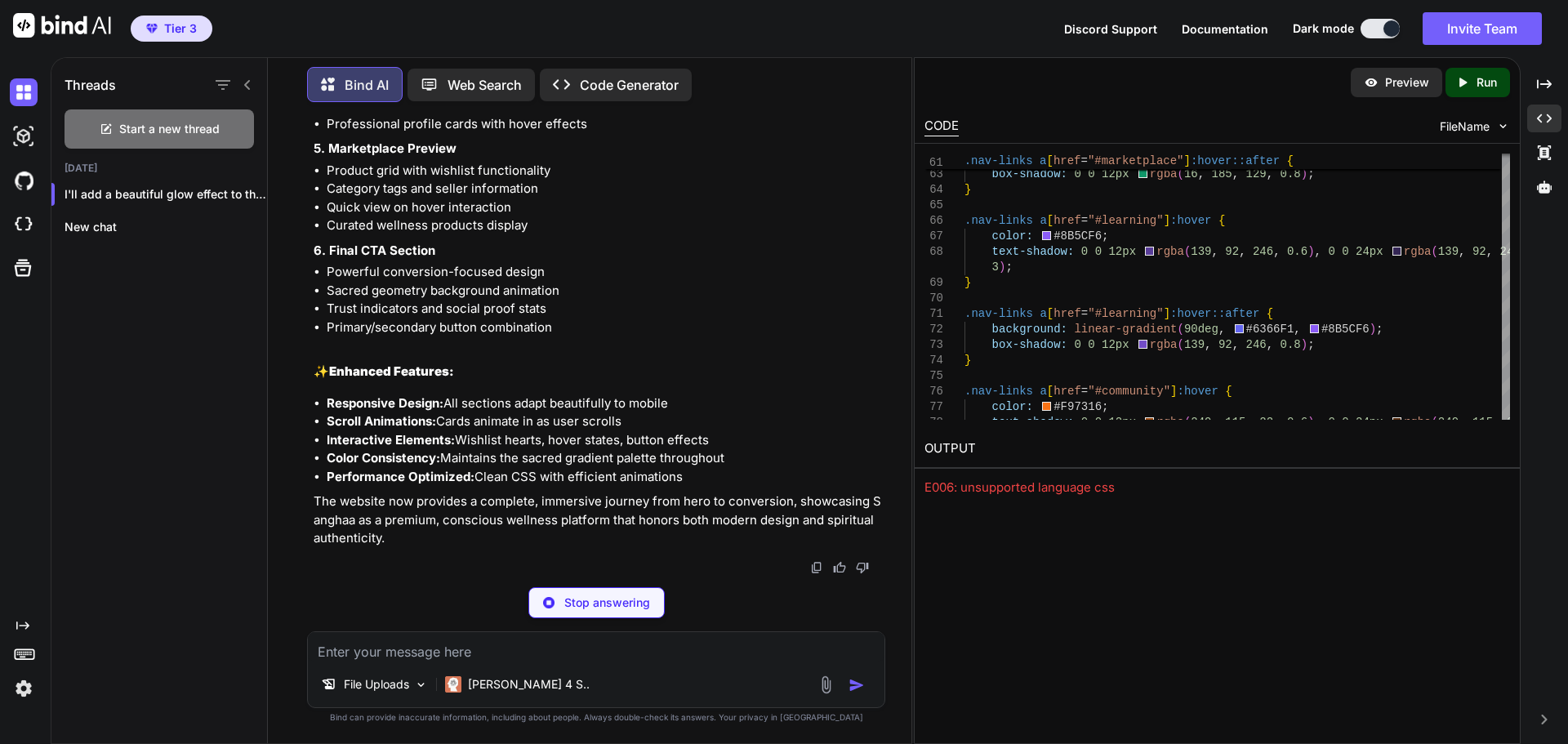
type textarea "this.style.color = this.style.color === 'rgb(236, 72, 153)' ? 'white' : '#EC489…"
type textarea "x"
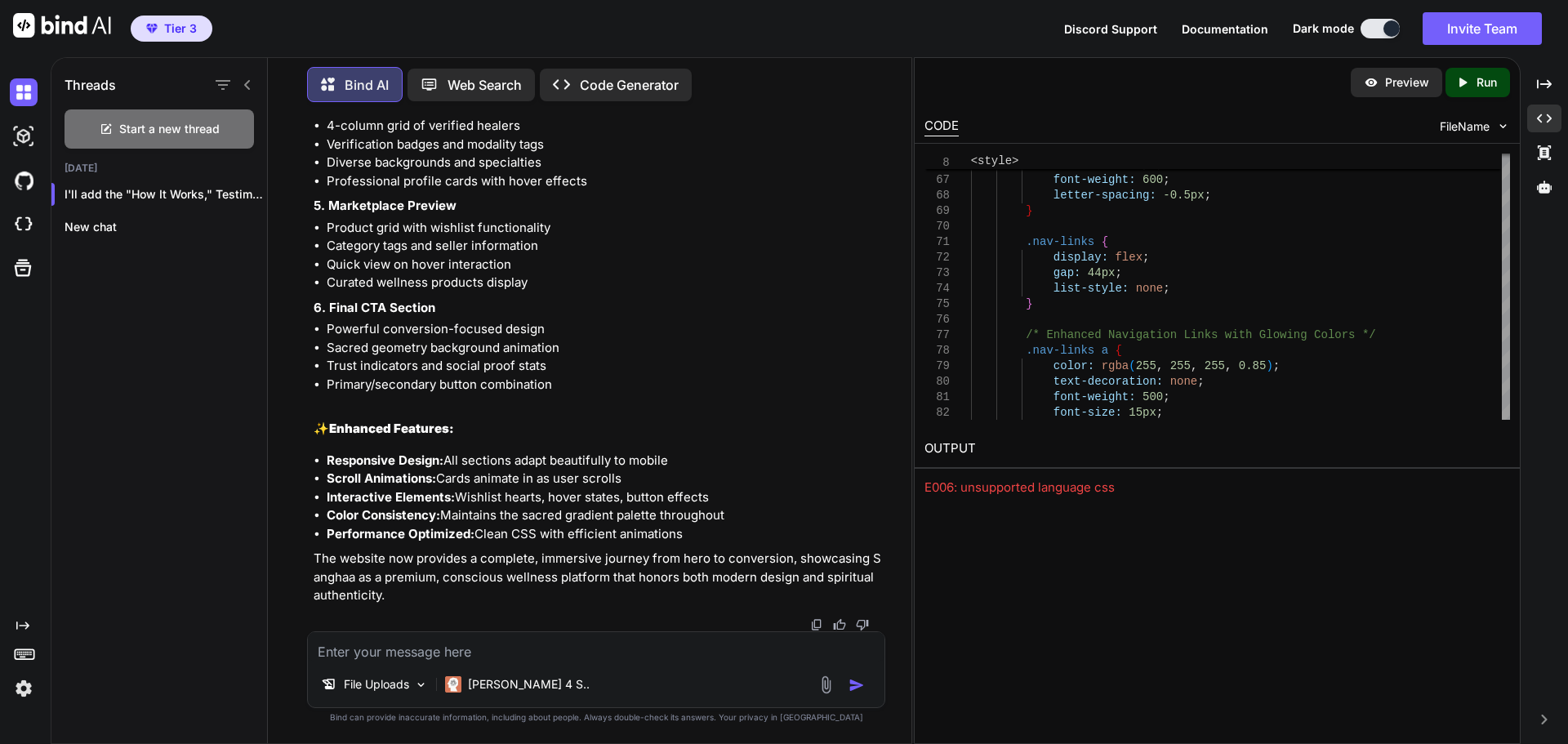
scroll to position [78415, 0]
click at [1477, 84] on p "Run" at bounding box center [1486, 83] width 21 height 17
click at [1010, 488] on link "https://app.onecompiler.com/43yayrsyu_43yh8fdet" at bounding box center [991, 487] width 133 height 16
